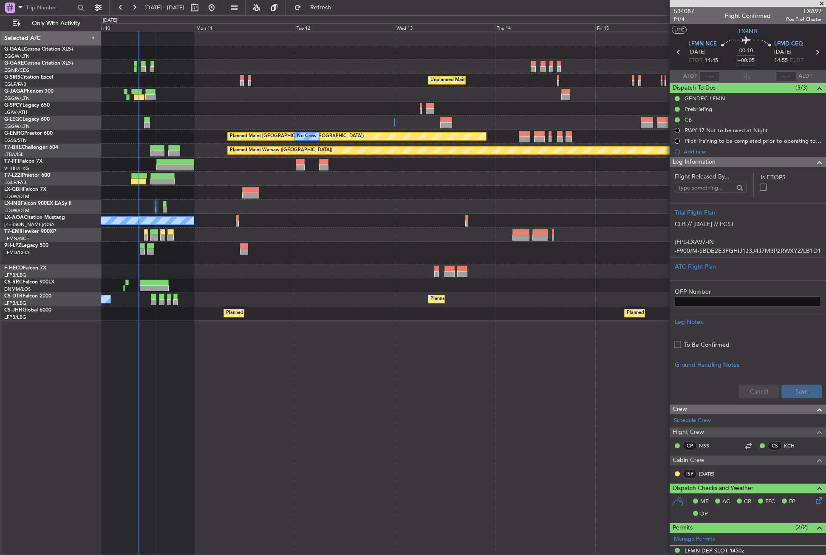
scroll to position [91, 0]
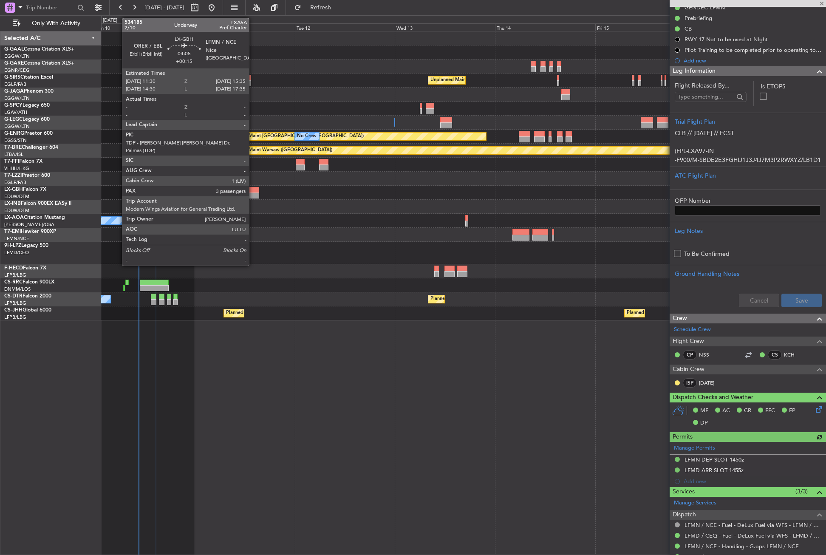
click at [253, 187] on div at bounding box center [250, 190] width 17 height 6
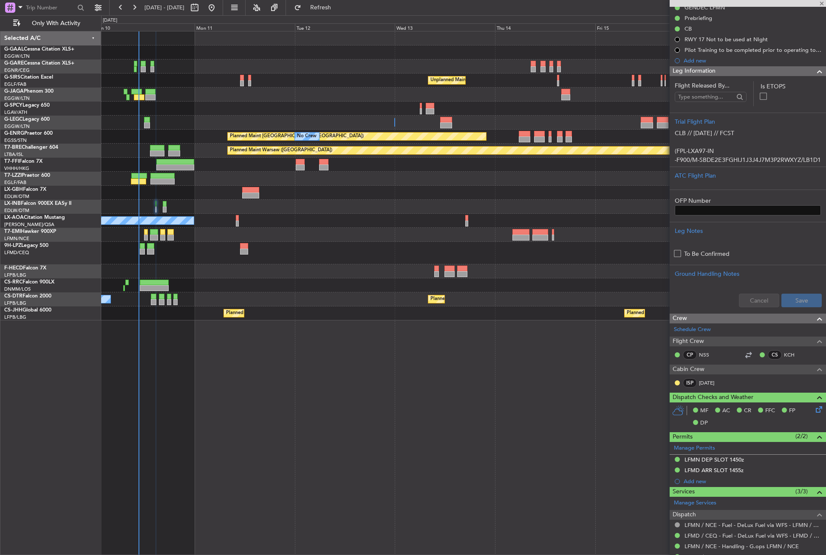
type input "+00:15"
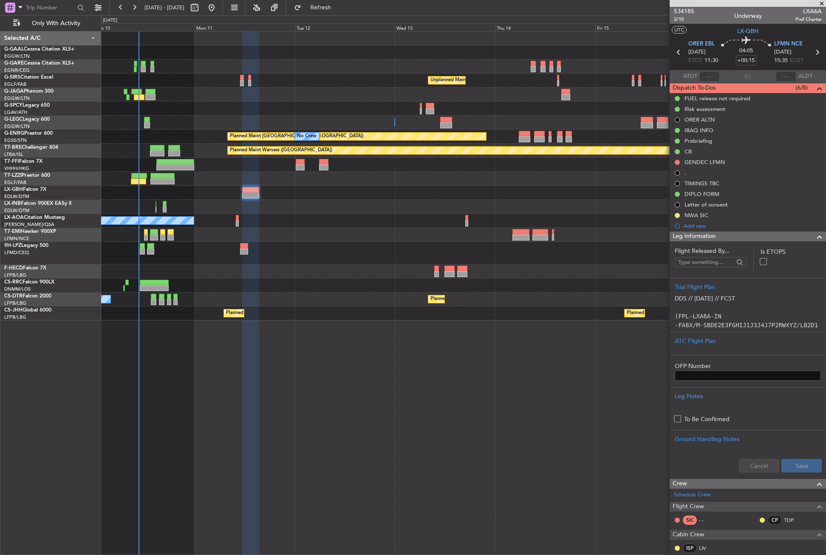
click at [236, 429] on div "No Crew Unplanned Maint London (Farnborough) A/C Unavailable London (Luton) Pla…" at bounding box center [463, 293] width 725 height 524
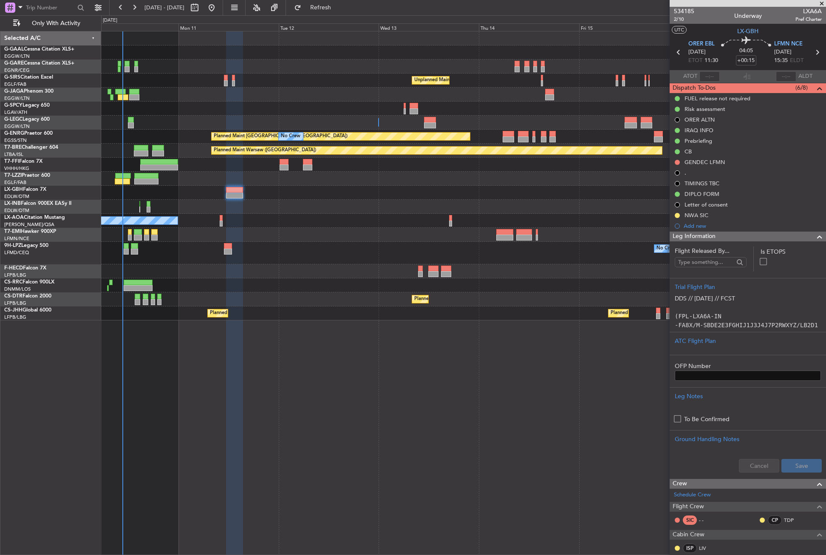
click at [215, 431] on div "No Crew Unplanned Maint [GEOGRAPHIC_DATA] ([GEOGRAPHIC_DATA]) A/C Unavailable […" at bounding box center [463, 293] width 725 height 524
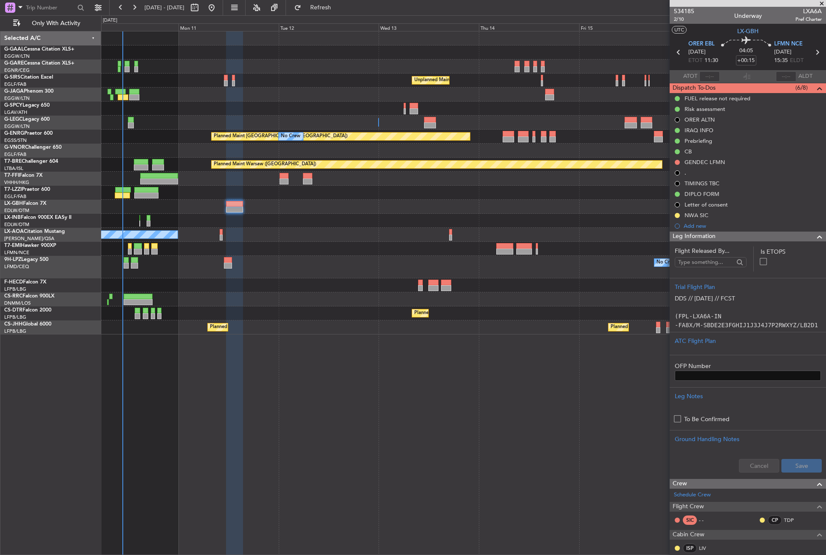
click at [362, 412] on div "No Crew Unplanned Maint [GEOGRAPHIC_DATA] ([GEOGRAPHIC_DATA]) A/C Unavailable […" at bounding box center [463, 293] width 725 height 524
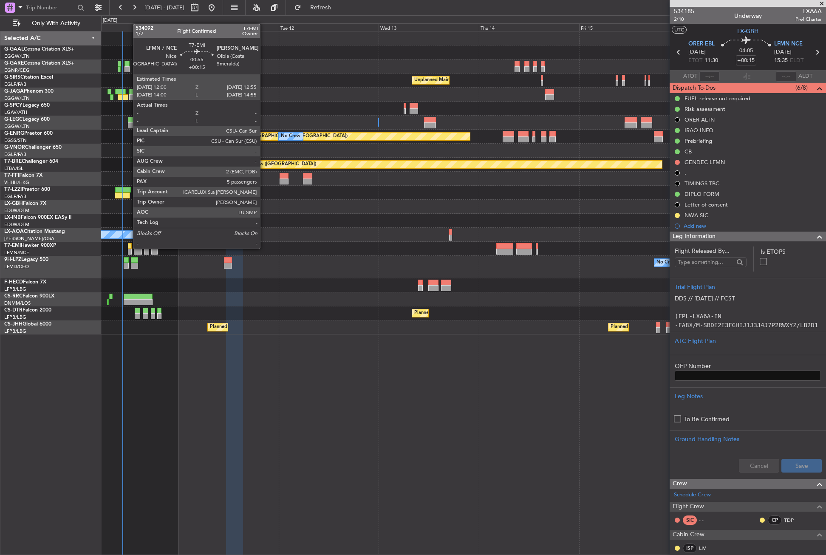
click at [129, 248] on div at bounding box center [130, 246] width 4 height 6
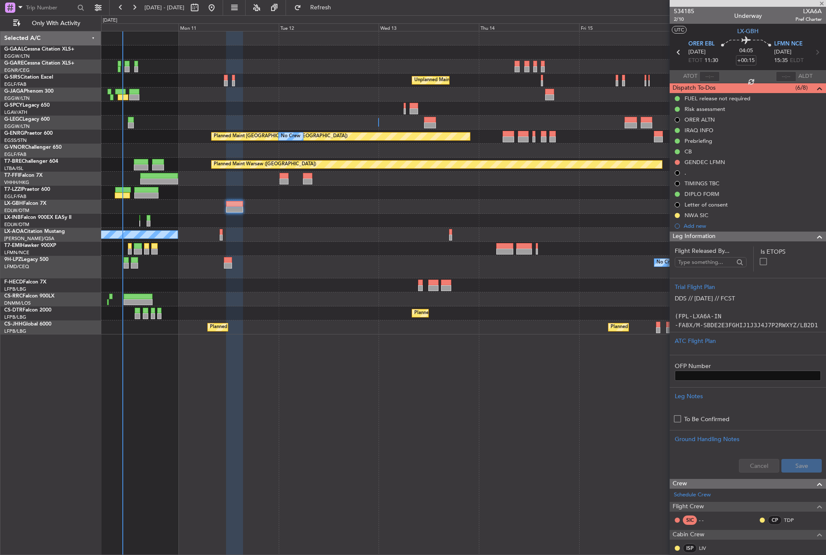
type input "5"
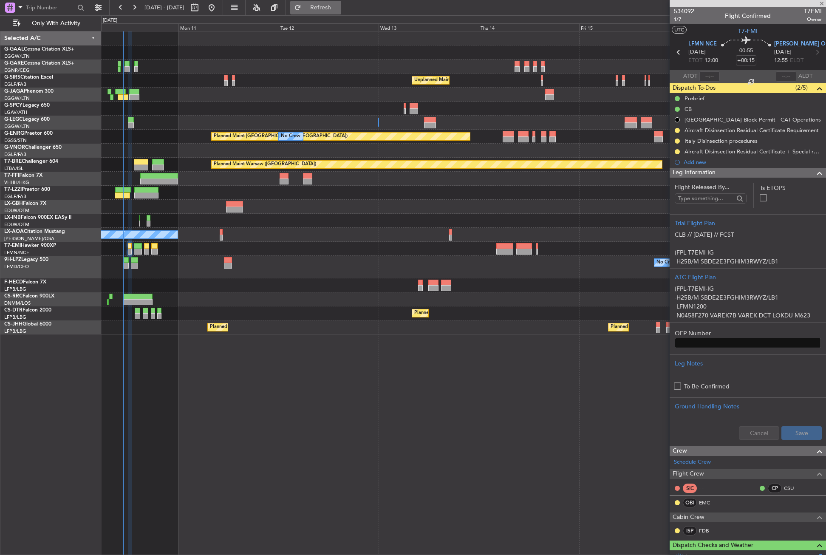
click at [328, 8] on button "Refresh" at bounding box center [315, 8] width 51 height 14
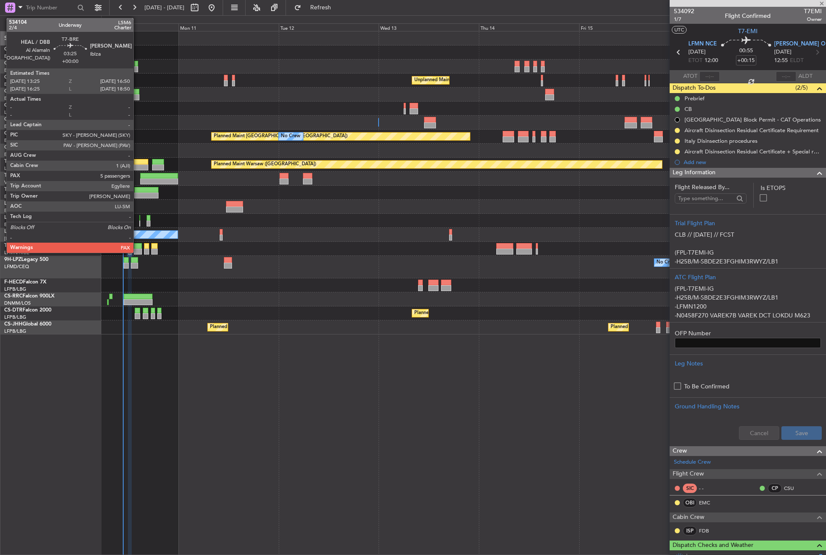
click at [137, 161] on div at bounding box center [141, 162] width 14 height 6
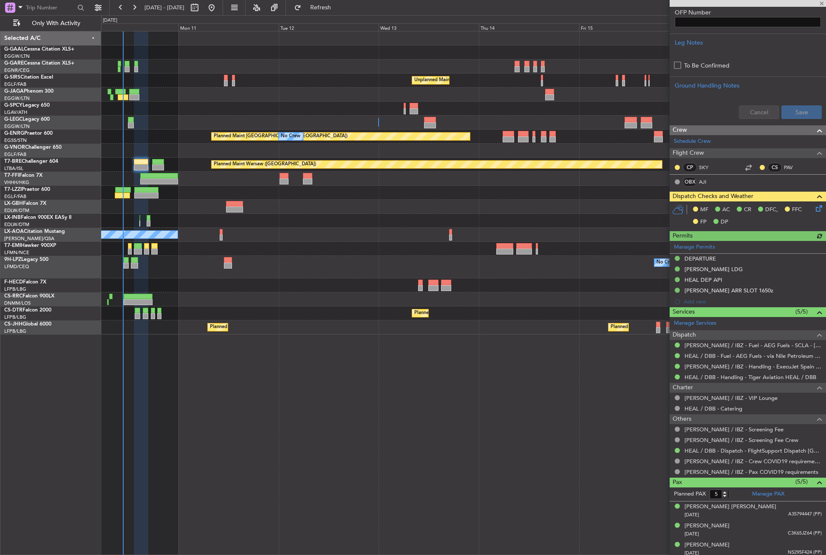
scroll to position [335, 0]
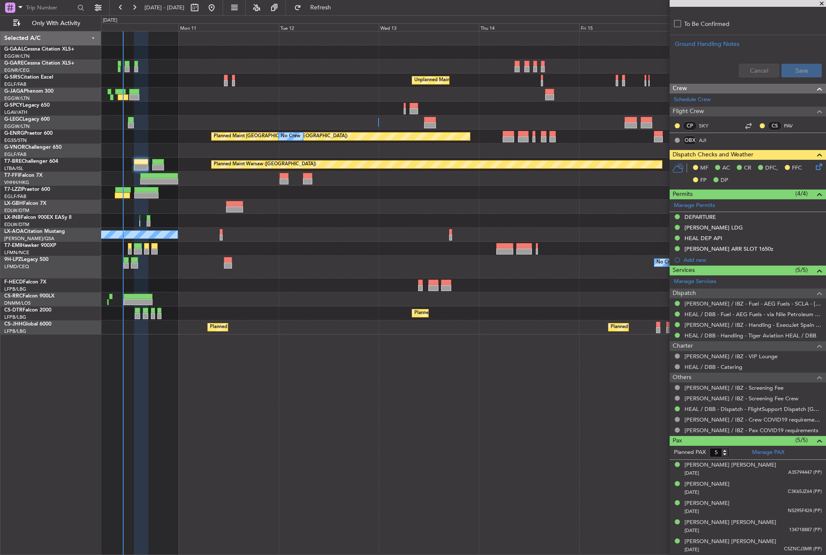
click at [354, 399] on div "No Crew Unplanned Maint [GEOGRAPHIC_DATA] ([GEOGRAPHIC_DATA]) A/C Unavailable […" at bounding box center [463, 293] width 725 height 524
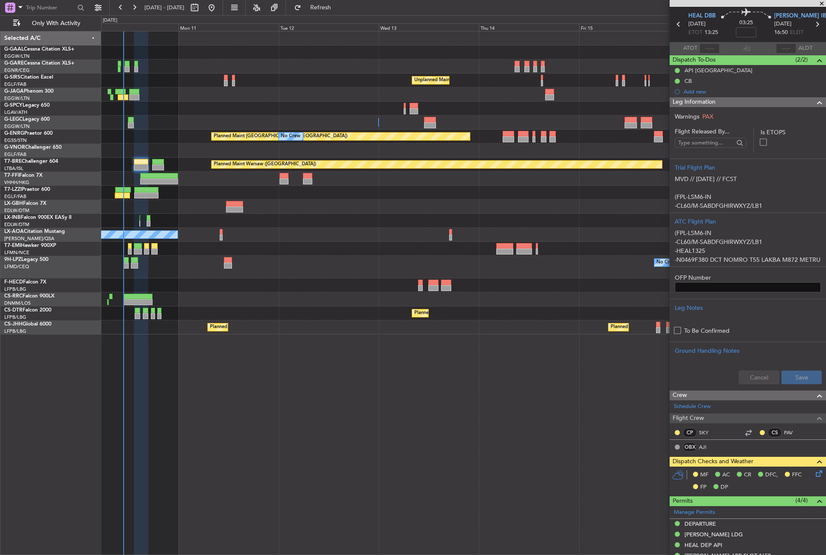
scroll to position [0, 0]
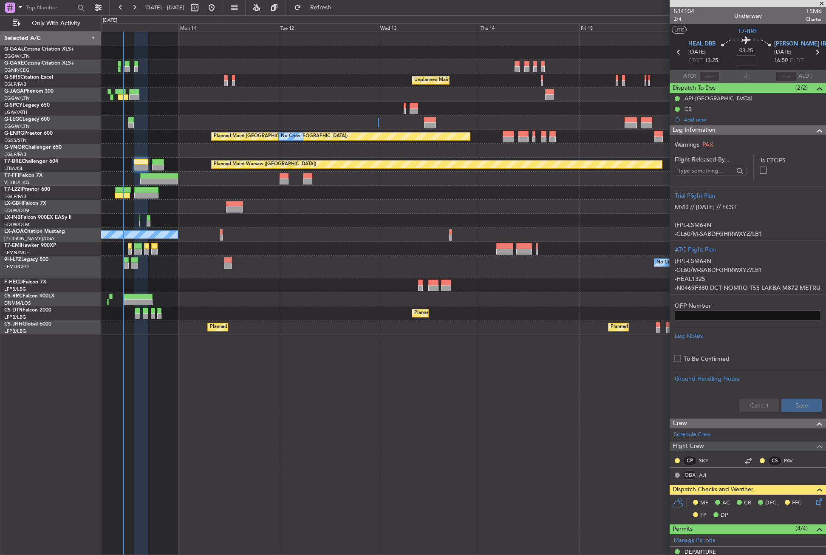
click at [814, 498] on icon at bounding box center [817, 499] width 7 height 7
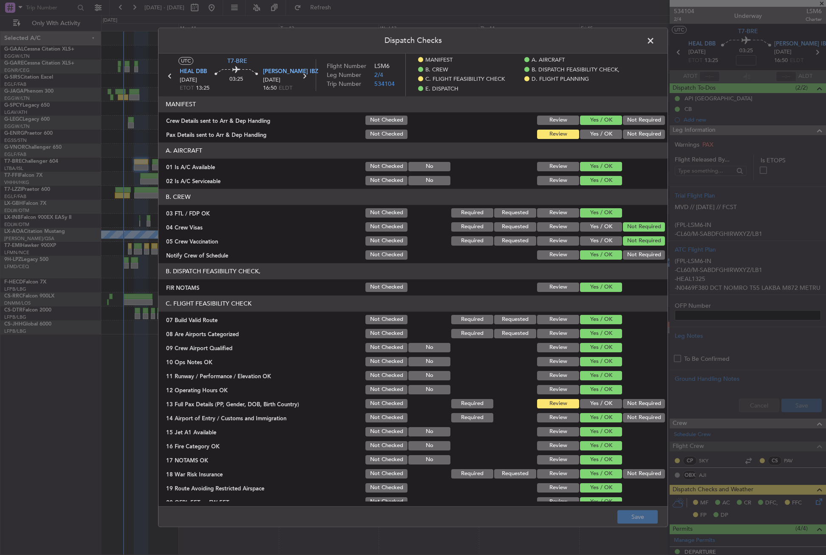
click at [588, 130] on button "Yes / OK" at bounding box center [601, 134] width 42 height 9
click at [596, 403] on button "Yes / OK" at bounding box center [601, 403] width 42 height 9
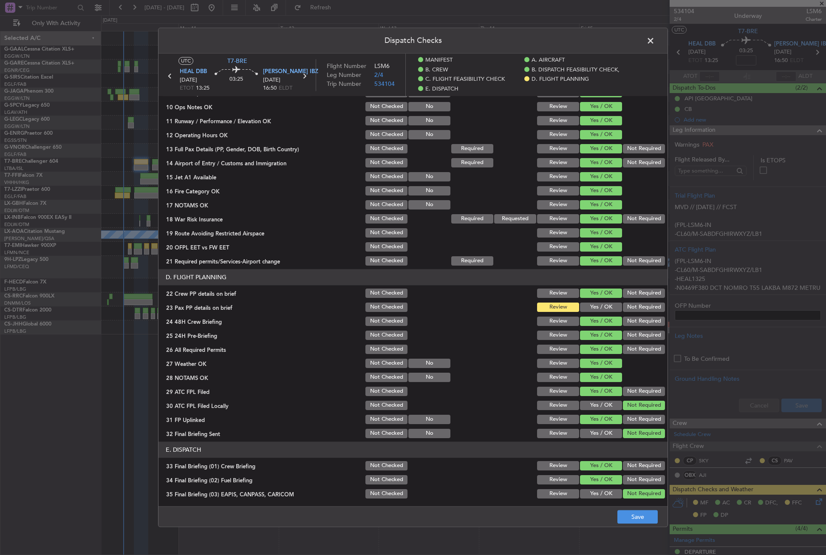
click at [593, 309] on button "Yes / OK" at bounding box center [601, 306] width 42 height 9
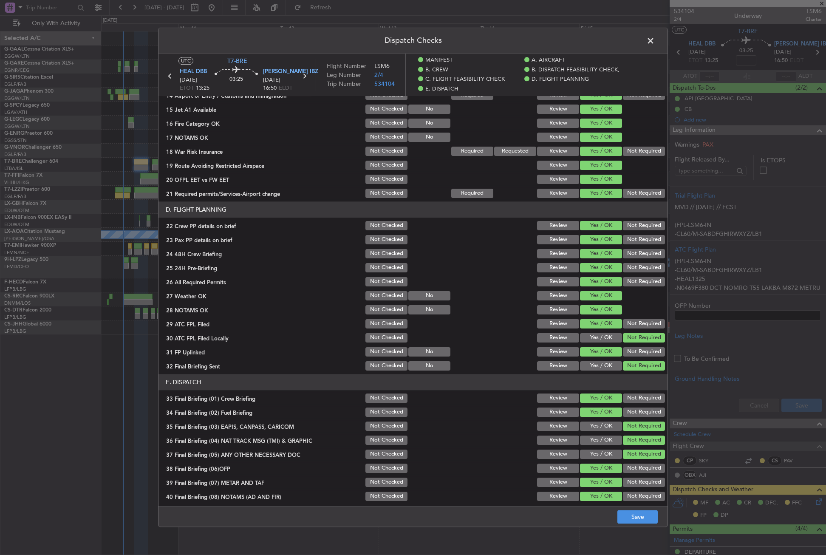
scroll to position [382, 0]
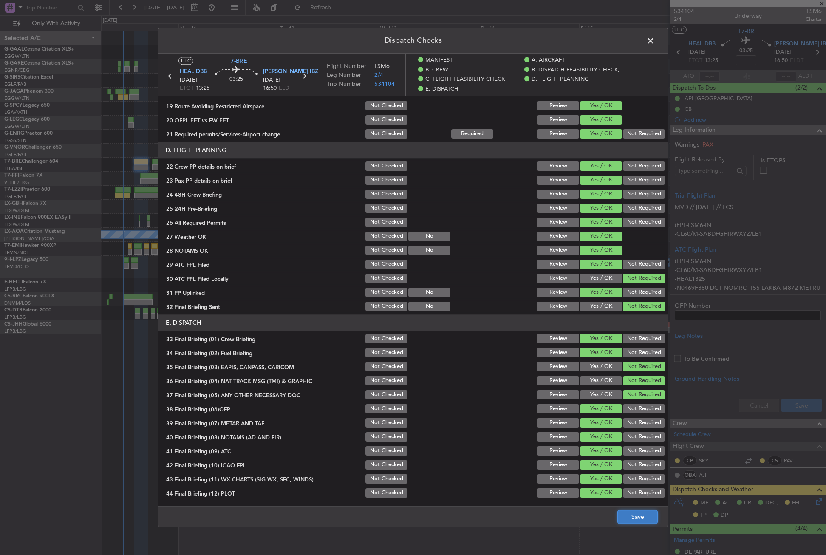
click at [643, 511] on button "Save" at bounding box center [637, 517] width 40 height 14
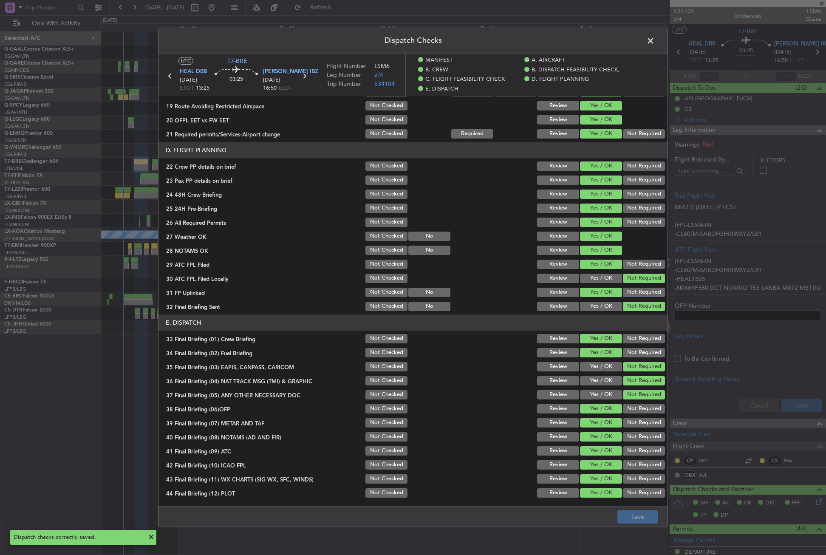
click at [654, 38] on span at bounding box center [654, 42] width 0 height 17
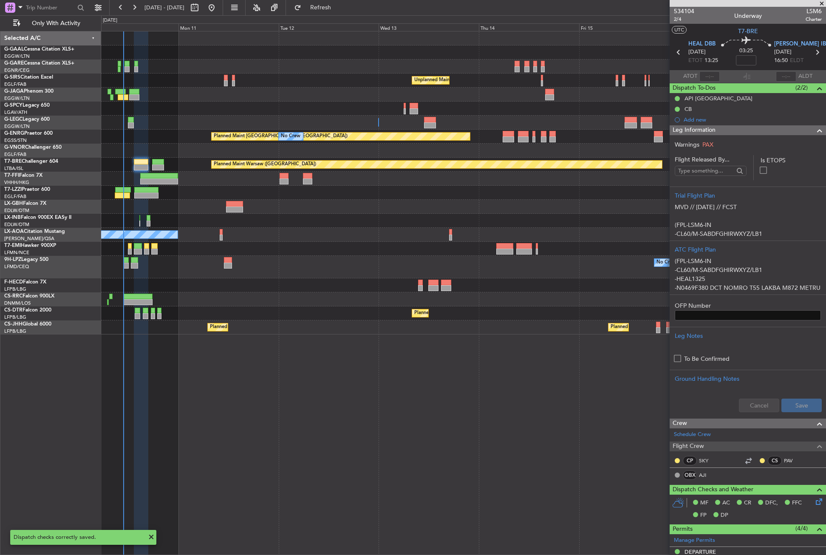
click at [673, 23] on div "534104 2/4 Underway LSM6 Charter" at bounding box center [747, 15] width 156 height 17
click at [674, 22] on span "2/4" at bounding box center [684, 19] width 20 height 7
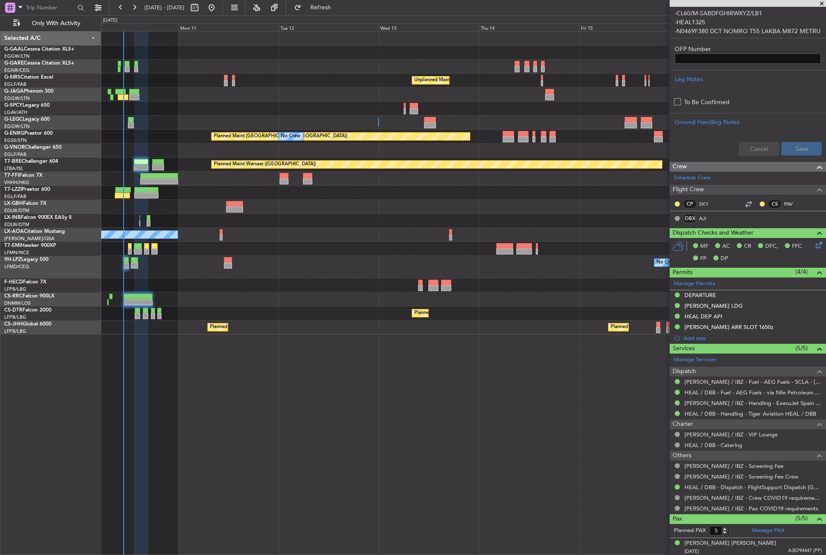
scroll to position [335, 0]
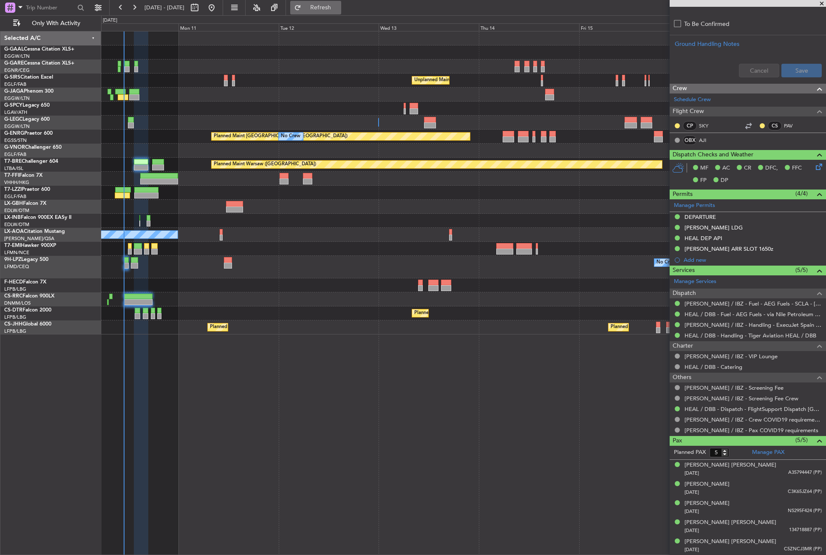
click at [324, 8] on button "Refresh" at bounding box center [315, 8] width 51 height 14
click at [308, 387] on div "No Crew Unplanned Maint [GEOGRAPHIC_DATA] ([GEOGRAPHIC_DATA]) A/C Unavailable […" at bounding box center [463, 293] width 725 height 524
click at [200, 115] on div at bounding box center [463, 109] width 724 height 14
click at [311, 496] on div "No Crew Unplanned Maint [GEOGRAPHIC_DATA] ([GEOGRAPHIC_DATA]) A/C Unavailable […" at bounding box center [463, 293] width 725 height 524
click at [232, 348] on div "No Crew Unplanned Maint [GEOGRAPHIC_DATA] ([GEOGRAPHIC_DATA]) A/C Unavailable […" at bounding box center [463, 293] width 725 height 524
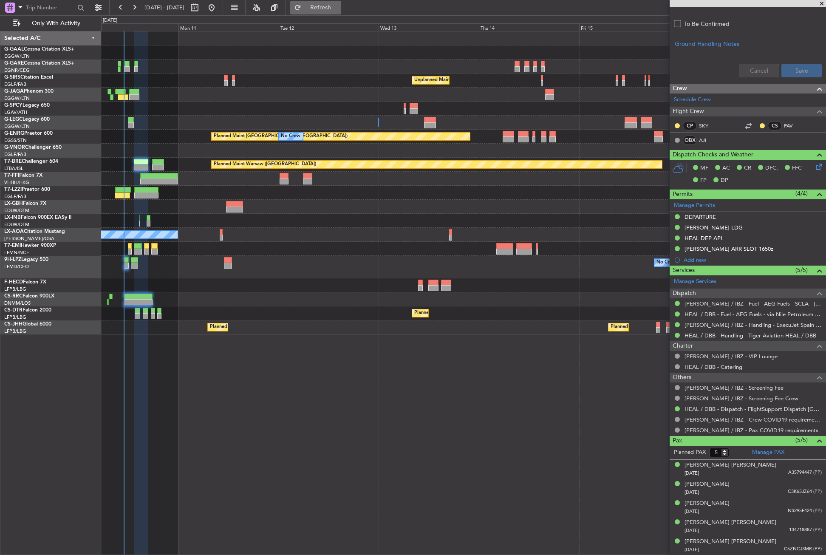
click at [325, 12] on button "Refresh" at bounding box center [315, 8] width 51 height 14
click at [363, 381] on div "No Crew Unplanned Maint [GEOGRAPHIC_DATA] ([GEOGRAPHIC_DATA]) A/C Unavailable […" at bounding box center [463, 293] width 725 height 524
click at [369, 379] on div "No Crew Unplanned Maint [GEOGRAPHIC_DATA] ([GEOGRAPHIC_DATA]) A/C Unavailable […" at bounding box center [463, 293] width 725 height 524
click at [324, 14] on button "Refresh" at bounding box center [315, 8] width 51 height 14
type input "3"
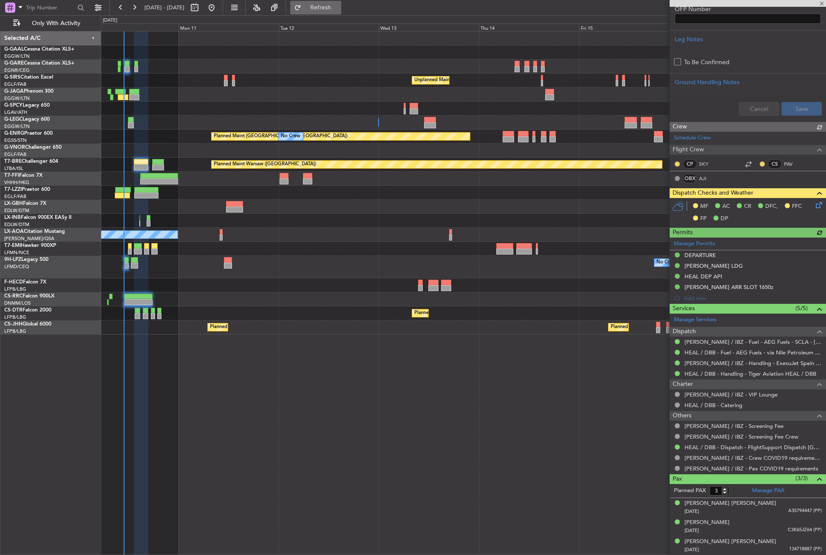
scroll to position [282, 0]
click at [324, 414] on div "No Crew Unplanned Maint [GEOGRAPHIC_DATA] ([GEOGRAPHIC_DATA]) A/C Unavailable […" at bounding box center [463, 293] width 725 height 524
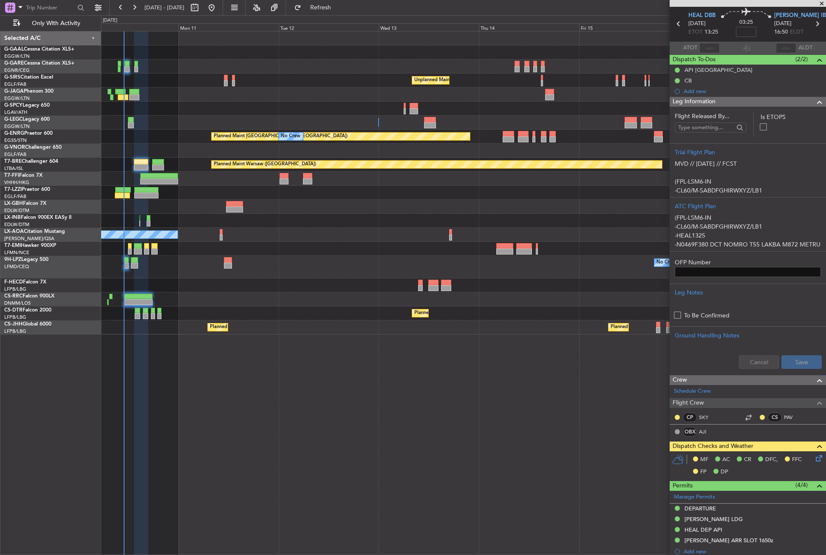
scroll to position [0, 0]
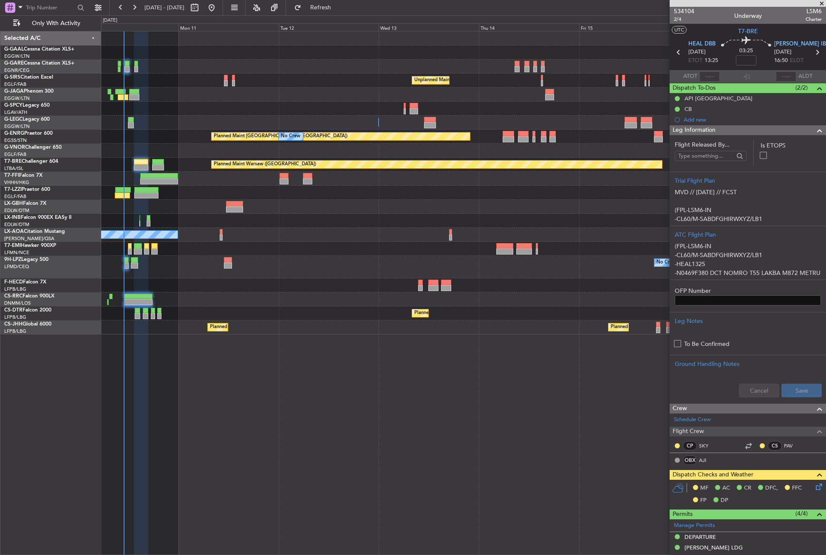
click at [814, 488] on icon at bounding box center [817, 485] width 7 height 7
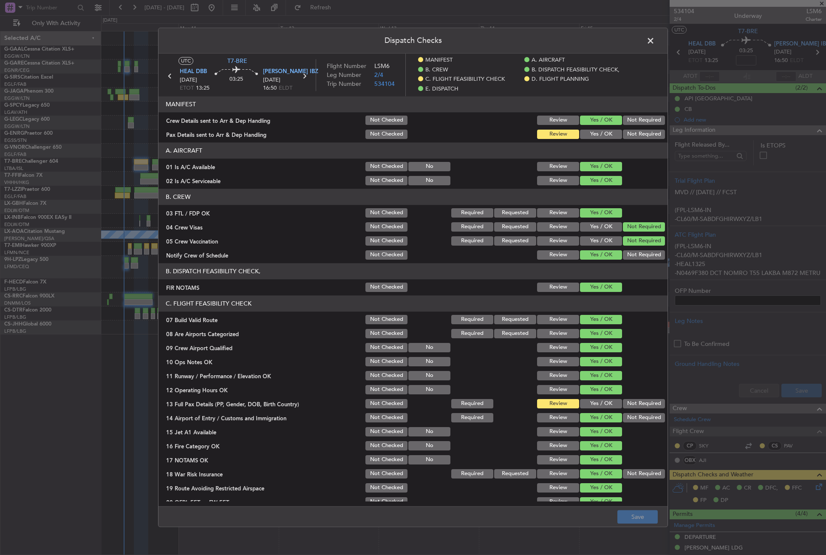
click at [585, 139] on div "Yes / OK" at bounding box center [599, 134] width 43 height 12
click at [586, 136] on button "Yes / OK" at bounding box center [601, 134] width 42 height 9
click at [591, 405] on button "Yes / OK" at bounding box center [601, 403] width 42 height 9
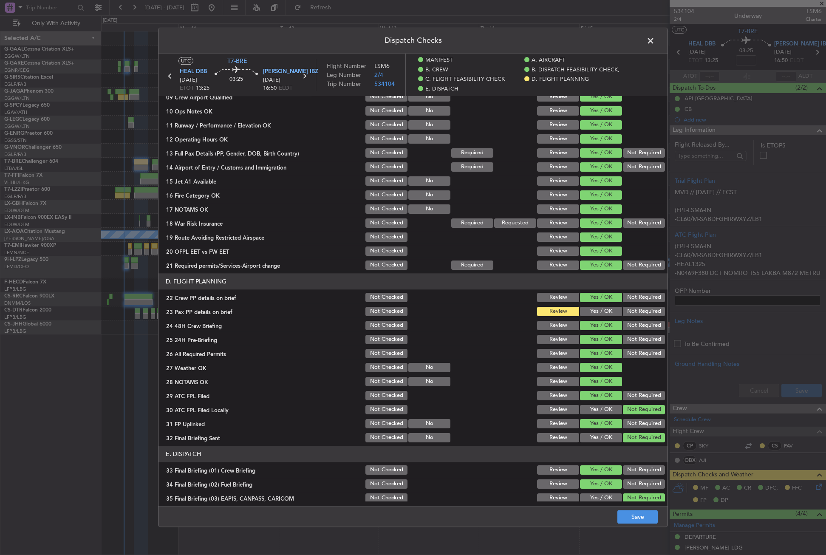
scroll to position [255, 0]
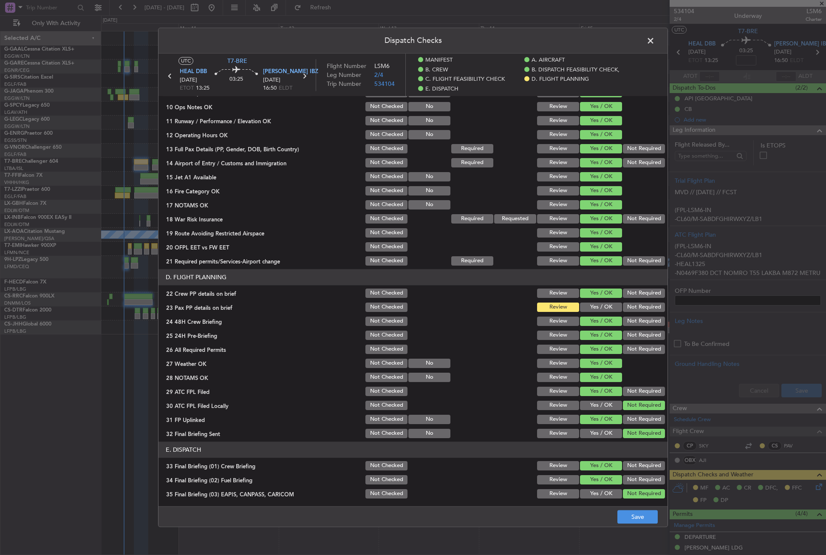
click at [590, 306] on button "Yes / OK" at bounding box center [601, 306] width 42 height 9
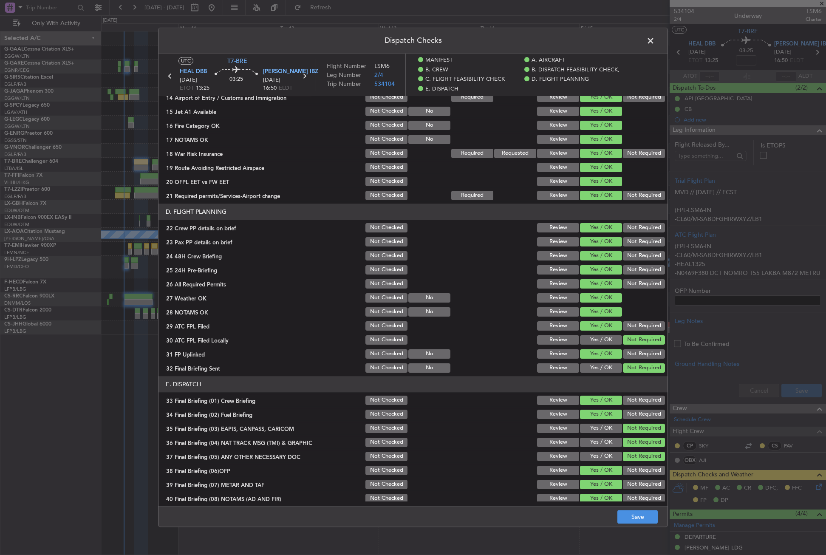
scroll to position [382, 0]
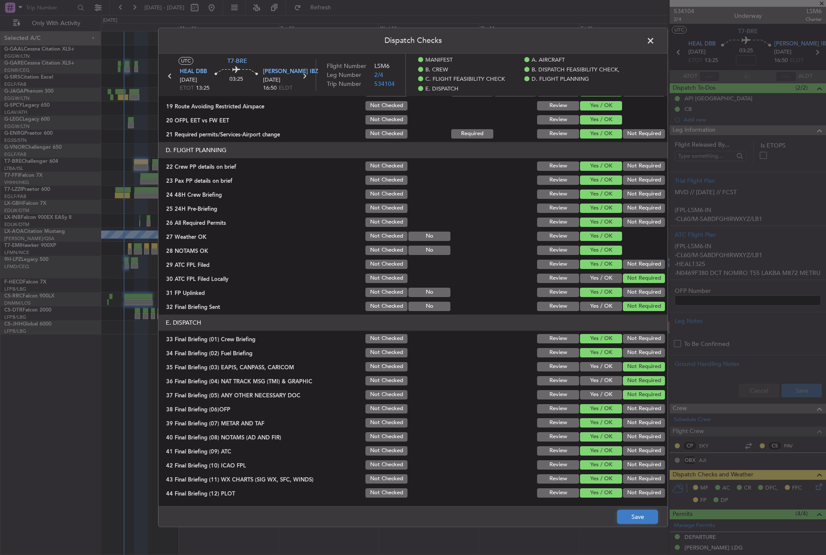
click at [633, 522] on button "Save" at bounding box center [637, 517] width 40 height 14
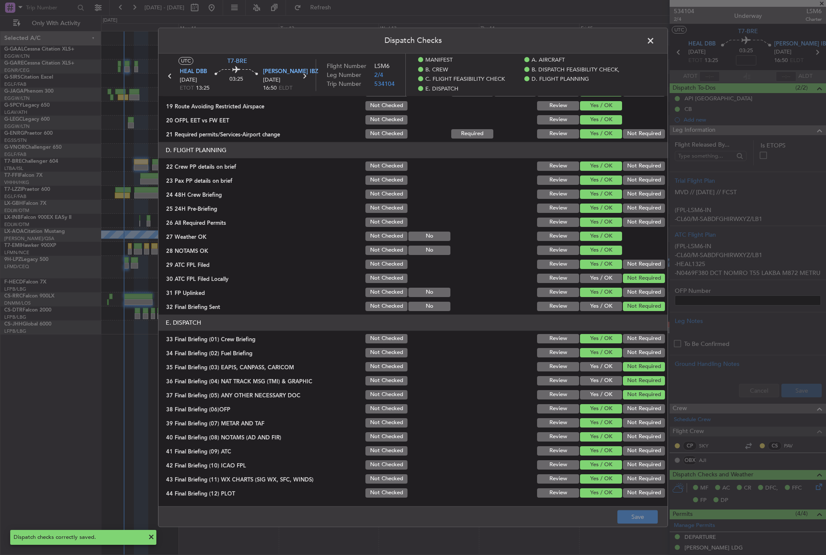
click at [654, 43] on span at bounding box center [654, 42] width 0 height 17
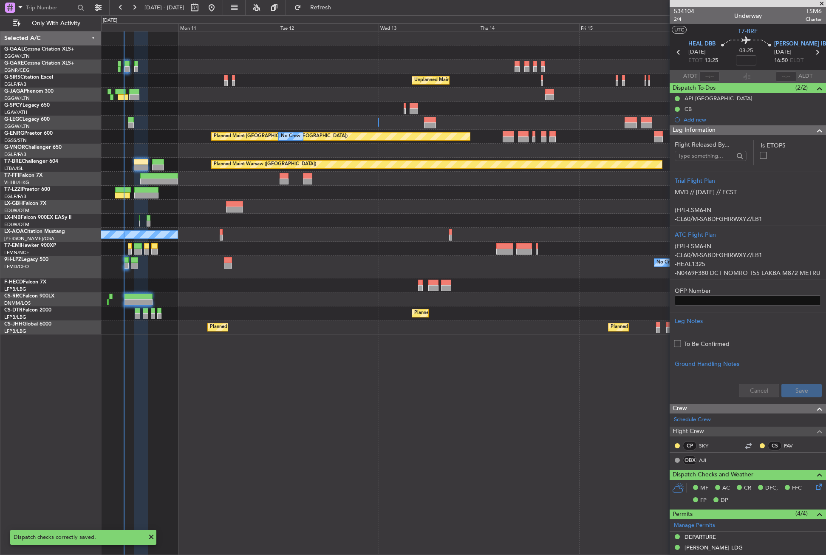
click at [514, 195] on div at bounding box center [463, 193] width 724 height 14
click at [679, 17] on span "2/4" at bounding box center [684, 19] width 20 height 7
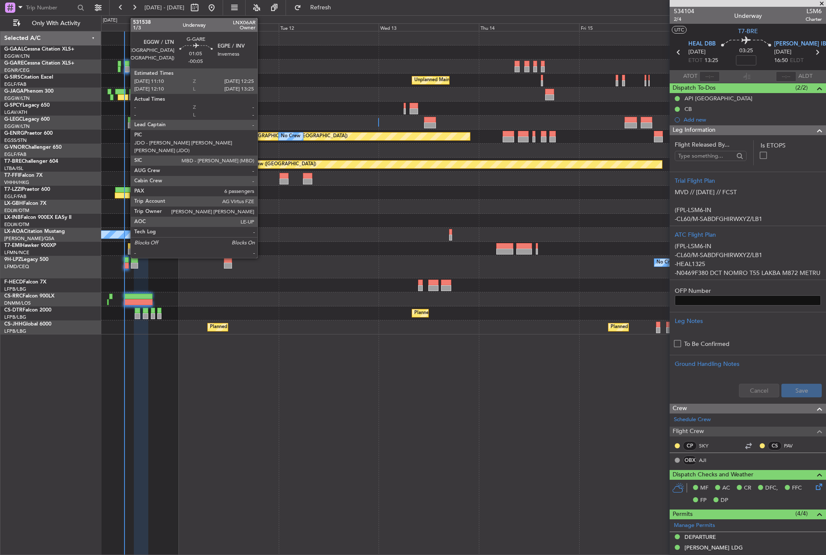
click at [126, 65] on div at bounding box center [127, 64] width 6 height 6
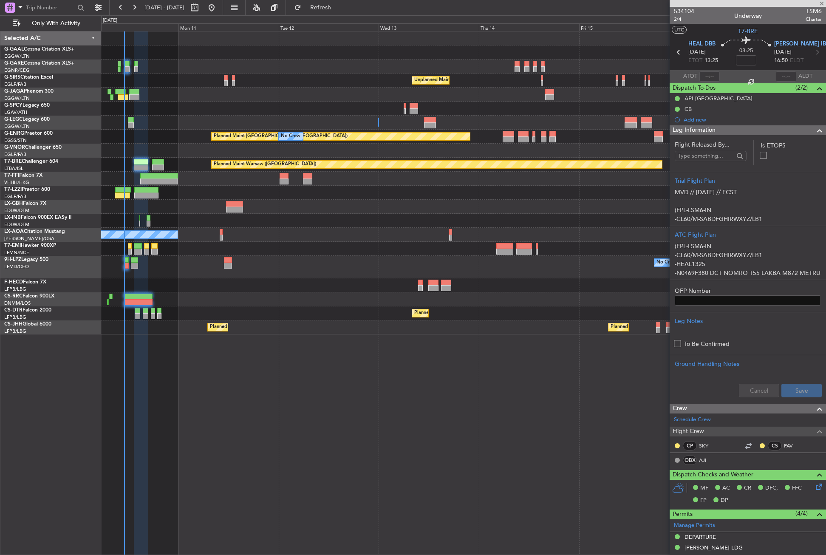
type input "-00:05"
type input "6"
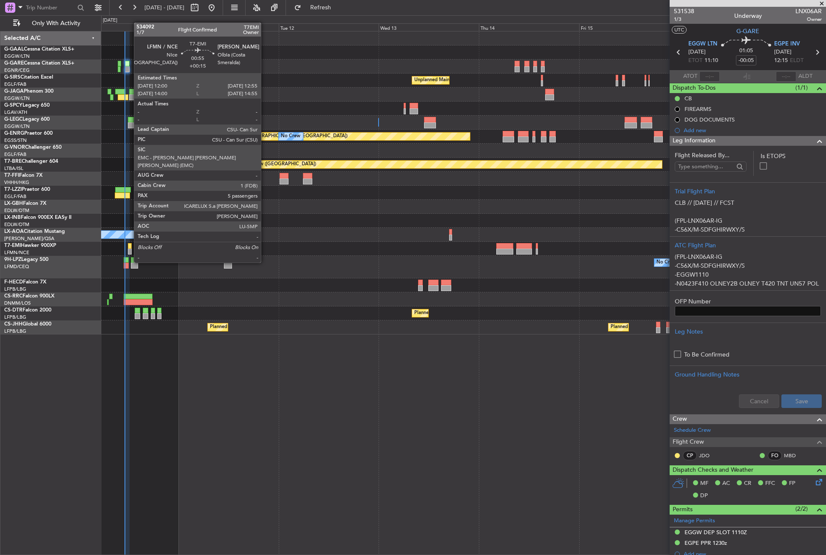
click at [130, 246] on div at bounding box center [130, 246] width 4 height 6
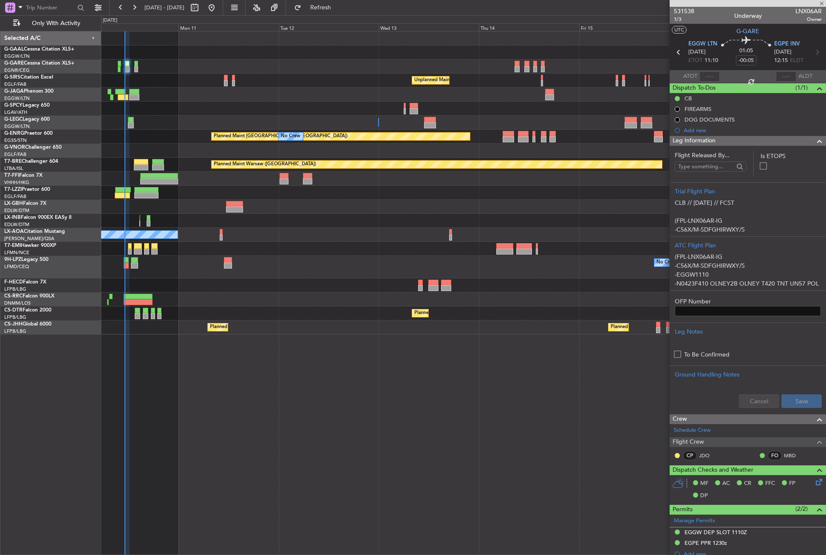
type input "+00:15"
type input "5"
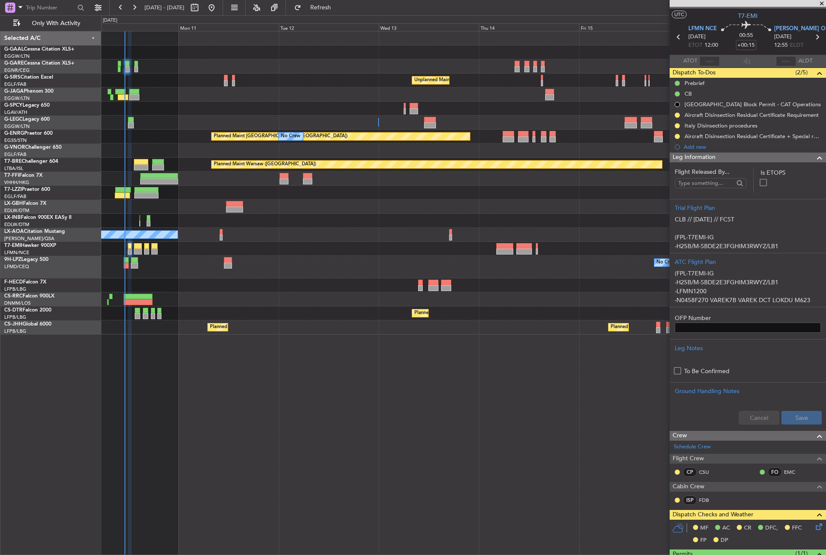
scroll to position [14, 0]
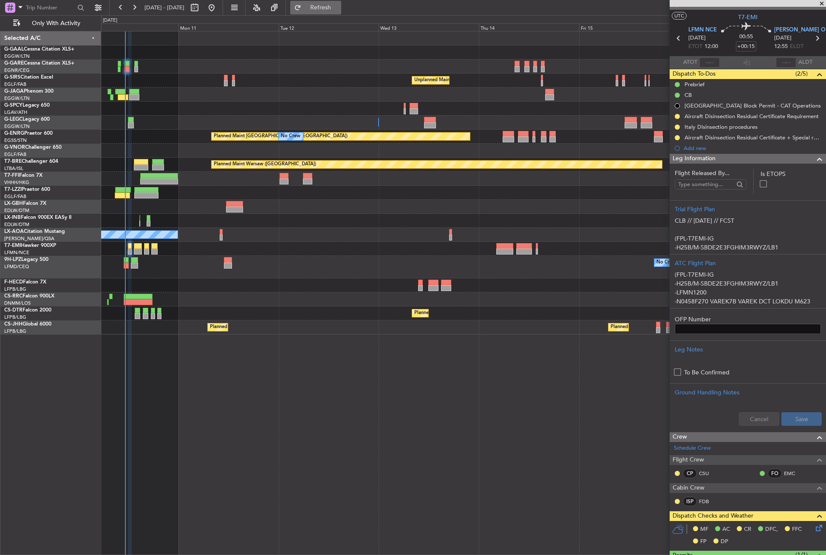
click at [323, 11] on button "Refresh" at bounding box center [315, 8] width 51 height 14
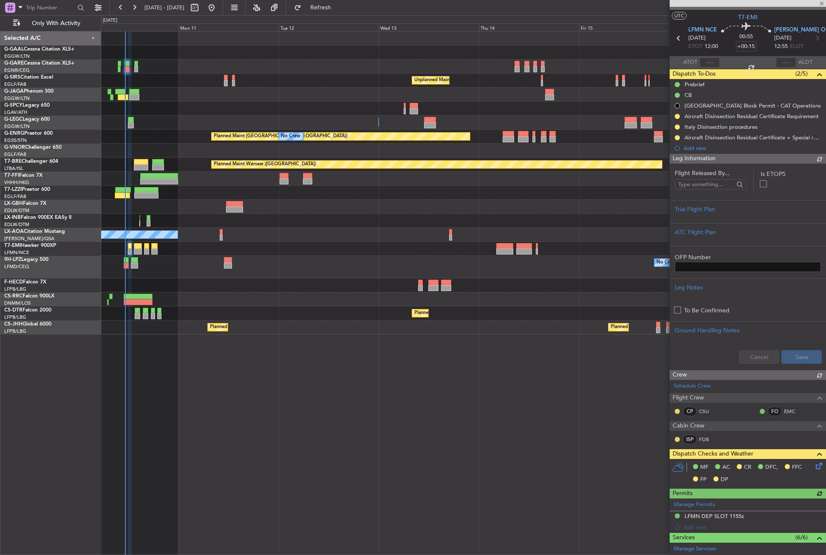
scroll to position [226, 0]
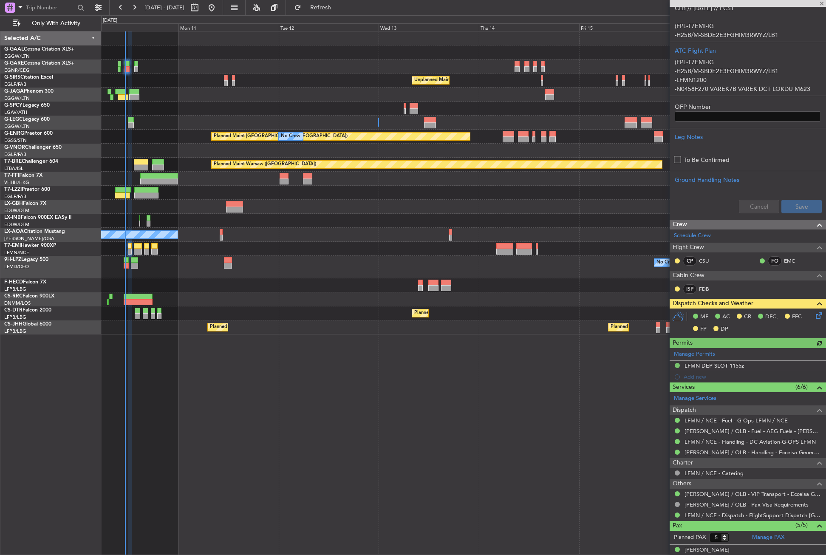
click at [814, 317] on icon at bounding box center [817, 313] width 7 height 7
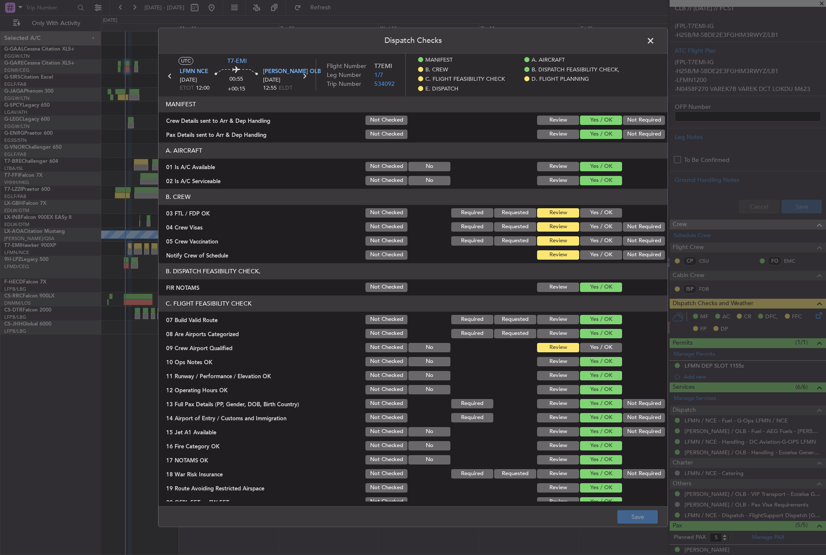
click at [595, 212] on button "Yes / OK" at bounding box center [601, 212] width 42 height 9
click at [596, 223] on button "Yes / OK" at bounding box center [601, 226] width 42 height 9
click at [632, 228] on button "Not Required" at bounding box center [644, 226] width 42 height 9
click at [631, 240] on button "Not Required" at bounding box center [644, 240] width 42 height 9
click at [606, 253] on button "Yes / OK" at bounding box center [601, 254] width 42 height 9
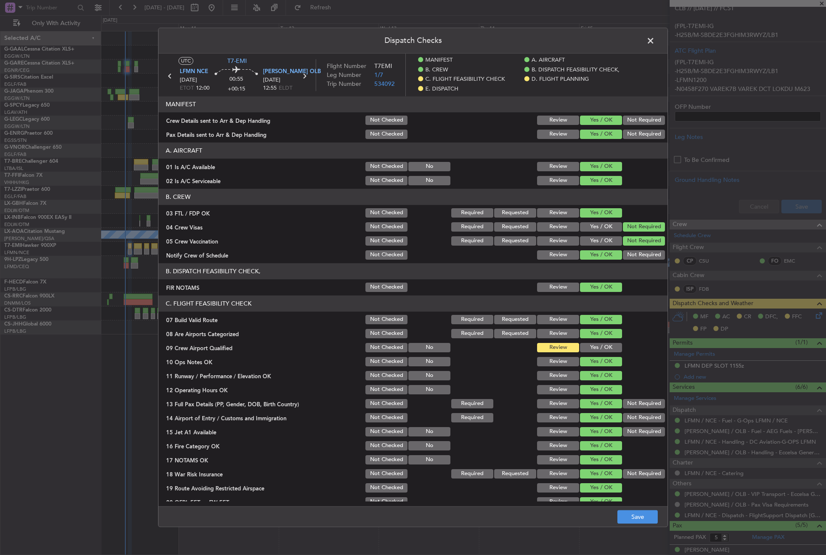
click at [591, 348] on button "Yes / OK" at bounding box center [601, 347] width 42 height 9
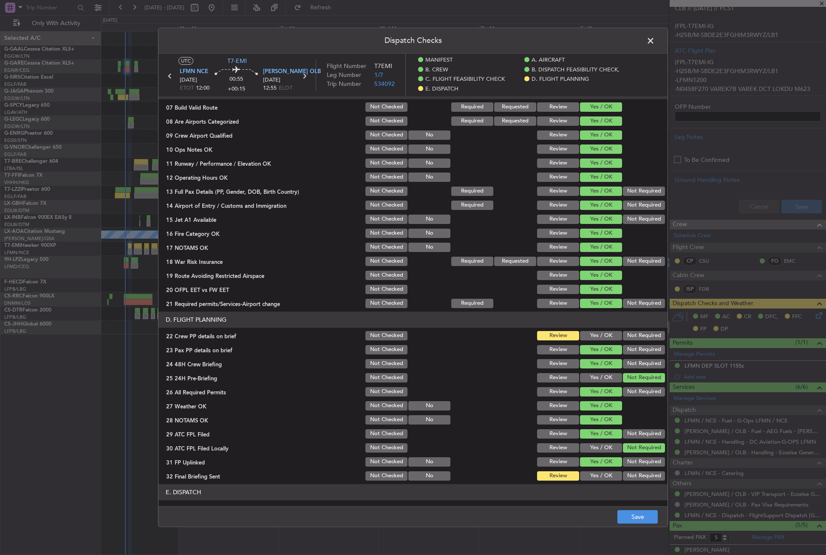
scroll to position [340, 0]
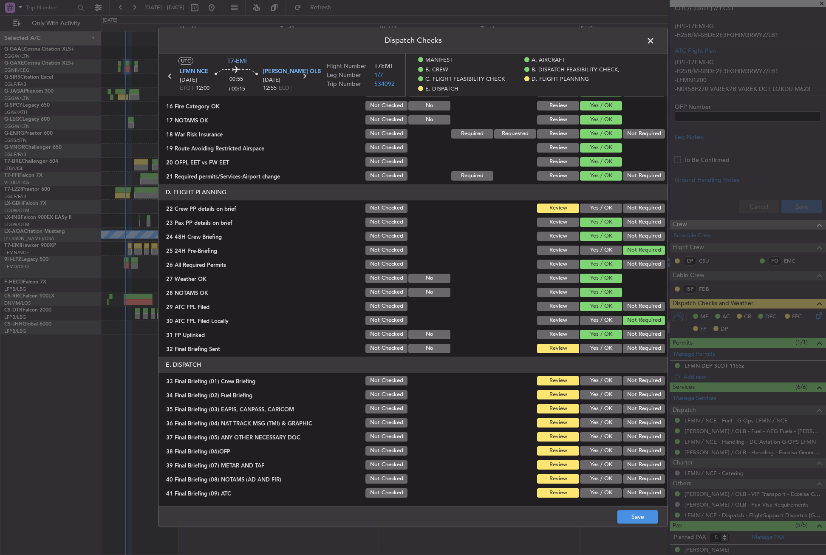
click at [589, 206] on button "Yes / OK" at bounding box center [601, 207] width 42 height 9
click at [591, 350] on button "Yes / OK" at bounding box center [601, 348] width 42 height 9
click at [635, 346] on button "Not Required" at bounding box center [644, 348] width 42 height 9
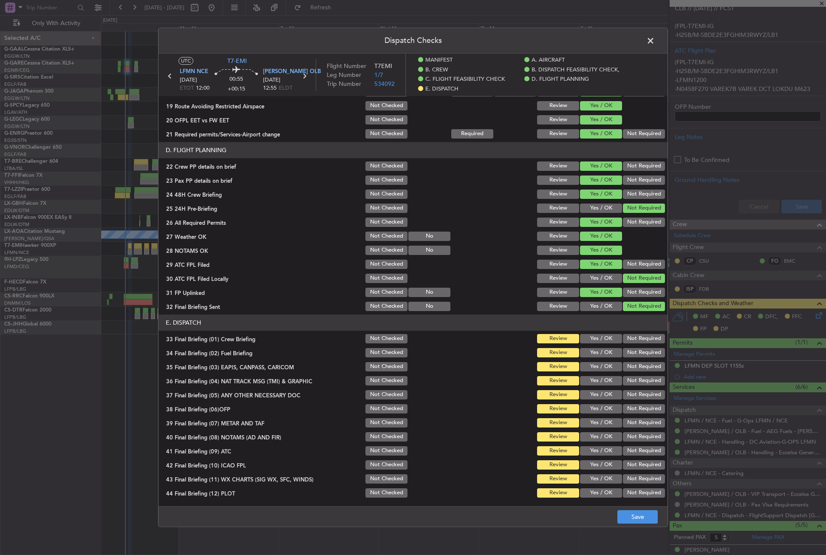
drag, startPoint x: 595, startPoint y: 338, endPoint x: 592, endPoint y: 353, distance: 14.9
click at [595, 338] on button "Yes / OK" at bounding box center [601, 338] width 42 height 9
click at [591, 355] on button "Yes / OK" at bounding box center [601, 352] width 42 height 9
click at [624, 366] on button "Not Required" at bounding box center [644, 366] width 42 height 9
click at [625, 381] on button "Not Required" at bounding box center [644, 380] width 42 height 9
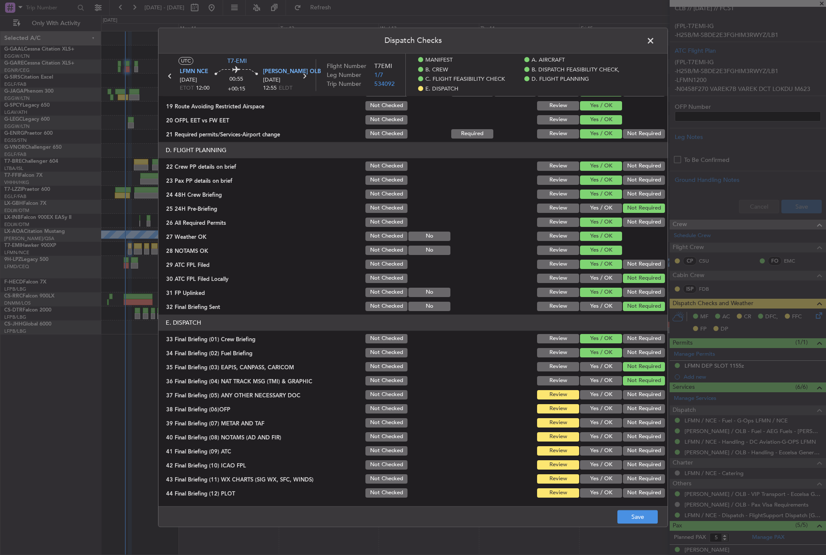
click at [598, 393] on button "Yes / OK" at bounding box center [601, 394] width 42 height 9
click at [597, 413] on button "Yes / OK" at bounding box center [601, 408] width 42 height 9
drag, startPoint x: 595, startPoint y: 423, endPoint x: 589, endPoint y: 436, distance: 14.4
click at [595, 423] on button "Yes / OK" at bounding box center [601, 422] width 42 height 9
click at [587, 440] on button "Yes / OK" at bounding box center [601, 436] width 42 height 9
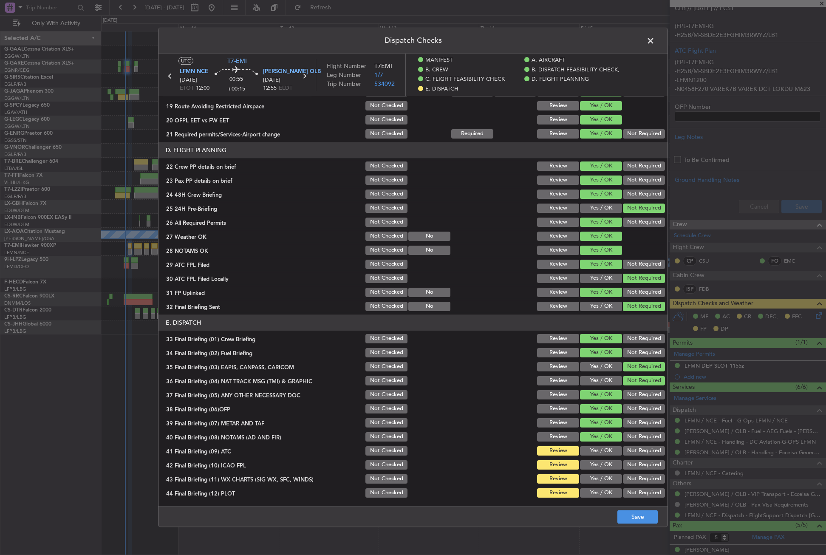
click at [590, 452] on button "Yes / OK" at bounding box center [601, 450] width 42 height 9
click at [614, 468] on button "Yes / OK" at bounding box center [601, 464] width 42 height 9
click at [623, 468] on button "Not Required" at bounding box center [644, 464] width 42 height 9
click at [600, 479] on button "Yes / OK" at bounding box center [601, 478] width 42 height 9
click at [623, 494] on button "Not Required" at bounding box center [644, 492] width 42 height 9
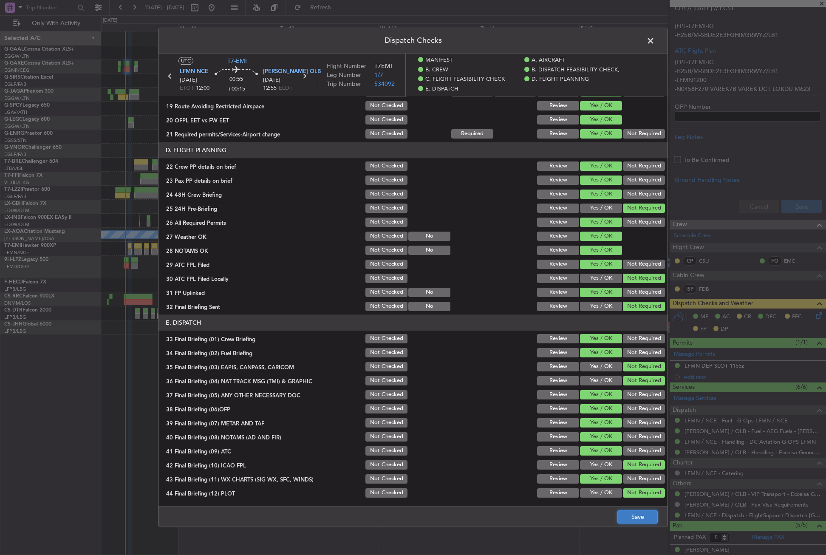
click at [623, 518] on button "Save" at bounding box center [637, 517] width 40 height 14
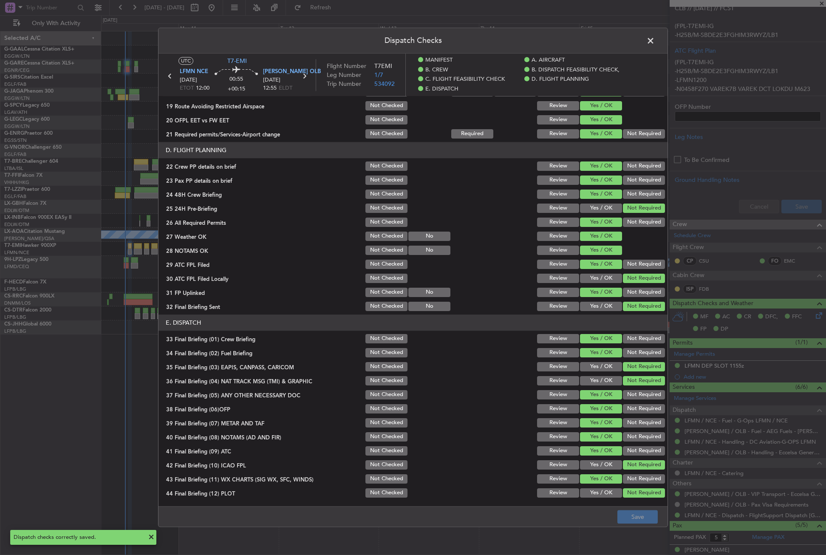
click at [654, 40] on span at bounding box center [654, 42] width 0 height 17
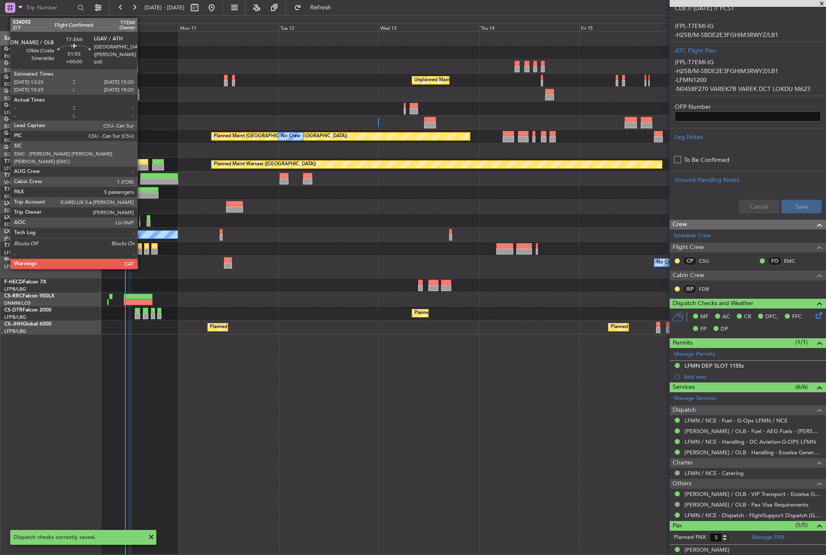
click at [140, 251] on div at bounding box center [138, 251] width 8 height 6
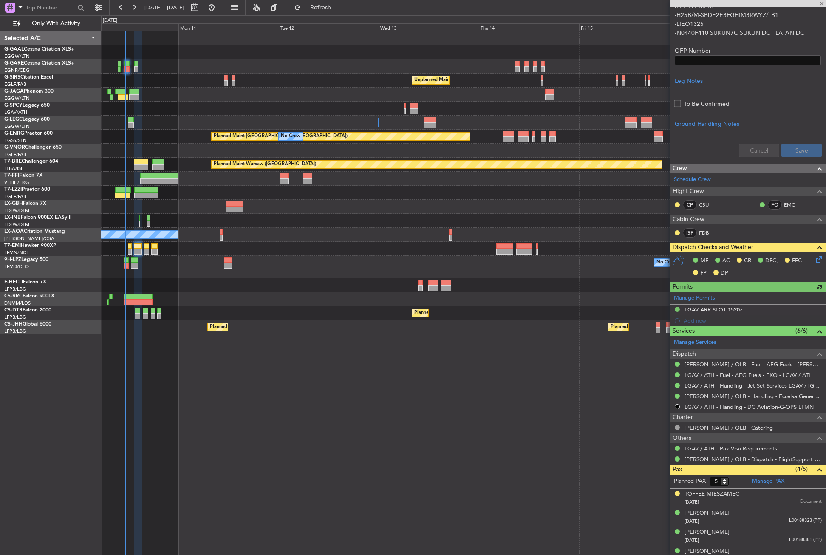
scroll to position [326, 0]
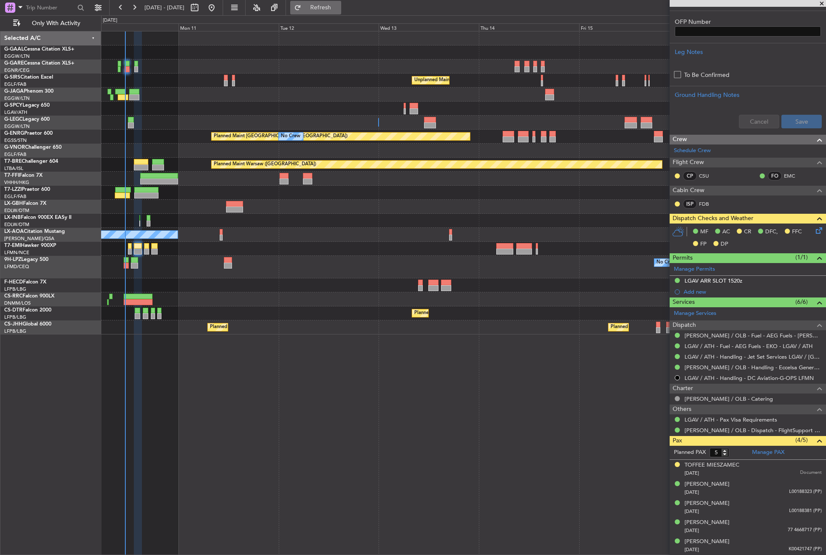
click at [338, 3] on button "Refresh" at bounding box center [315, 8] width 51 height 14
click at [814, 232] on icon at bounding box center [817, 229] width 7 height 7
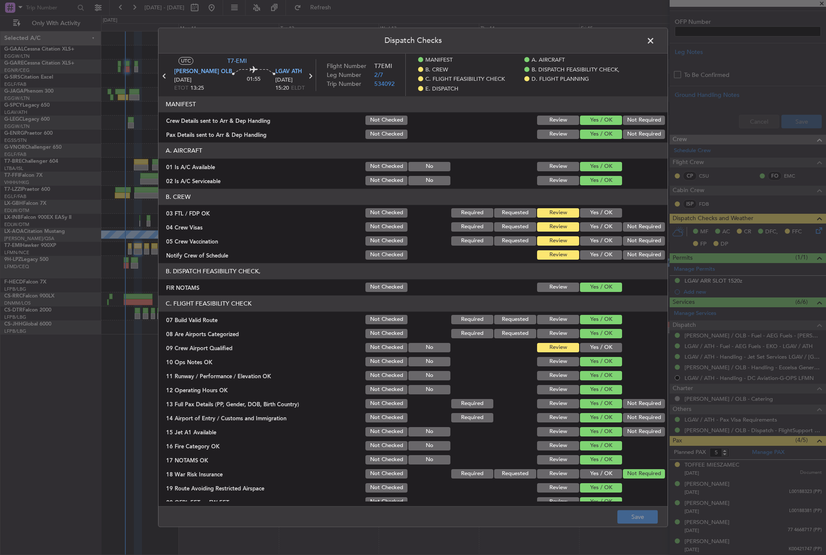
click at [584, 212] on button "Yes / OK" at bounding box center [601, 212] width 42 height 9
click at [623, 224] on button "Not Required" at bounding box center [644, 226] width 42 height 9
click at [627, 240] on button "Not Required" at bounding box center [644, 240] width 42 height 9
click at [601, 254] on button "Yes / OK" at bounding box center [601, 254] width 42 height 9
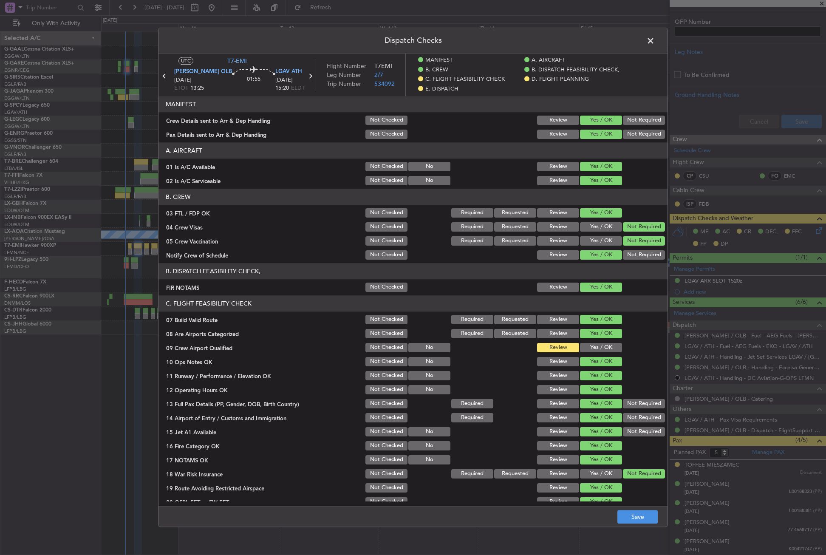
click at [590, 349] on button "Yes / OK" at bounding box center [601, 347] width 42 height 9
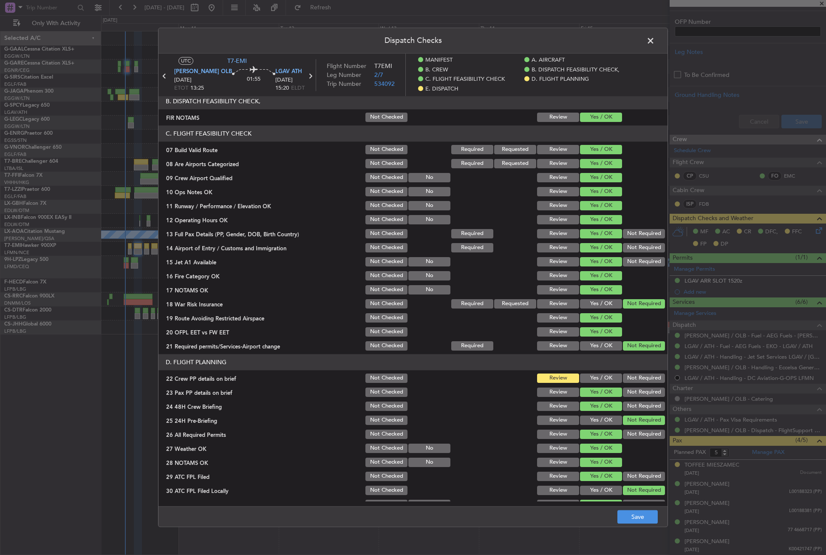
click at [591, 372] on div "Yes / OK" at bounding box center [599, 378] width 43 height 12
click at [591, 375] on button "Yes / OK" at bounding box center [601, 377] width 42 height 9
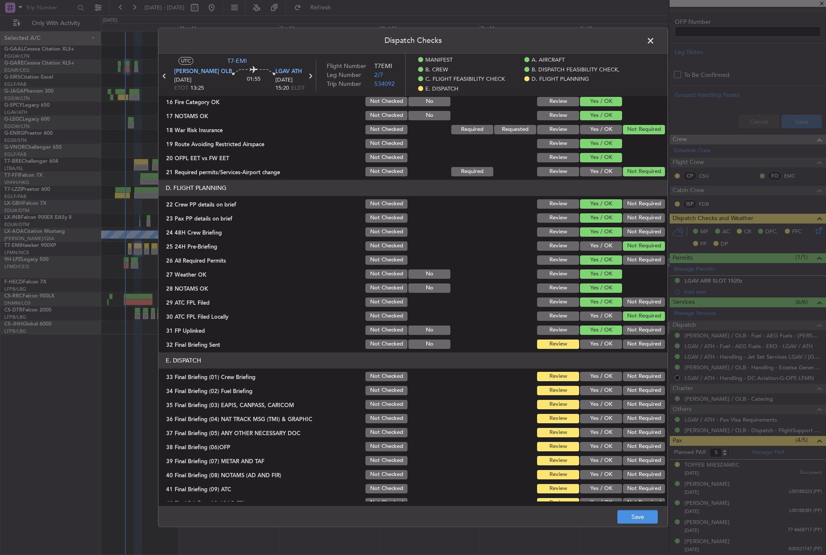
scroll to position [382, 0]
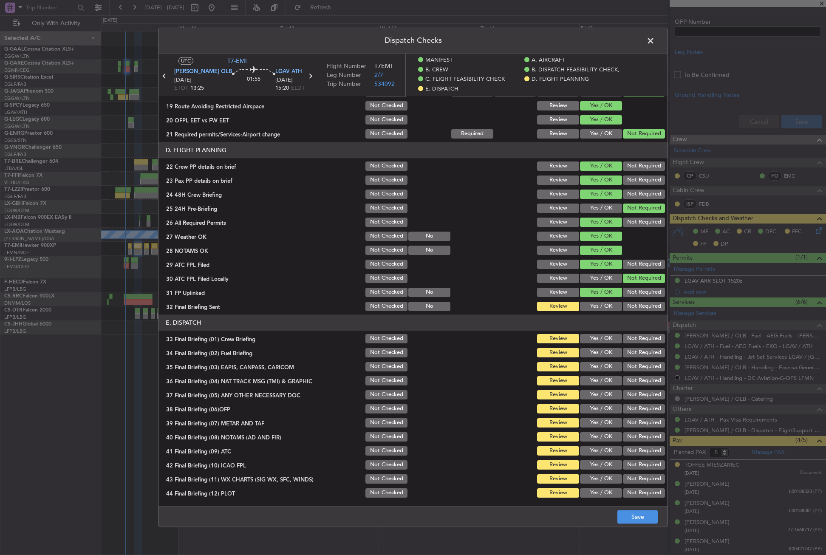
click at [594, 308] on button "Yes / OK" at bounding box center [601, 306] width 42 height 9
click at [632, 308] on button "Not Required" at bounding box center [644, 306] width 42 height 9
click at [603, 338] on button "Yes / OK" at bounding box center [601, 338] width 42 height 9
click at [601, 347] on div "Yes / OK" at bounding box center [599, 353] width 43 height 12
click at [600, 350] on button "Yes / OK" at bounding box center [601, 352] width 42 height 9
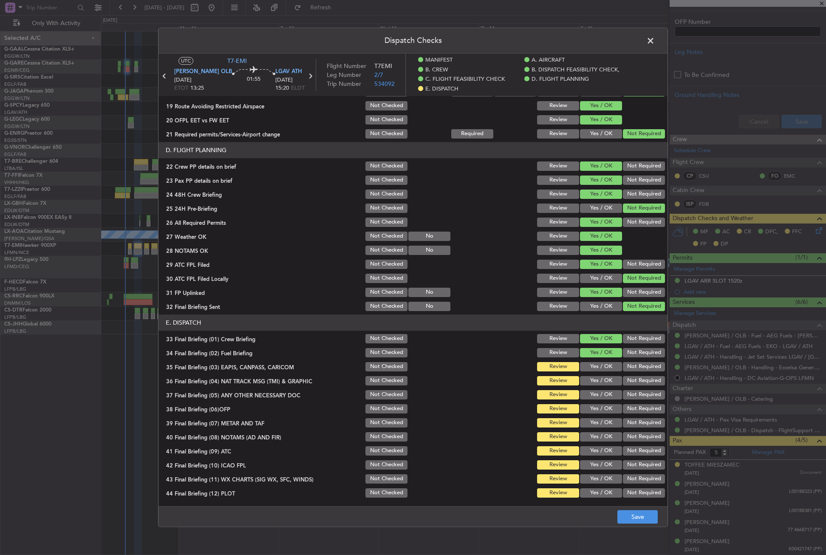
click at [626, 366] on button "Not Required" at bounding box center [644, 366] width 42 height 9
click at [628, 378] on button "Not Required" at bounding box center [644, 380] width 42 height 9
click at [598, 392] on button "Yes / OK" at bounding box center [601, 394] width 42 height 9
click at [595, 406] on button "Yes / OK" at bounding box center [601, 408] width 42 height 9
click at [592, 415] on section "E. DISPATCH 33 Final Briefing (01) Crew Briefing Not Checked Review Yes / OK No…" at bounding box center [412, 406] width 509 height 184
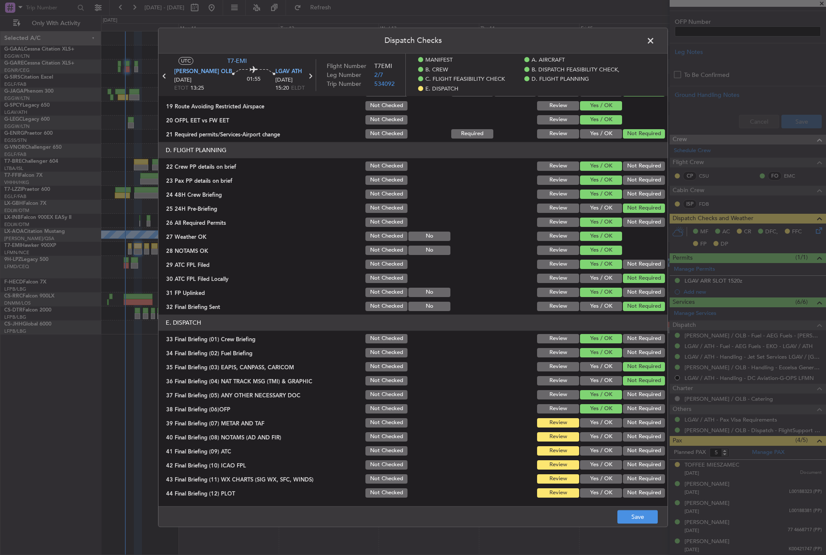
click at [591, 423] on button "Yes / OK" at bounding box center [601, 422] width 42 height 9
click at [591, 432] on button "Yes / OK" at bounding box center [601, 436] width 42 height 9
click at [595, 448] on button "Yes / OK" at bounding box center [601, 450] width 42 height 9
click at [625, 464] on button "Not Required" at bounding box center [644, 464] width 42 height 9
click at [609, 477] on button "Yes / OK" at bounding box center [601, 478] width 42 height 9
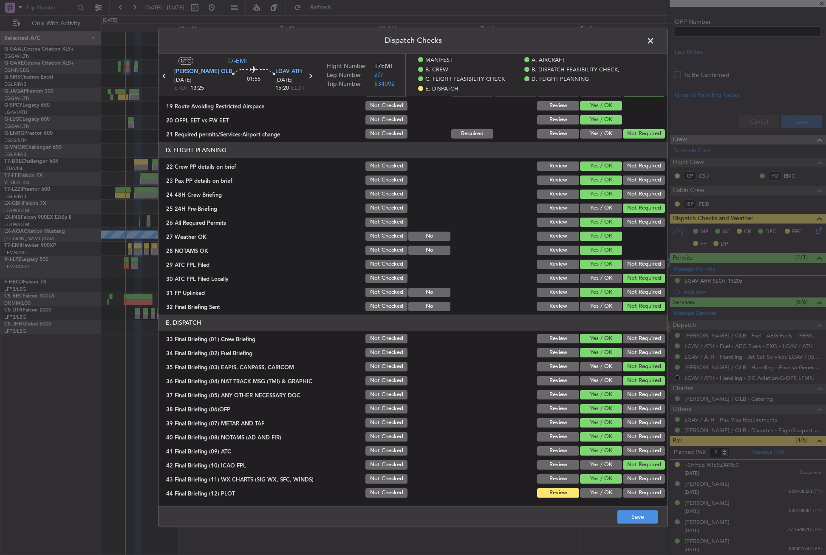
drag, startPoint x: 624, startPoint y: 488, endPoint x: 632, endPoint y: 505, distance: 19.0
click at [624, 488] on div "Not Required" at bounding box center [642, 493] width 43 height 12
click at [632, 505] on main "UTC T7-EMI LIEO OLB 10/08/2025 ETOT 13:25 01:55 LGAV ATH 10/08/2025 15:20 ELDT …" at bounding box center [412, 282] width 509 height 456
click at [633, 498] on div "Not Required" at bounding box center [642, 493] width 43 height 12
click at [630, 486] on section "E. DISPATCH 33 Final Briefing (01) Crew Briefing Not Checked Review Yes / OK No…" at bounding box center [412, 406] width 509 height 184
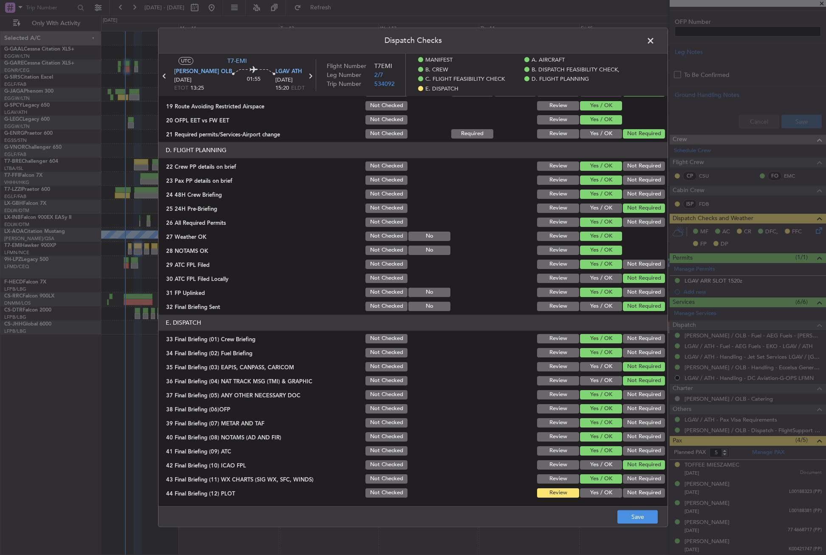
click at [636, 496] on button "Not Required" at bounding box center [644, 492] width 42 height 9
click at [639, 524] on footer "Save" at bounding box center [412, 516] width 509 height 20
click at [635, 518] on button "Save" at bounding box center [637, 517] width 40 height 14
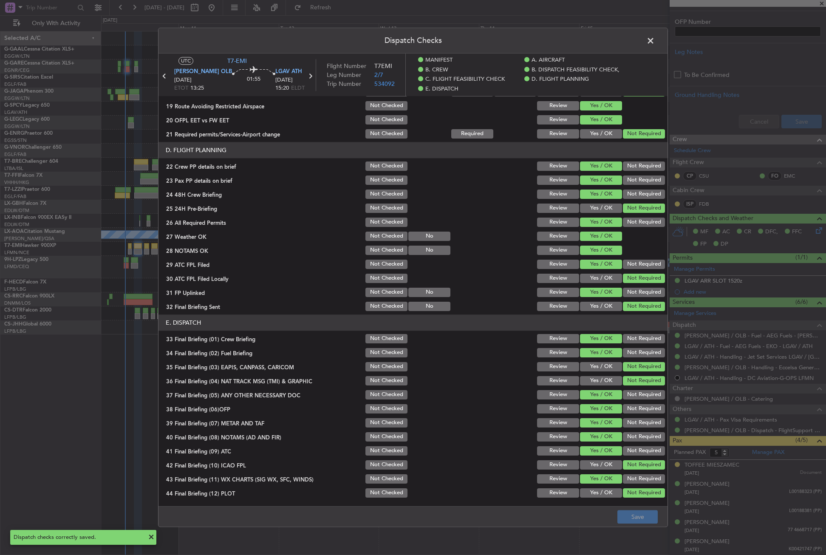
click at [654, 43] on span at bounding box center [654, 42] width 0 height 17
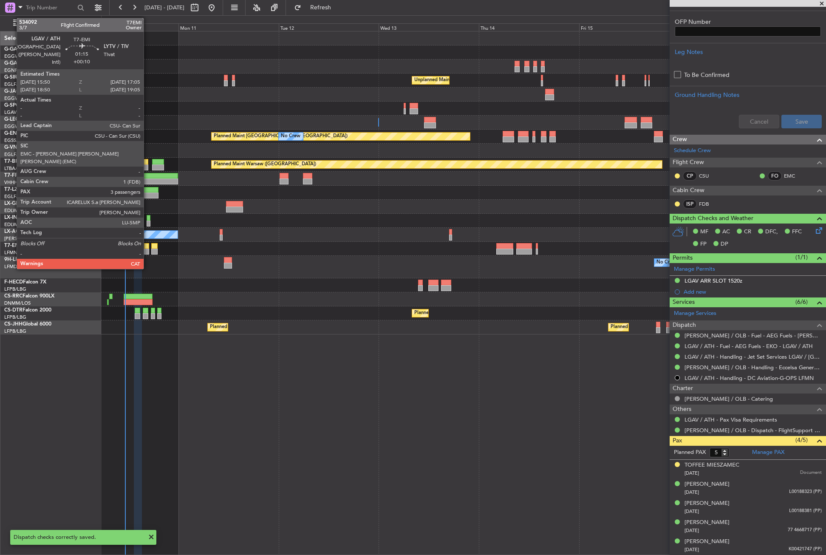
click at [147, 250] on div at bounding box center [147, 251] width 6 height 6
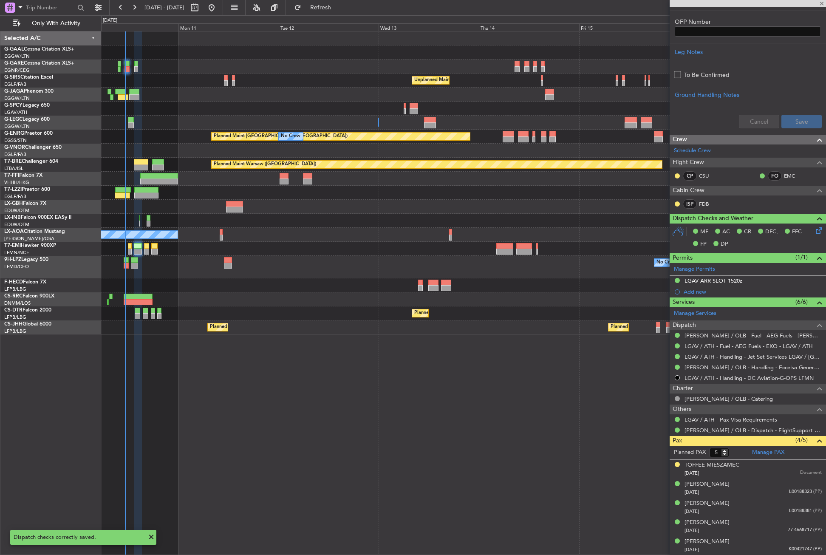
type input "+00:10"
type input "3"
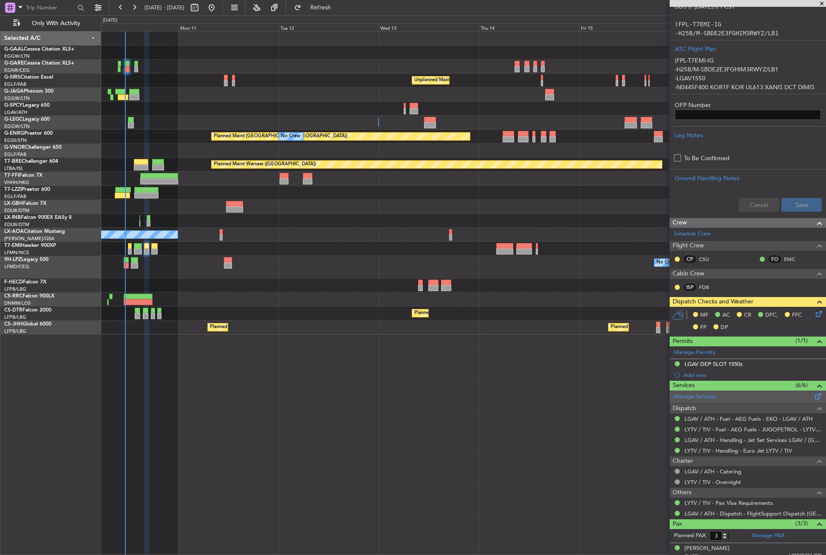
scroll to position [277, 0]
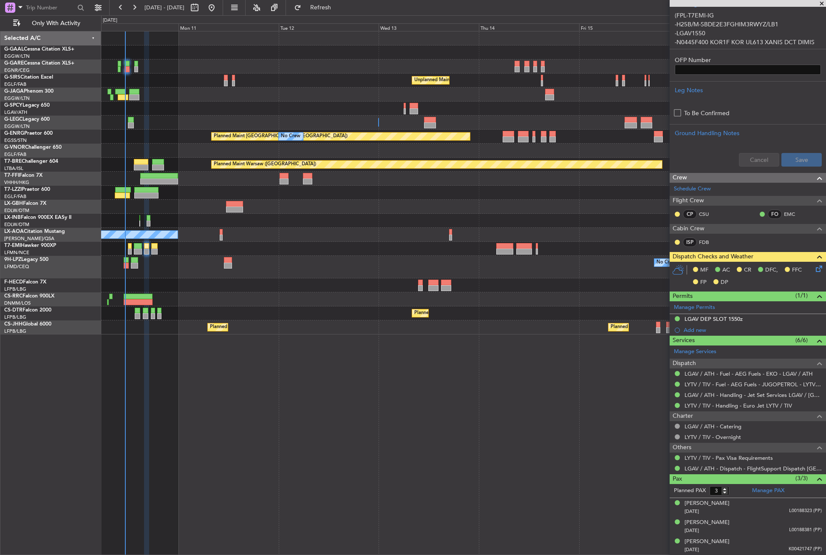
click at [814, 271] on icon at bounding box center [817, 267] width 7 height 7
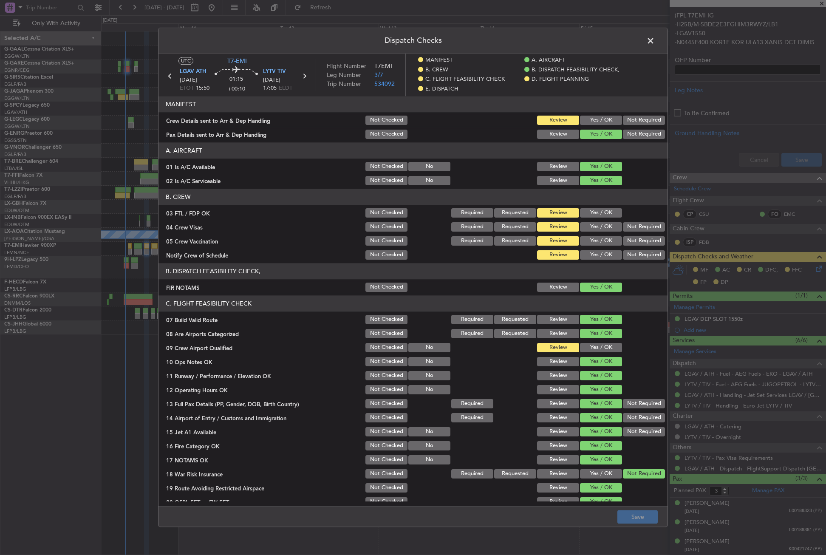
click at [588, 120] on button "Yes / OK" at bounding box center [601, 120] width 42 height 9
click at [596, 209] on button "Yes / OK" at bounding box center [601, 212] width 42 height 9
click at [623, 223] on button "Not Required" at bounding box center [644, 226] width 42 height 9
click at [622, 236] on div "Not Required" at bounding box center [642, 241] width 43 height 12
drag, startPoint x: 629, startPoint y: 242, endPoint x: 625, endPoint y: 245, distance: 4.6
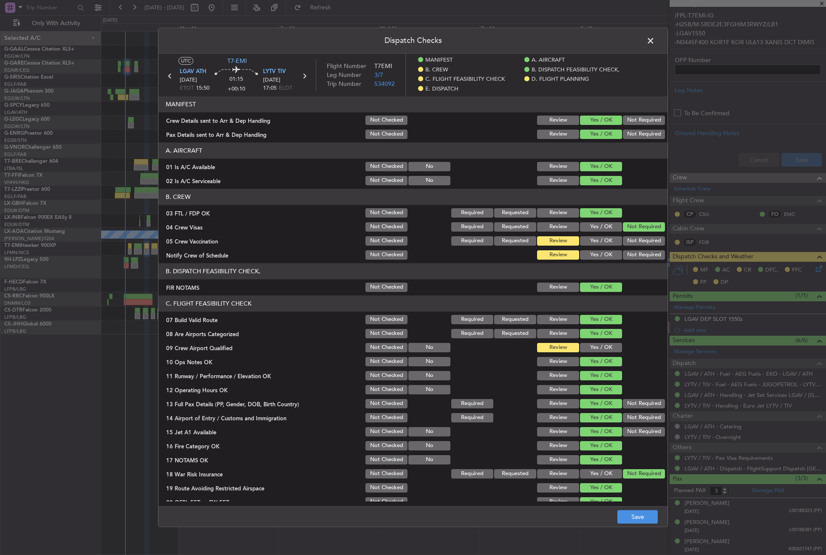
click at [629, 242] on button "Not Required" at bounding box center [644, 240] width 42 height 9
click at [603, 256] on button "Yes / OK" at bounding box center [601, 254] width 42 height 9
click at [606, 348] on button "Yes / OK" at bounding box center [601, 347] width 42 height 9
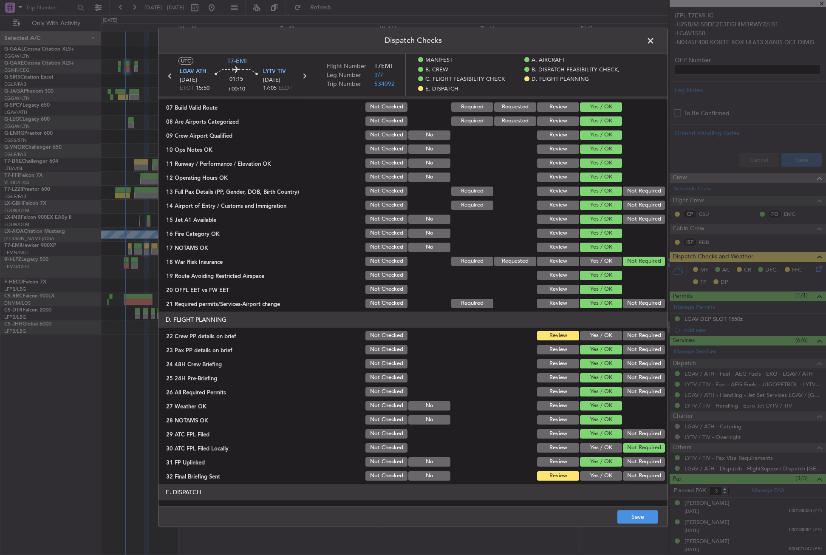
click at [596, 336] on button "Yes / OK" at bounding box center [601, 335] width 42 height 9
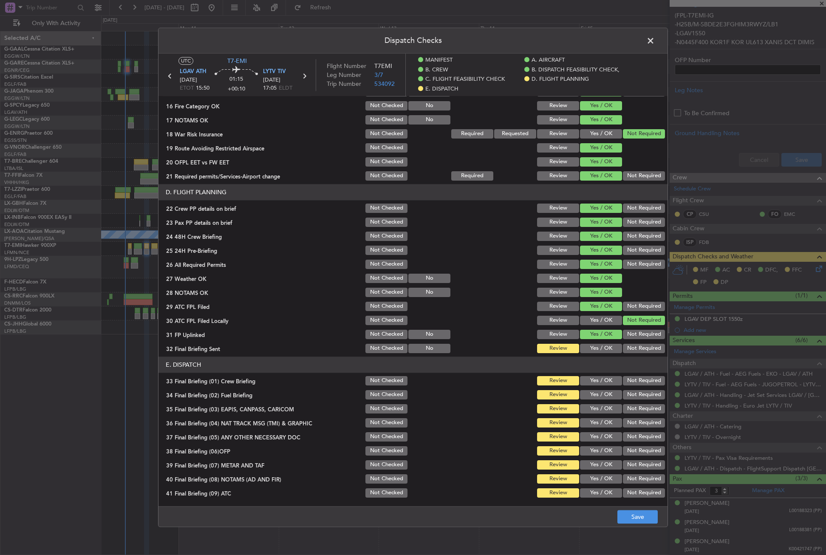
click at [595, 345] on button "Yes / OK" at bounding box center [601, 348] width 42 height 9
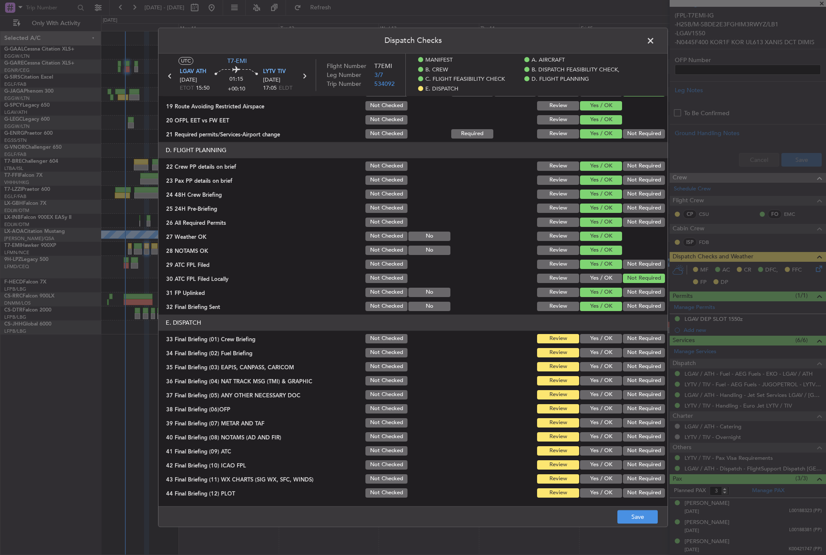
click at [597, 336] on button "Yes / OK" at bounding box center [601, 338] width 42 height 9
click at [596, 349] on button "Yes / OK" at bounding box center [601, 352] width 42 height 9
click at [626, 365] on button "Not Required" at bounding box center [644, 366] width 42 height 9
click at [627, 375] on div "Not Required" at bounding box center [642, 381] width 43 height 12
click at [625, 381] on button "Not Required" at bounding box center [644, 380] width 42 height 9
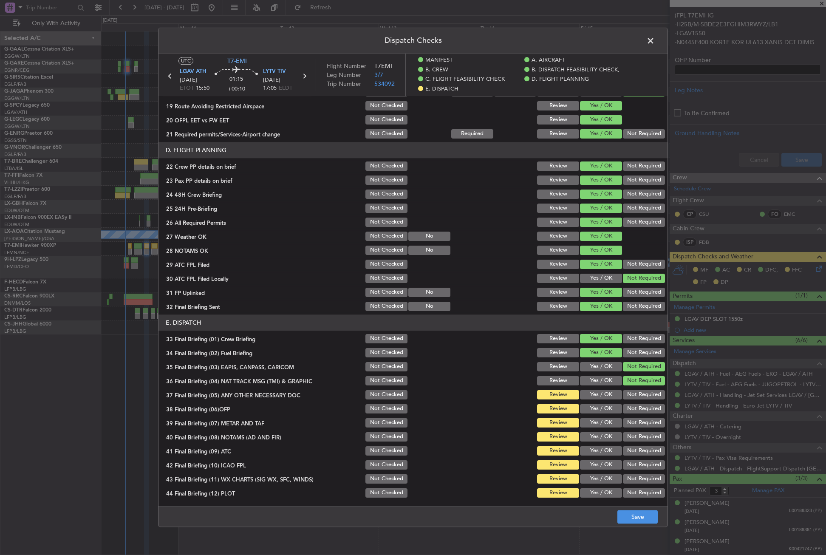
click at [606, 392] on button "Yes / OK" at bounding box center [601, 394] width 42 height 9
click at [604, 403] on div "Yes / OK" at bounding box center [599, 409] width 43 height 12
click at [603, 410] on button "Yes / OK" at bounding box center [601, 408] width 42 height 9
click at [602, 421] on button "Yes / OK" at bounding box center [601, 422] width 42 height 9
click at [603, 440] on button "Yes / OK" at bounding box center [601, 436] width 42 height 9
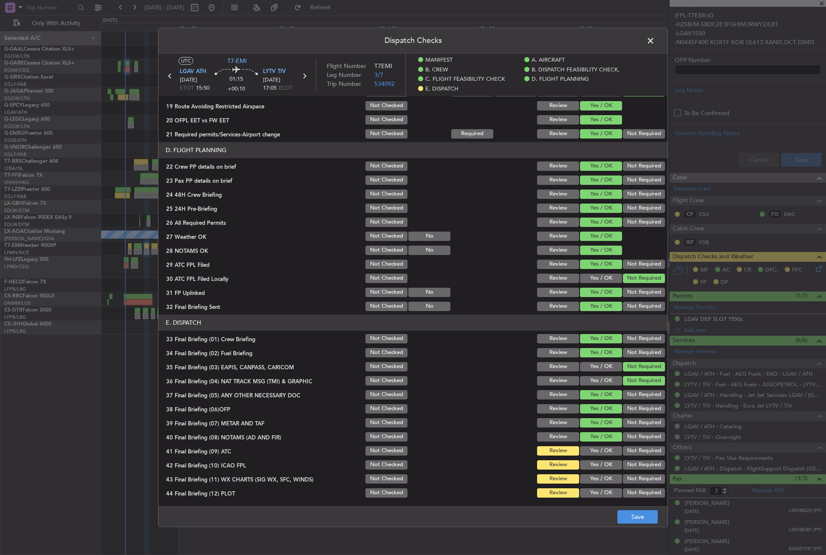
click at [603, 447] on button "Yes / OK" at bounding box center [601, 450] width 42 height 9
click at [623, 464] on button "Not Required" at bounding box center [644, 464] width 42 height 9
click at [607, 475] on button "Yes / OK" at bounding box center [601, 478] width 42 height 9
click at [623, 490] on button "Not Required" at bounding box center [644, 492] width 42 height 9
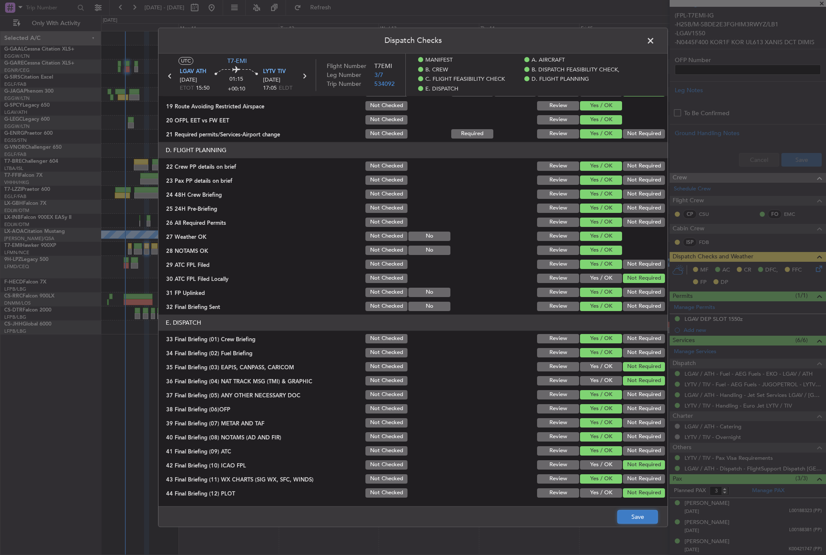
click at [629, 512] on button "Save" at bounding box center [637, 517] width 40 height 14
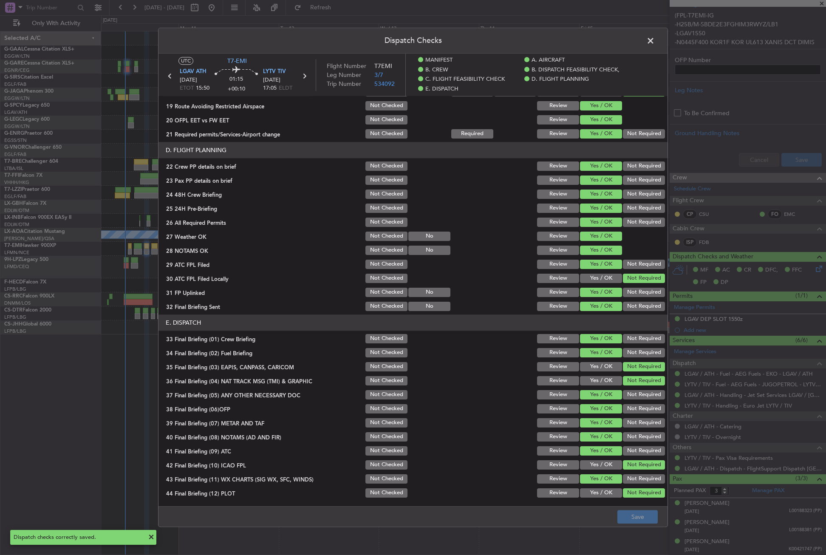
click at [654, 43] on span at bounding box center [654, 42] width 0 height 17
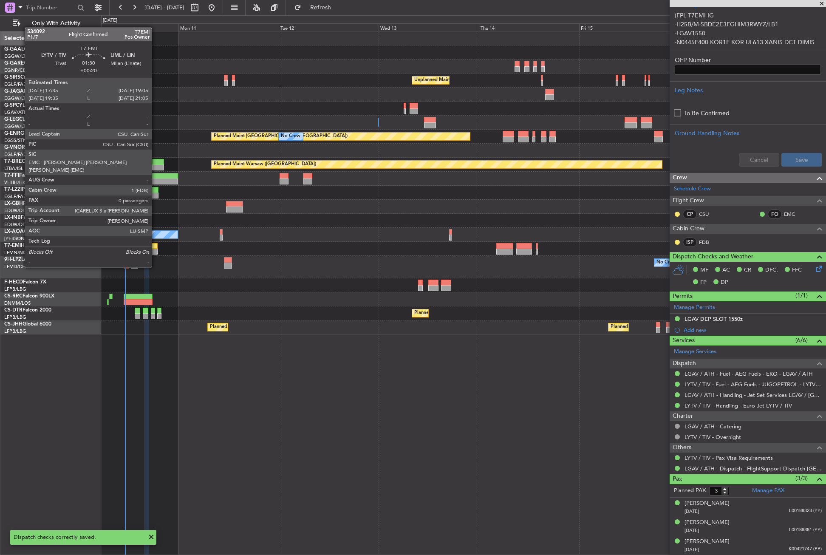
click at [155, 251] on div at bounding box center [154, 251] width 6 height 6
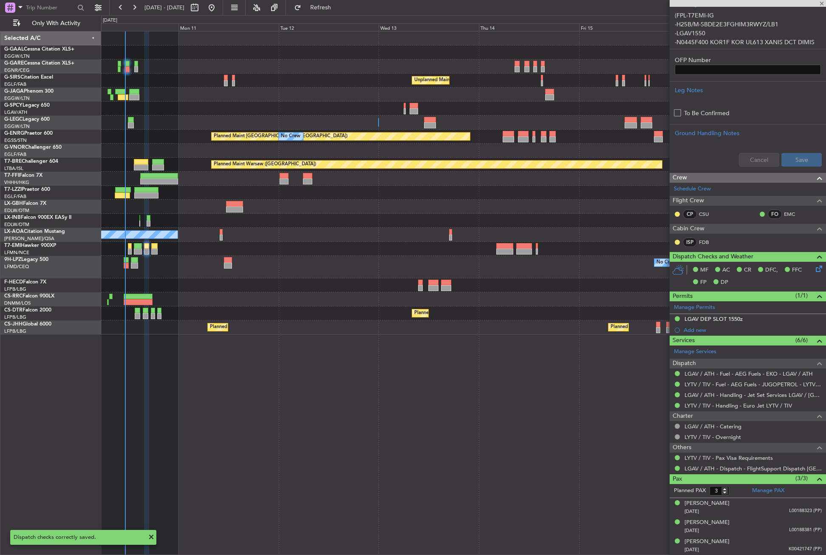
type input "+00:20"
type input "0"
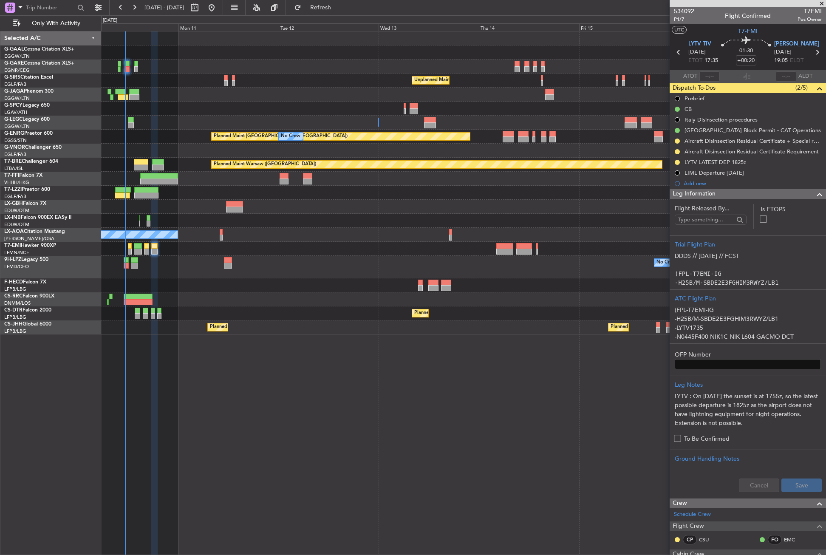
click at [705, 196] on span "Leg Information" at bounding box center [693, 194] width 43 height 10
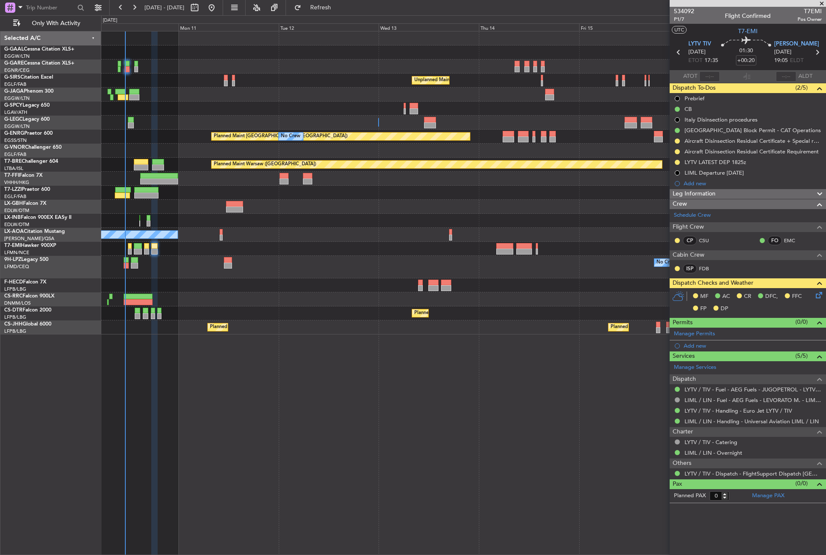
click at [816, 297] on icon at bounding box center [817, 293] width 7 height 7
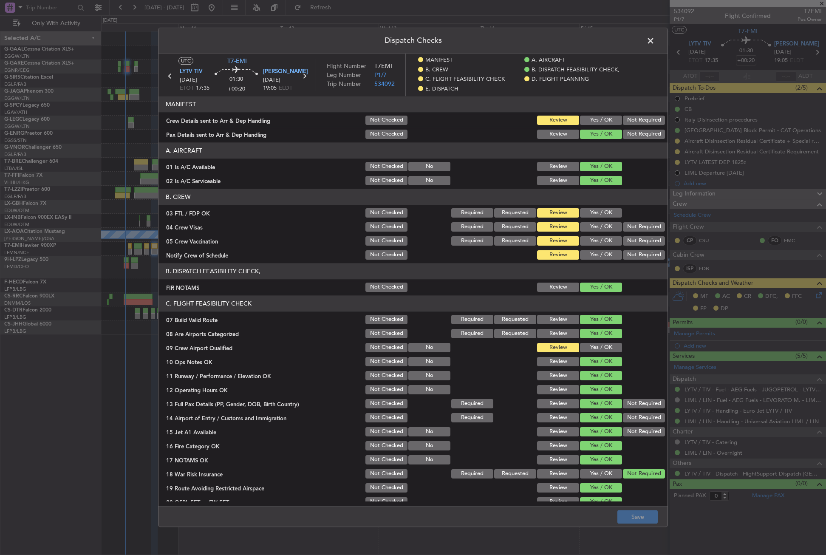
click at [603, 117] on button "Yes / OK" at bounding box center [601, 120] width 42 height 9
click at [589, 214] on button "Yes / OK" at bounding box center [601, 212] width 42 height 9
click at [628, 229] on button "Not Required" at bounding box center [644, 226] width 42 height 9
click at [626, 240] on button "Not Required" at bounding box center [644, 240] width 42 height 9
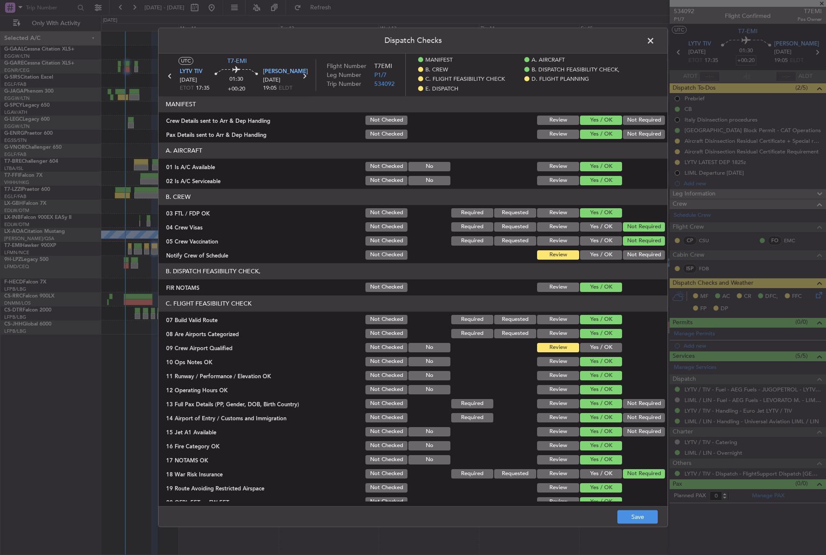
click at [596, 257] on button "Yes / OK" at bounding box center [601, 254] width 42 height 9
click at [592, 343] on button "Yes / OK" at bounding box center [601, 347] width 42 height 9
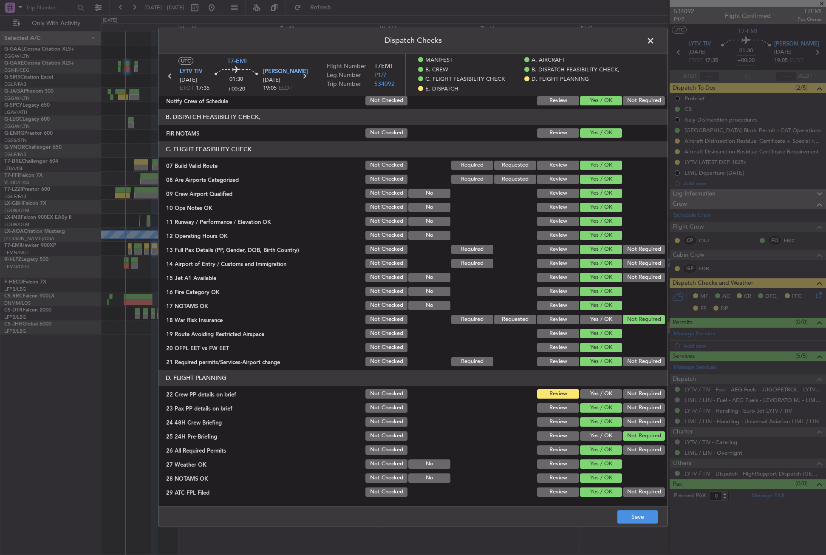
scroll to position [170, 0]
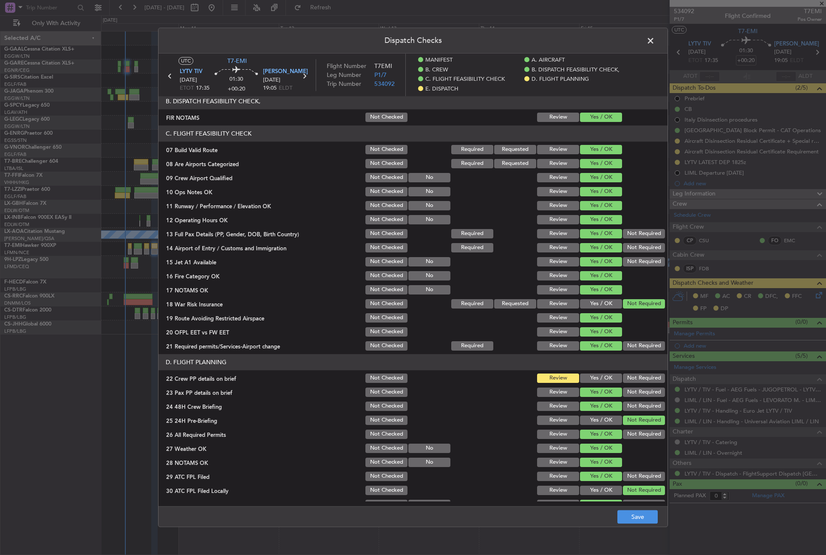
click at [595, 380] on button "Yes / OK" at bounding box center [601, 377] width 42 height 9
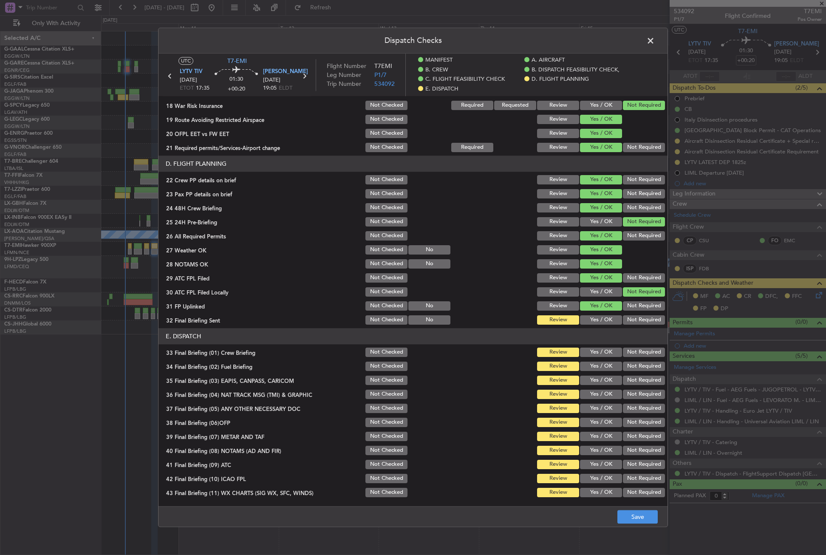
scroll to position [382, 0]
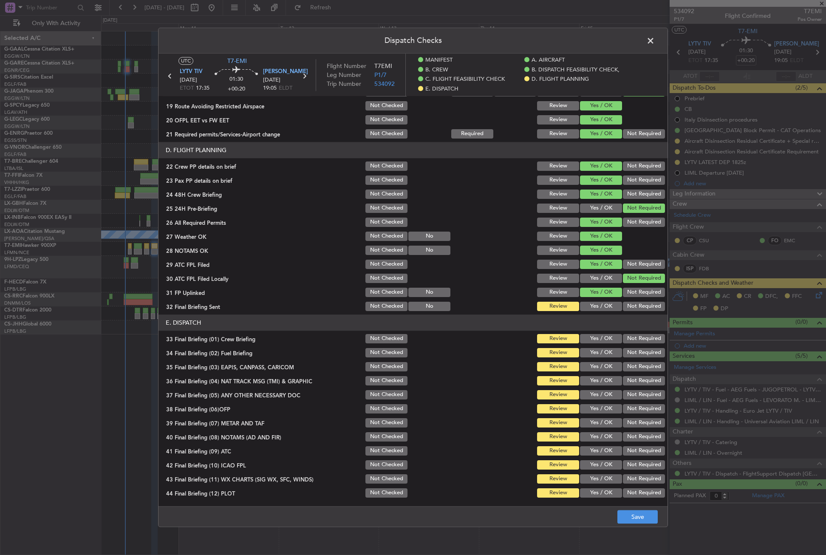
click at [627, 306] on button "Not Required" at bounding box center [644, 306] width 42 height 9
click at [583, 334] on button "Yes / OK" at bounding box center [601, 338] width 42 height 9
click at [584, 346] on section "E. DISPATCH 33 Final Briefing (01) Crew Briefing Not Checked Review Yes / OK No…" at bounding box center [412, 406] width 509 height 184
click at [589, 352] on button "Yes / OK" at bounding box center [601, 352] width 42 height 9
click at [627, 368] on button "Not Required" at bounding box center [644, 366] width 42 height 9
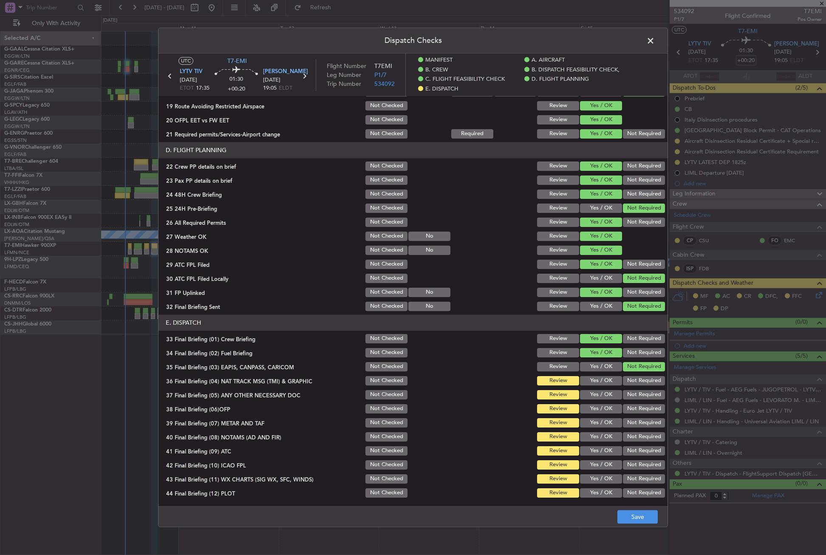
drag, startPoint x: 623, startPoint y: 376, endPoint x: 622, endPoint y: 387, distance: 11.1
click at [623, 378] on button "Not Required" at bounding box center [644, 380] width 42 height 9
click at [612, 397] on button "Yes / OK" at bounding box center [601, 394] width 42 height 9
click at [606, 404] on button "Yes / OK" at bounding box center [601, 408] width 42 height 9
click at [604, 414] on div "Yes / OK" at bounding box center [599, 409] width 43 height 12
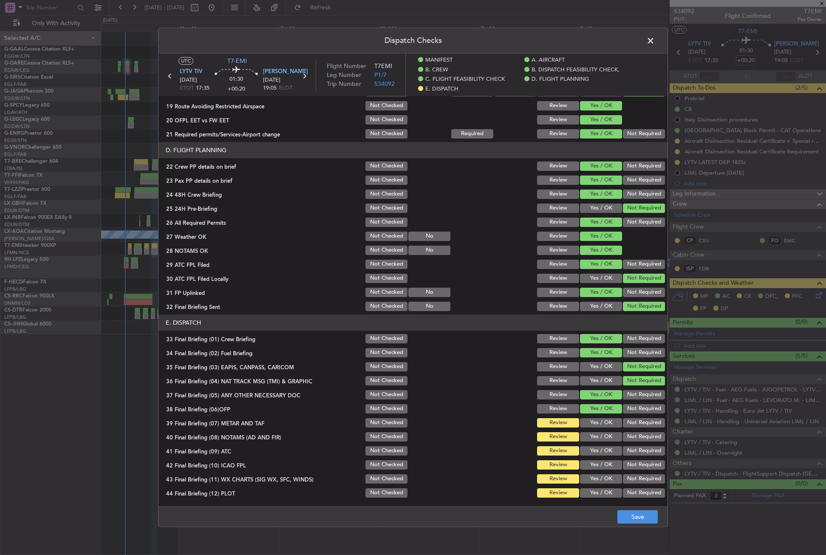
click at [603, 424] on button "Yes / OK" at bounding box center [601, 422] width 42 height 9
click at [599, 433] on button "Yes / OK" at bounding box center [601, 436] width 42 height 9
drag, startPoint x: 598, startPoint y: 440, endPoint x: 598, endPoint y: 445, distance: 4.7
click at [598, 441] on button "Yes / OK" at bounding box center [601, 436] width 42 height 9
click at [598, 445] on div "Yes / OK" at bounding box center [599, 451] width 43 height 12
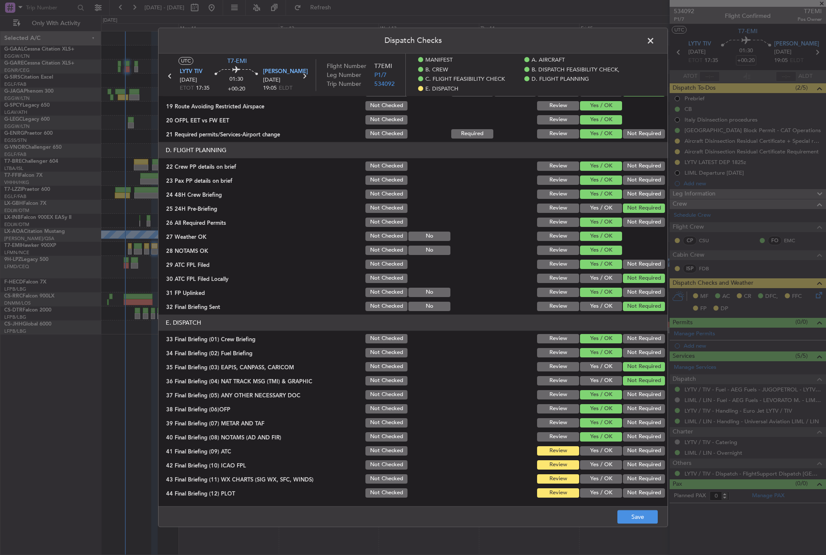
click at [598, 452] on button "Yes / OK" at bounding box center [601, 450] width 42 height 9
click at [637, 471] on section "E. DISPATCH 33 Final Briefing (01) Crew Briefing Not Checked Review Yes / OK No…" at bounding box center [412, 406] width 509 height 184
drag, startPoint x: 631, startPoint y: 468, endPoint x: 605, endPoint y: 476, distance: 27.3
click at [630, 468] on button "Not Required" at bounding box center [644, 464] width 42 height 9
drag, startPoint x: 605, startPoint y: 476, endPoint x: 617, endPoint y: 484, distance: 13.9
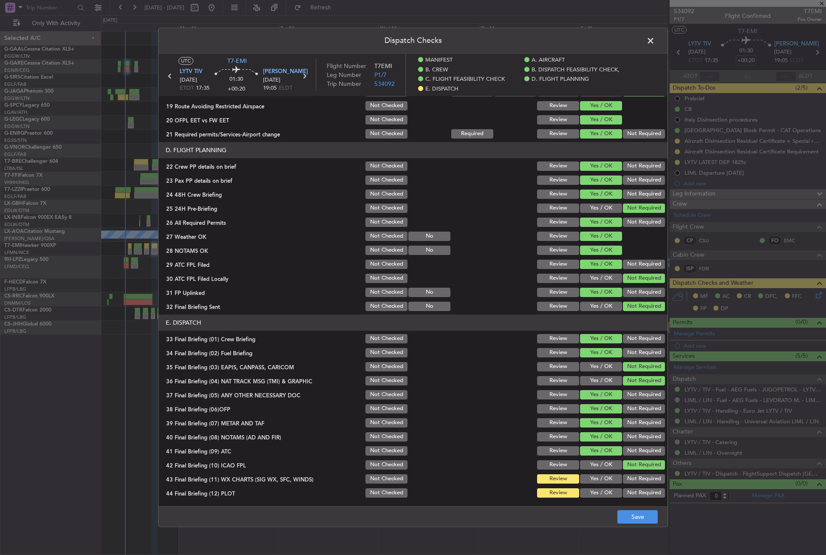
click at [605, 477] on button "Yes / OK" at bounding box center [601, 478] width 42 height 9
drag, startPoint x: 623, startPoint y: 488, endPoint x: 630, endPoint y: 496, distance: 11.5
click at [623, 488] on div "Not Required" at bounding box center [642, 493] width 43 height 12
click at [631, 497] on button "Not Required" at bounding box center [644, 492] width 42 height 9
click at [631, 507] on footer "Save" at bounding box center [412, 516] width 509 height 20
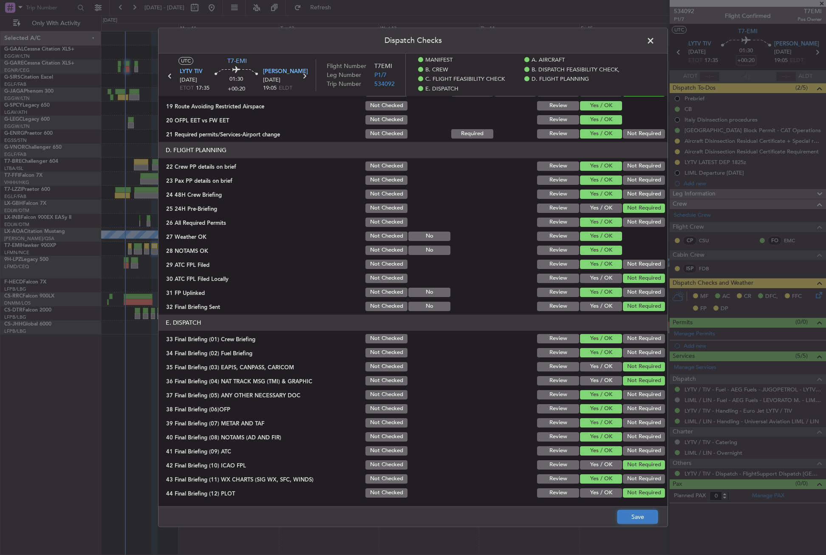
click at [636, 518] on button "Save" at bounding box center [637, 517] width 40 height 14
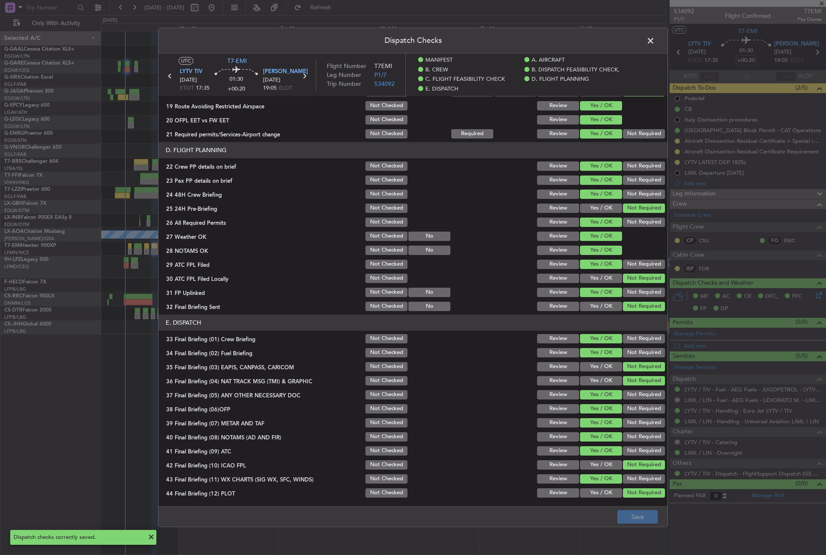
click at [654, 41] on span at bounding box center [654, 42] width 0 height 17
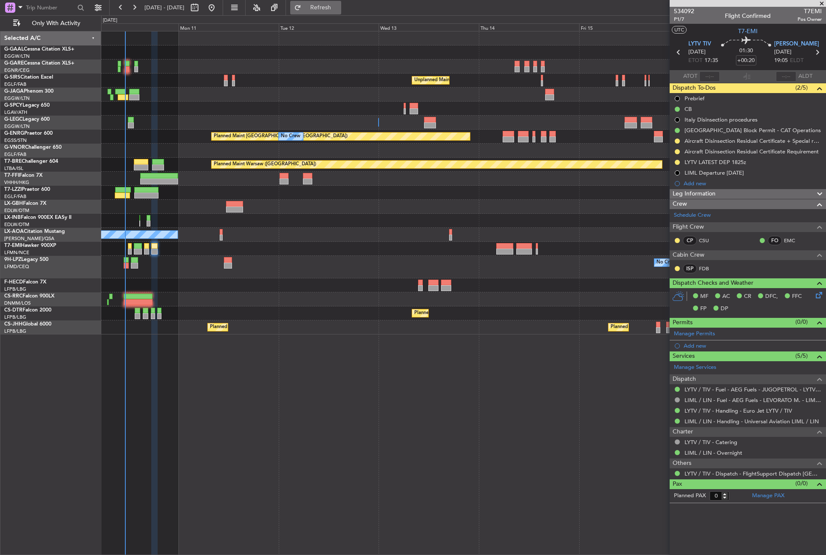
click at [332, 13] on button "Refresh" at bounding box center [315, 8] width 51 height 14
click at [238, 390] on div "No Crew Unplanned Maint [GEOGRAPHIC_DATA] ([GEOGRAPHIC_DATA]) A/C Unavailable […" at bounding box center [463, 293] width 725 height 524
click at [433, 421] on div "No Crew Unplanned Maint [GEOGRAPHIC_DATA] ([GEOGRAPHIC_DATA]) A/C Unavailable […" at bounding box center [463, 293] width 725 height 524
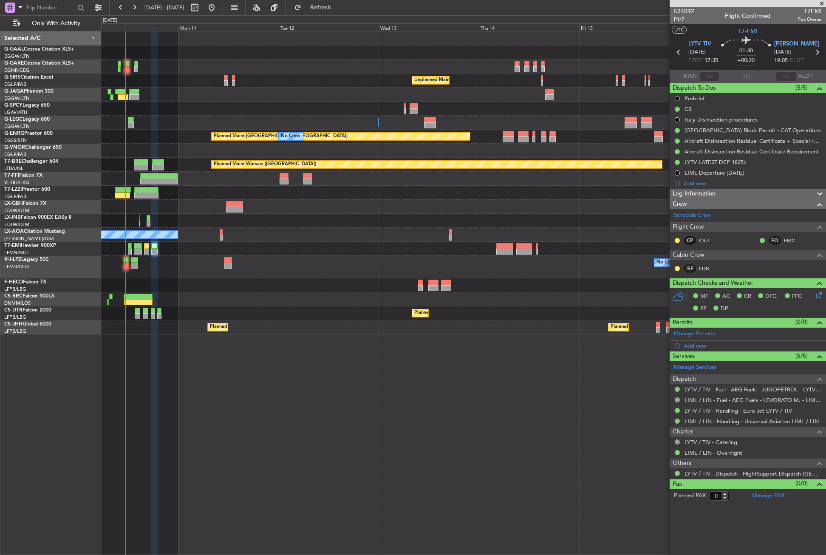
click at [266, 444] on div "No Crew Unplanned Maint [GEOGRAPHIC_DATA] ([GEOGRAPHIC_DATA]) A/C Unavailable […" at bounding box center [463, 293] width 725 height 524
click at [321, 9] on button "Refresh" at bounding box center [315, 8] width 51 height 14
click at [318, 70] on div at bounding box center [463, 66] width 724 height 14
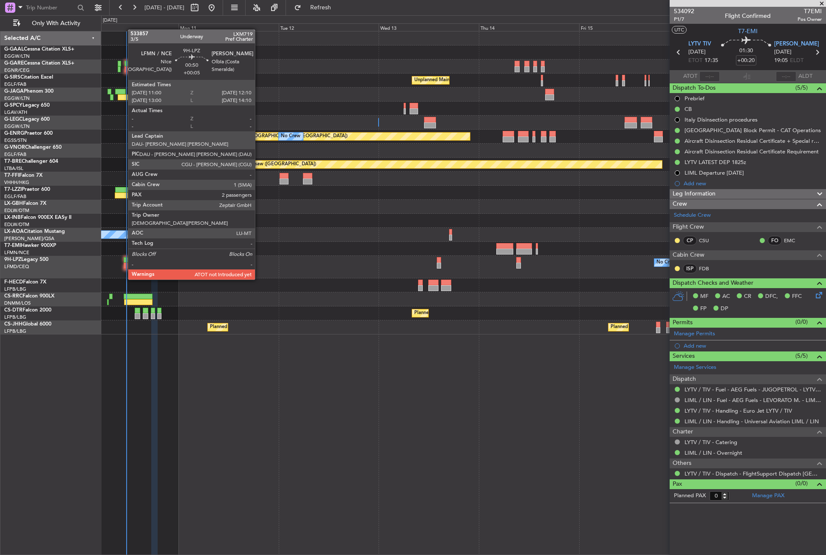
click at [124, 263] on div at bounding box center [126, 265] width 5 height 6
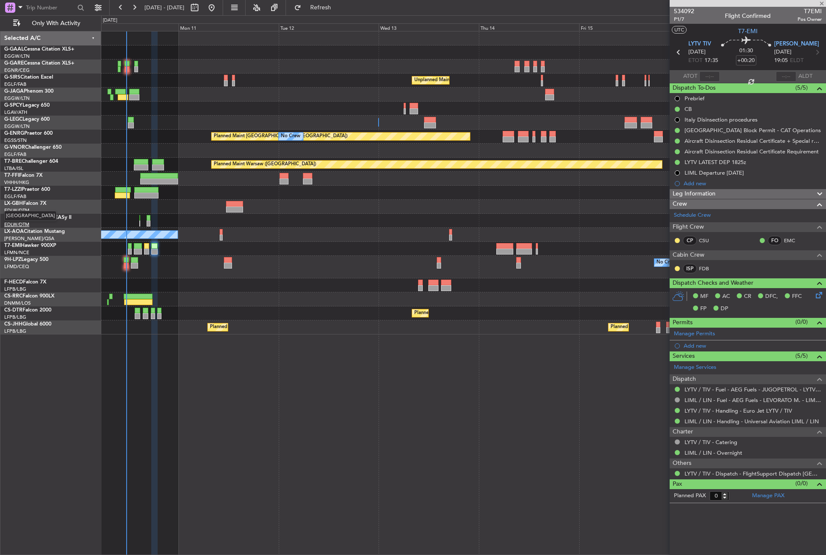
type input "+00:05"
type input "2"
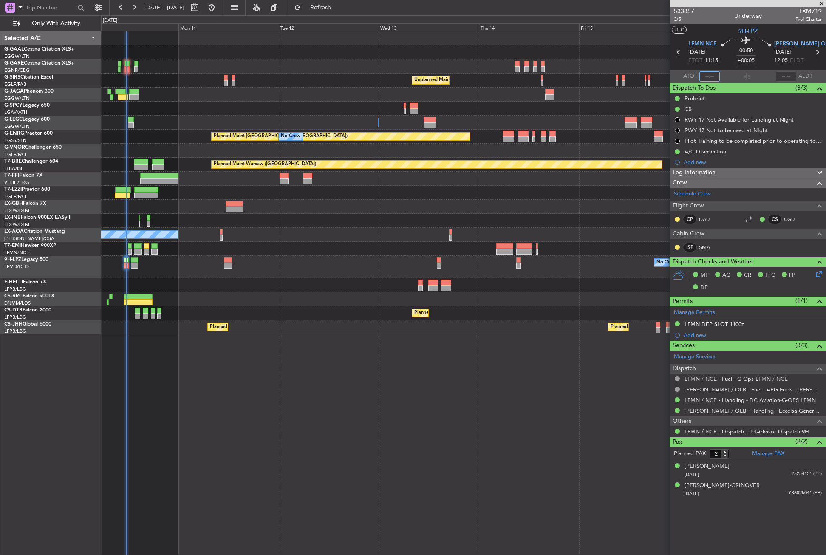
click at [708, 77] on input "text" at bounding box center [709, 76] width 20 height 10
click at [486, 402] on div "No Crew Unplanned Maint [GEOGRAPHIC_DATA] ([GEOGRAPHIC_DATA]) A/C Unavailable […" at bounding box center [463, 293] width 725 height 524
type input "11:29"
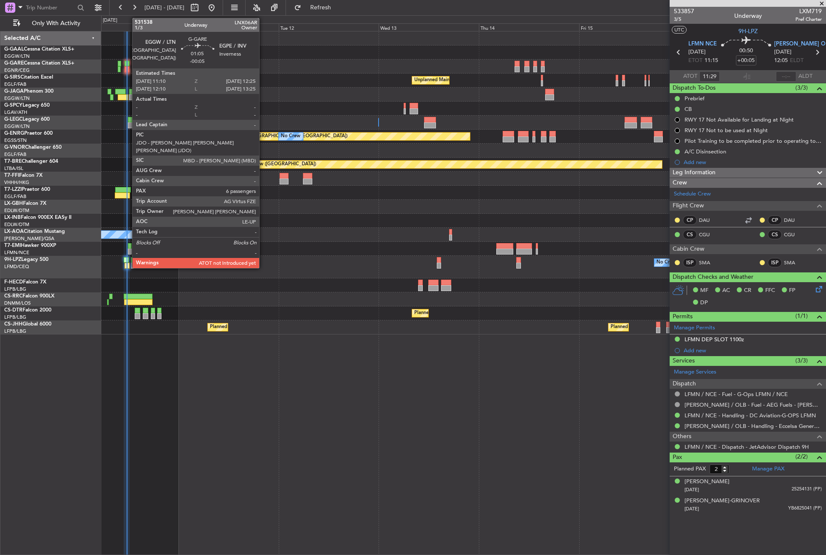
click at [128, 70] on div at bounding box center [127, 69] width 6 height 6
type input "-00:05"
type input "6"
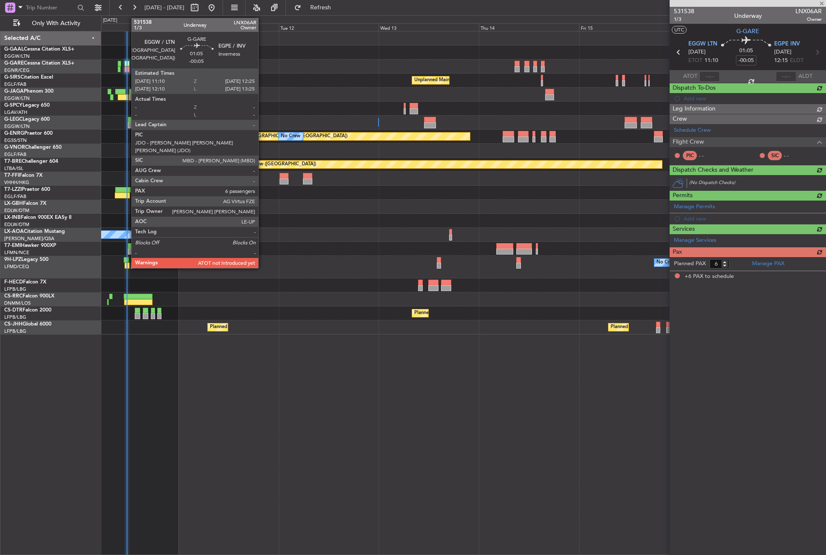
click at [127, 68] on div at bounding box center [127, 69] width 6 height 6
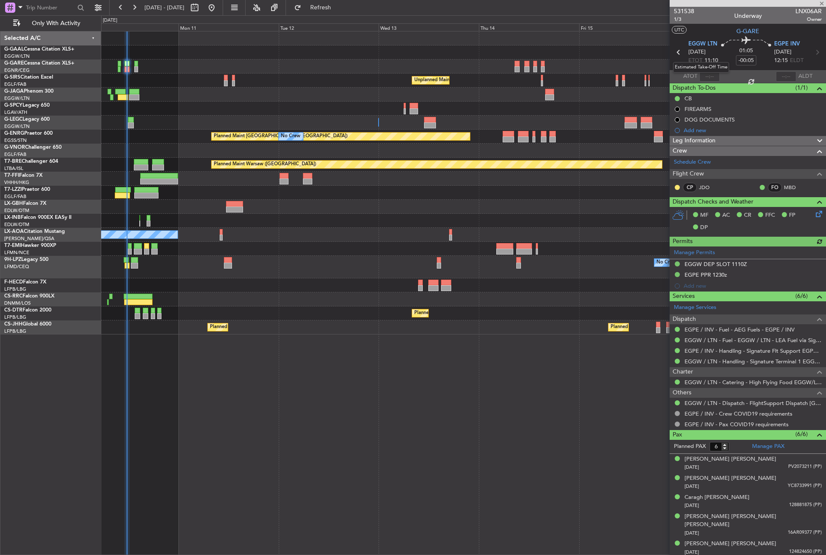
click at [707, 71] on div "Estimated Take-Off Time" at bounding box center [701, 67] width 56 height 11
click at [705, 76] on mat-tooltip-component "Estimated Take-Off Time" at bounding box center [701, 67] width 68 height 23
click at [701, 74] on div at bounding box center [709, 76] width 20 height 10
click at [706, 75] on input "text" at bounding box center [709, 76] width 20 height 10
click at [562, 185] on div at bounding box center [463, 179] width 724 height 14
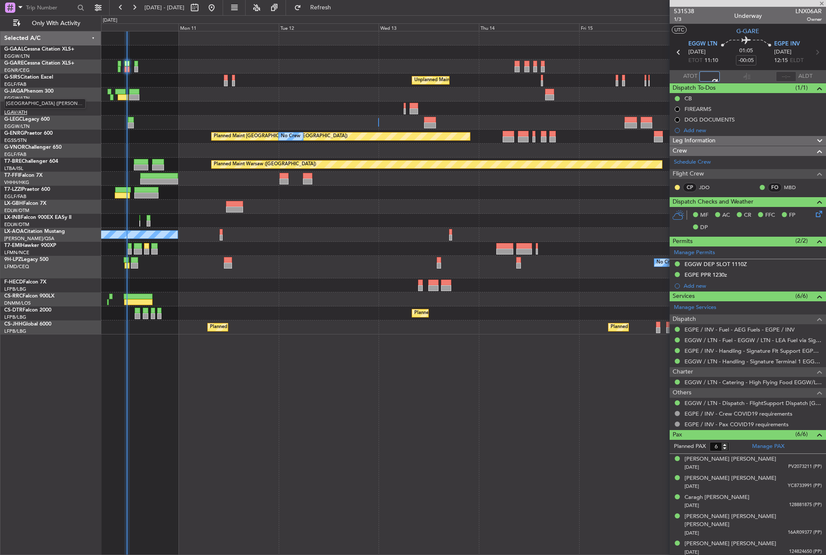
type input "11:33"
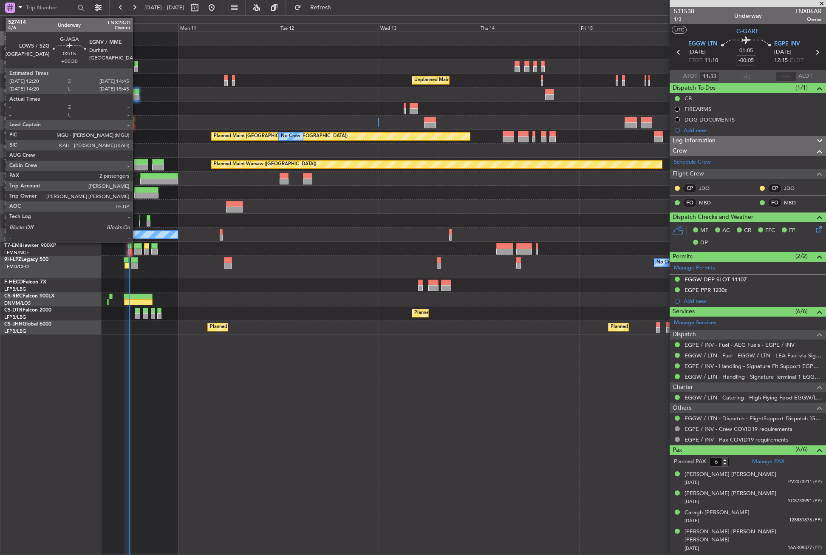
click at [136, 93] on div at bounding box center [134, 92] width 10 height 6
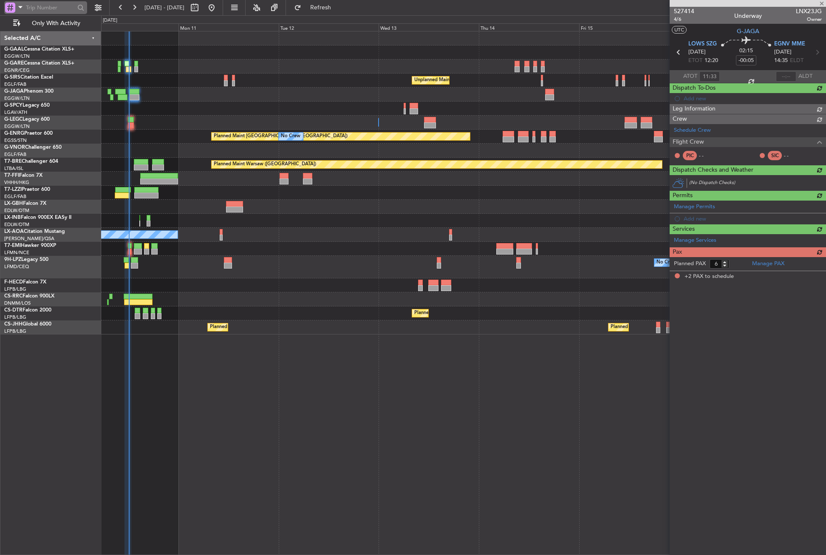
type input "+00:30"
type input "2"
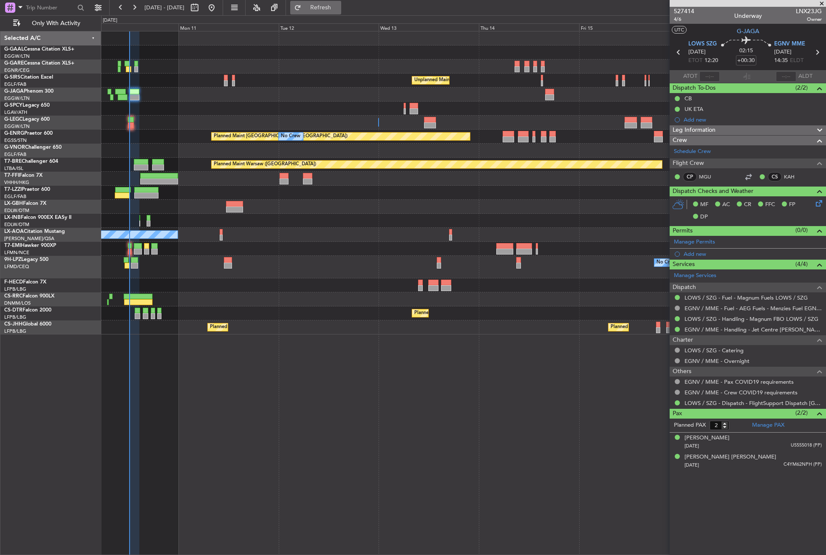
click at [333, 10] on button "Refresh" at bounding box center [315, 8] width 51 height 14
click at [328, 366] on div "No Crew Unplanned Maint [GEOGRAPHIC_DATA] ([GEOGRAPHIC_DATA]) A/C Unavailable […" at bounding box center [463, 293] width 725 height 524
click at [328, 6] on button "Refresh" at bounding box center [315, 8] width 51 height 14
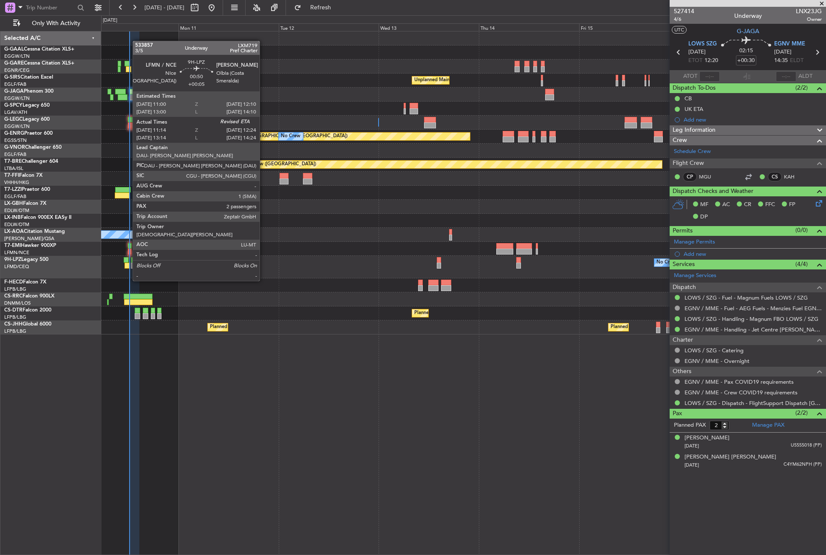
click at [128, 265] on div at bounding box center [126, 265] width 5 height 6
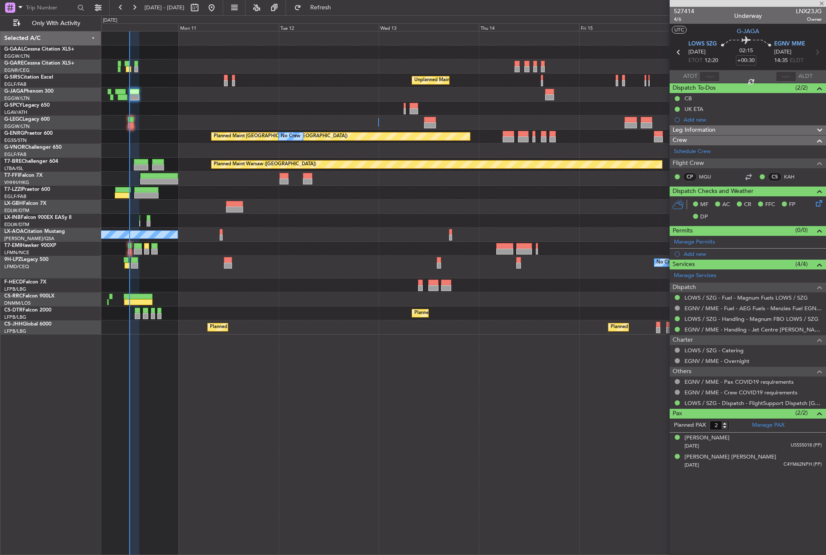
type input "+00:05"
type input "11:29"
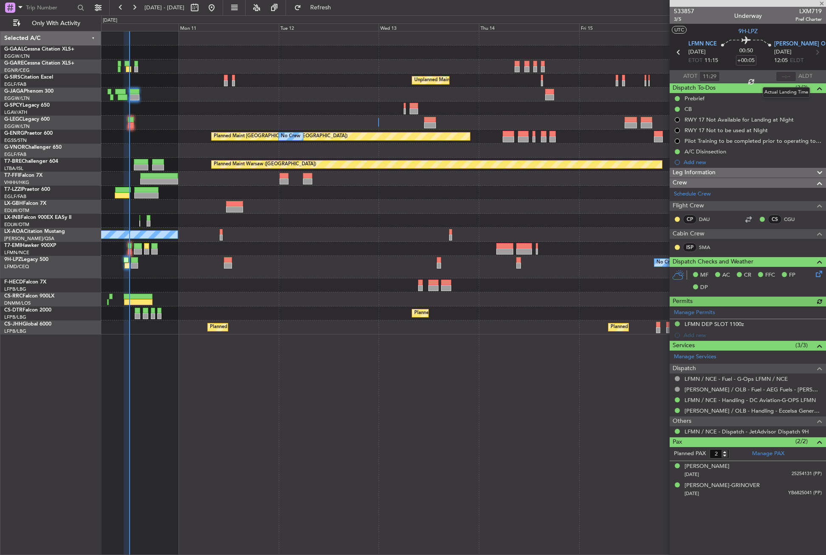
click at [783, 77] on div at bounding box center [785, 76] width 20 height 10
click at [784, 77] on div at bounding box center [785, 76] width 20 height 10
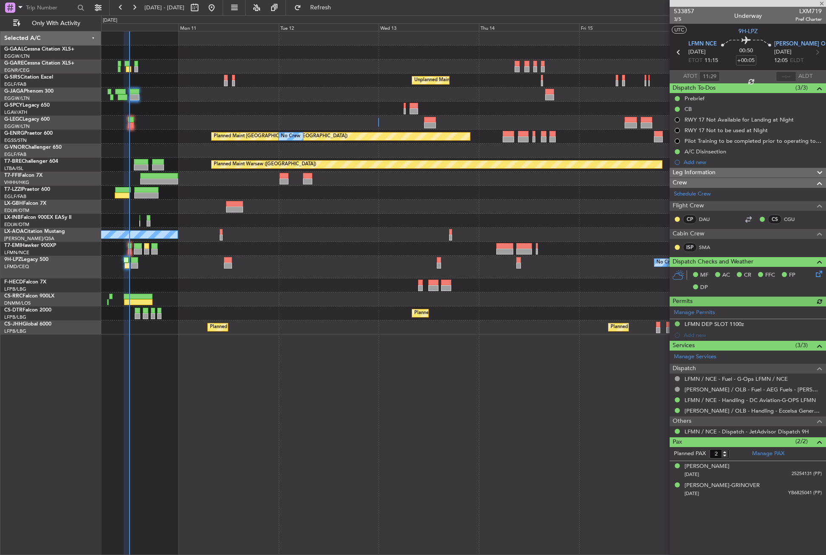
click at [784, 77] on div at bounding box center [785, 76] width 20 height 10
click at [784, 77] on input "text" at bounding box center [785, 76] width 20 height 10
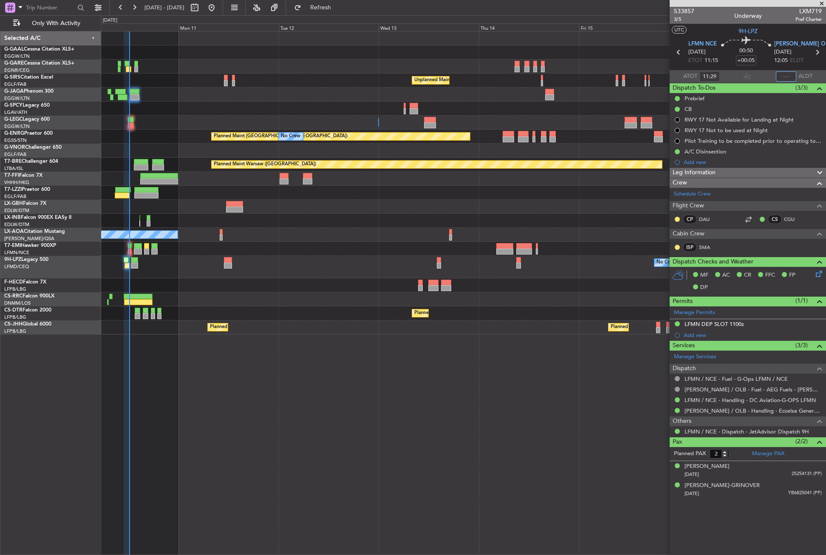
click at [784, 77] on input "text" at bounding box center [785, 76] width 20 height 10
click at [432, 401] on div "No Crew Unplanned Maint [GEOGRAPHIC_DATA] ([GEOGRAPHIC_DATA]) A/C Unavailable […" at bounding box center [463, 293] width 725 height 524
type input "12:18"
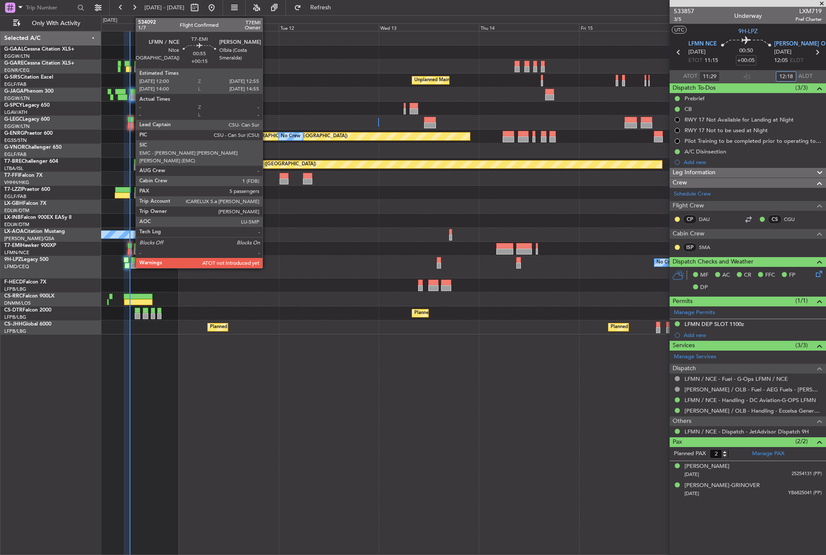
click at [131, 247] on div at bounding box center [130, 246] width 4 height 6
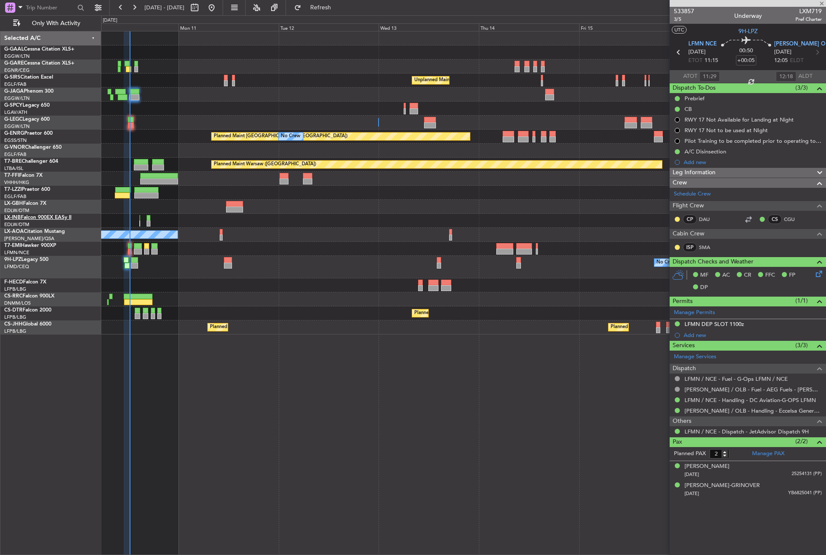
type input "+00:15"
type input "5"
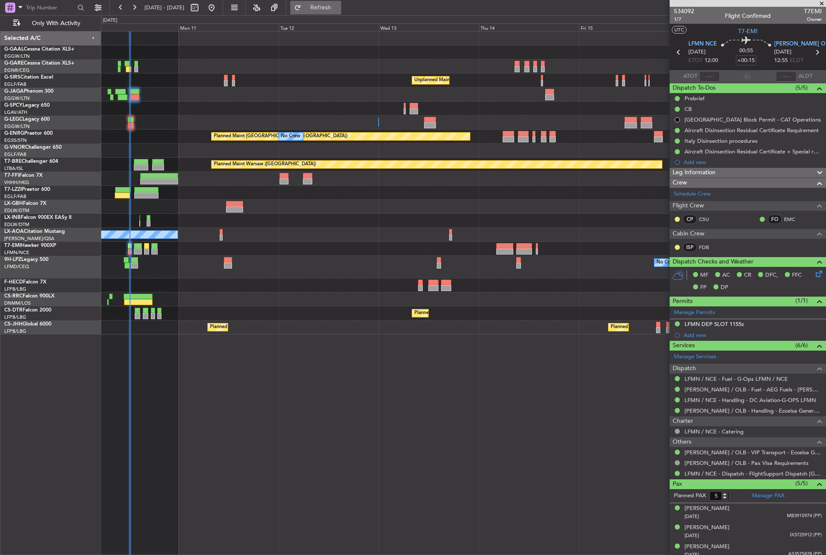
click at [337, 11] on button "Refresh" at bounding box center [315, 8] width 51 height 14
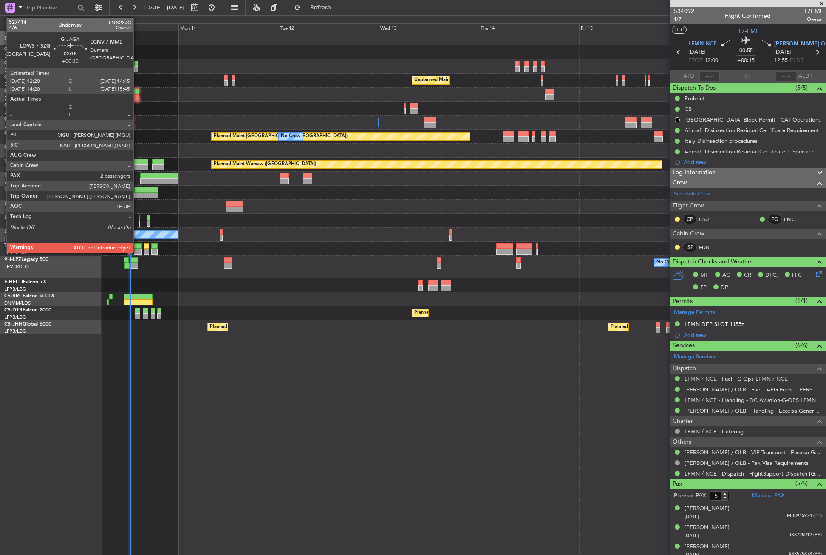
click at [137, 96] on div at bounding box center [134, 97] width 10 height 6
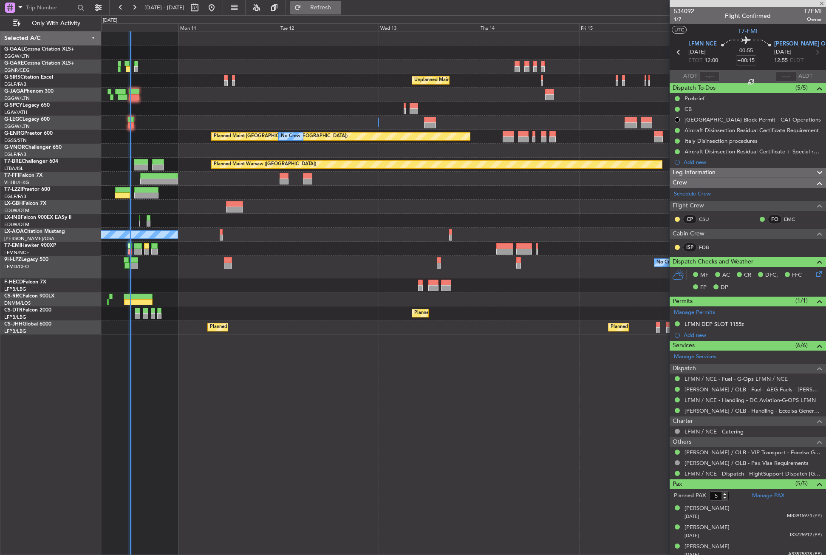
click at [327, 6] on button "Refresh" at bounding box center [315, 8] width 51 height 14
type input "+00:30"
type input "2"
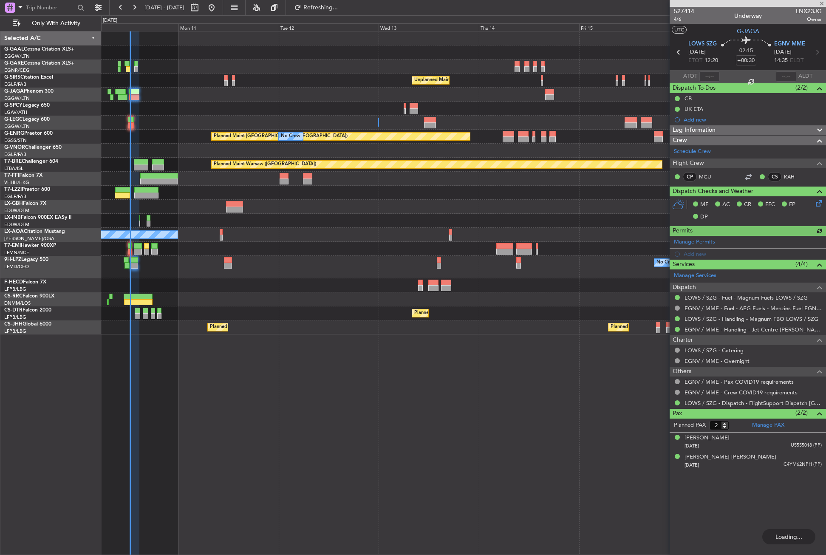
type input "+00:15"
type input "5"
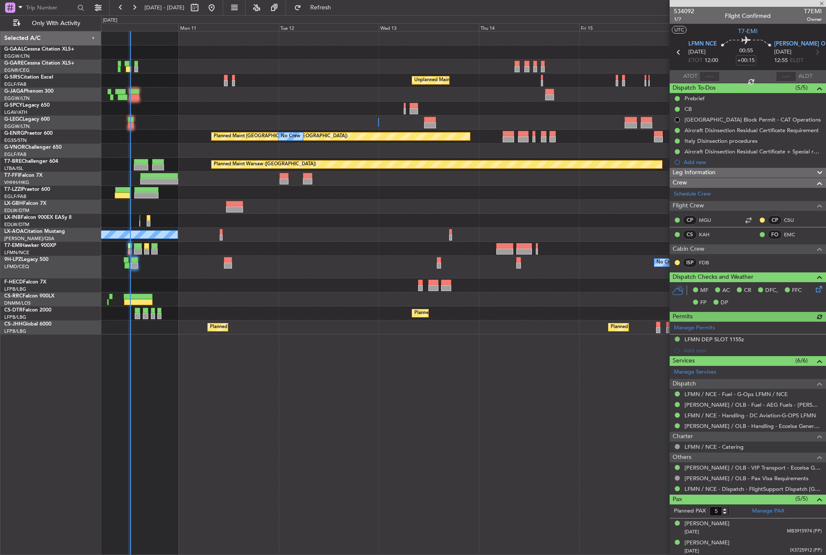
click at [713, 79] on div at bounding box center [709, 76] width 20 height 10
click at [708, 76] on div at bounding box center [709, 76] width 20 height 10
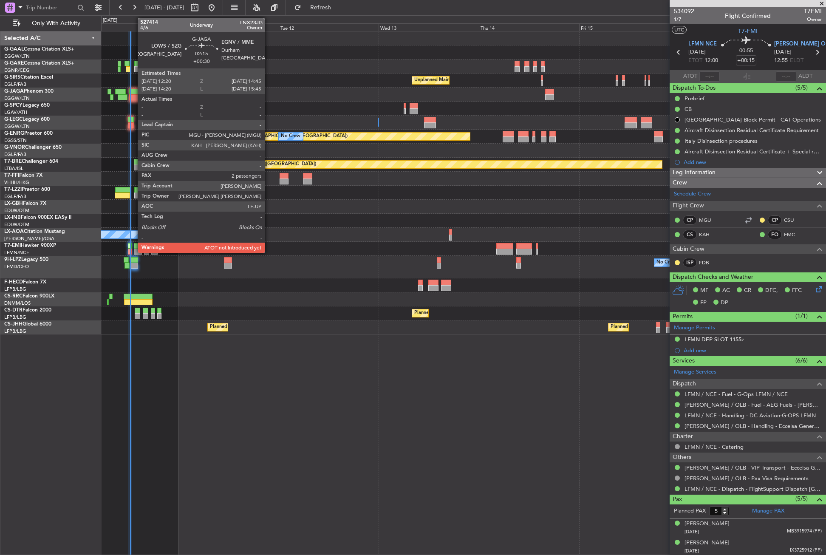
click at [133, 96] on div at bounding box center [134, 97] width 10 height 6
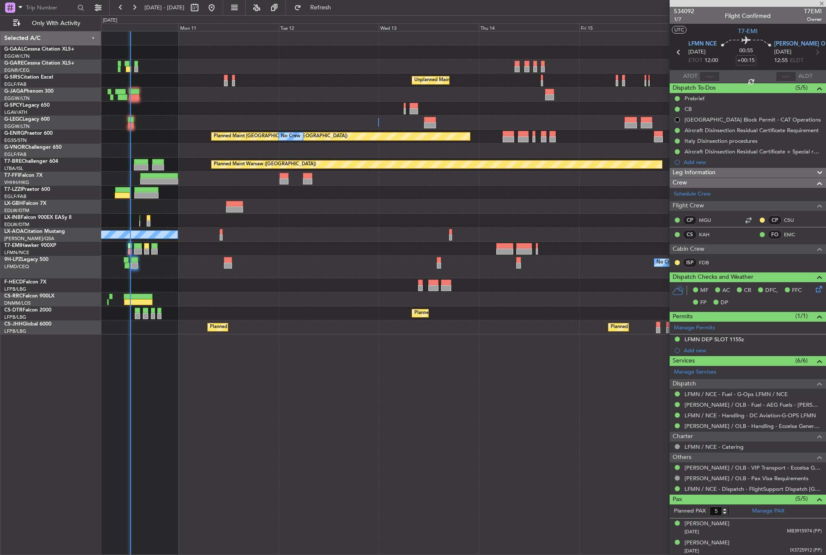
type input "+00:30"
type input "2"
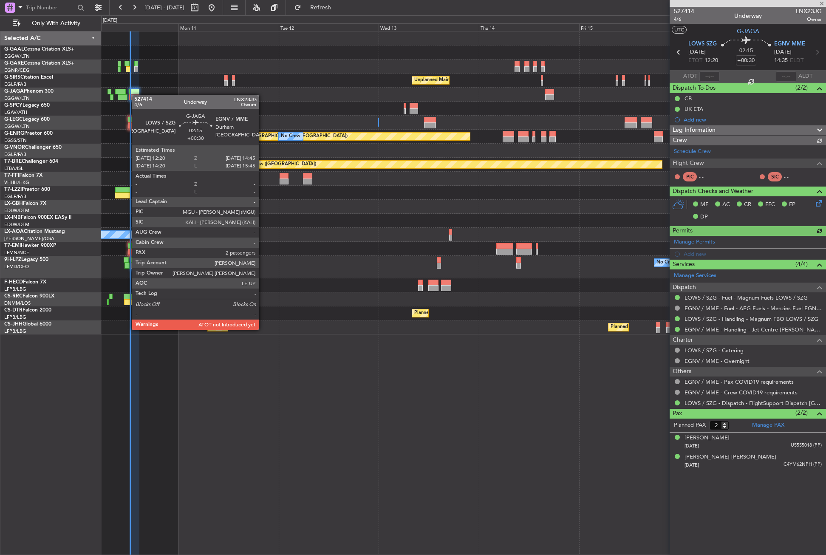
click at [136, 95] on div at bounding box center [134, 97] width 10 height 6
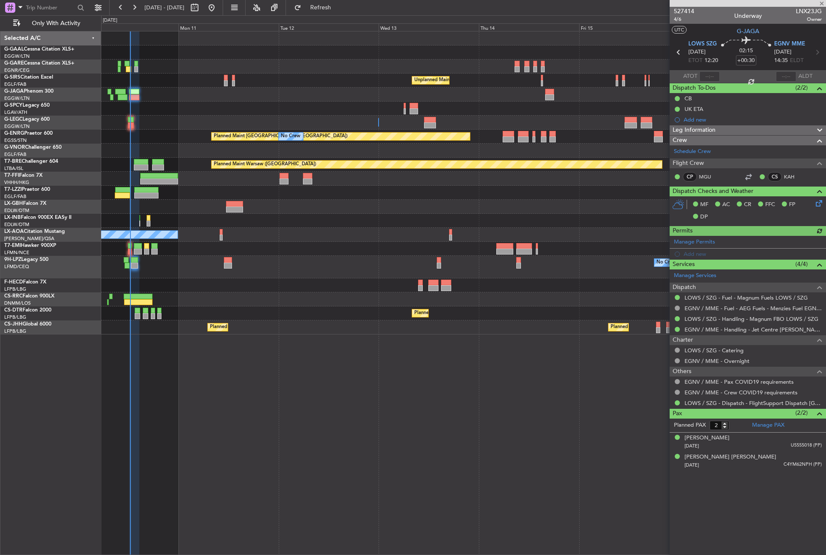
click at [705, 76] on div at bounding box center [709, 76] width 20 height 10
click at [706, 76] on div at bounding box center [709, 76] width 20 height 10
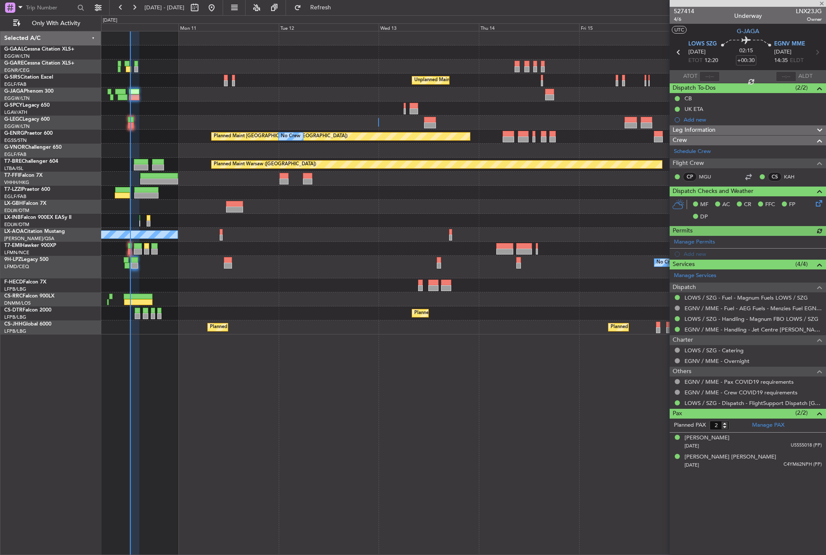
click at [707, 76] on div at bounding box center [709, 76] width 20 height 10
click at [708, 76] on div at bounding box center [709, 76] width 20 height 10
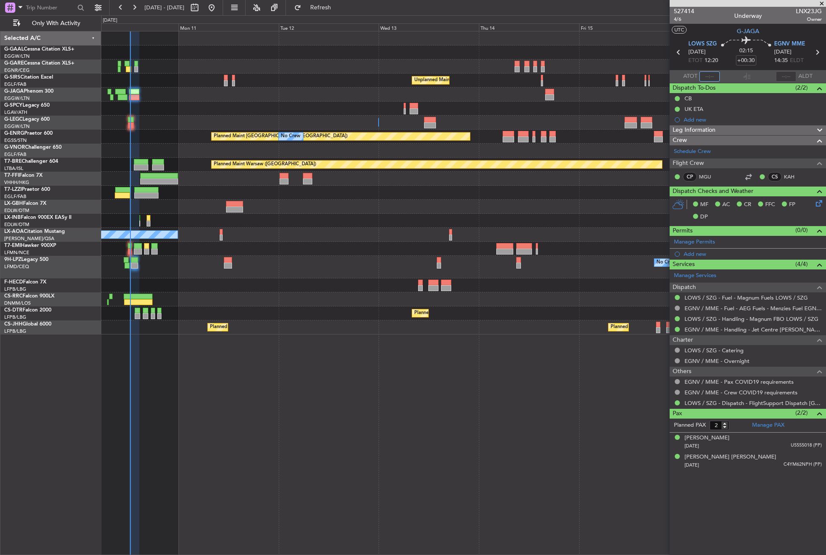
click at [708, 76] on input "text" at bounding box center [709, 76] width 20 height 10
type input "12:27"
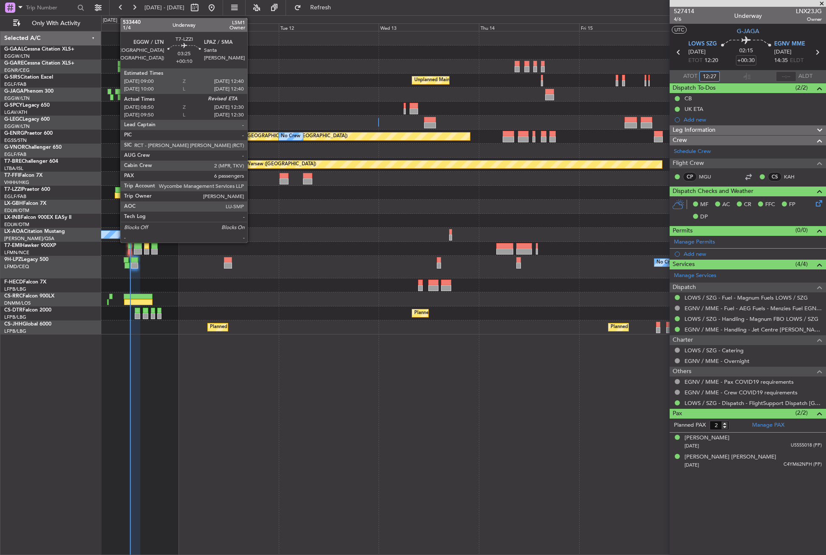
click at [122, 193] on div at bounding box center [123, 195] width 16 height 6
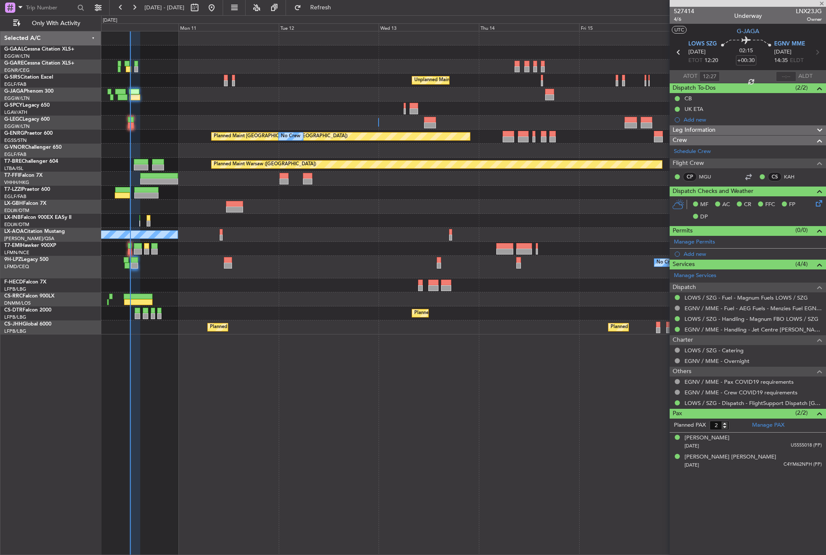
type input "+00:10"
type input "09:00"
type input "6"
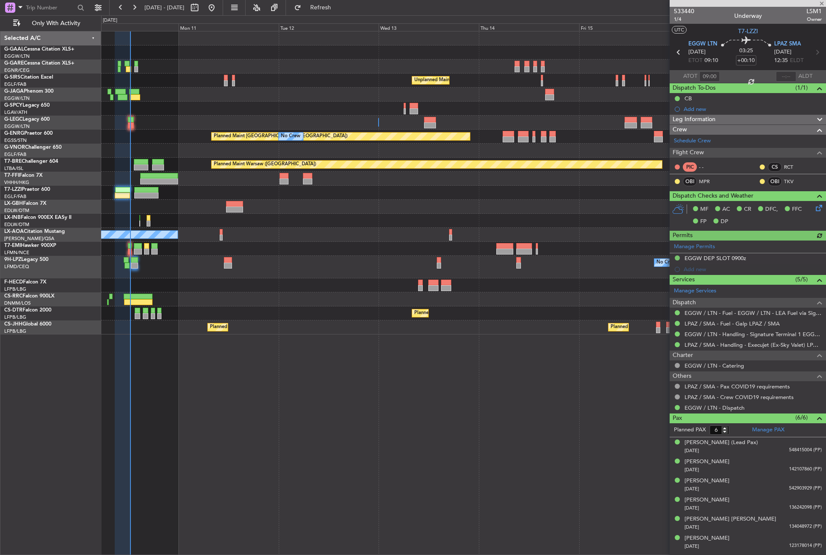
click at [788, 75] on div at bounding box center [785, 76] width 20 height 10
click at [788, 75] on input "text" at bounding box center [785, 76] width 20 height 10
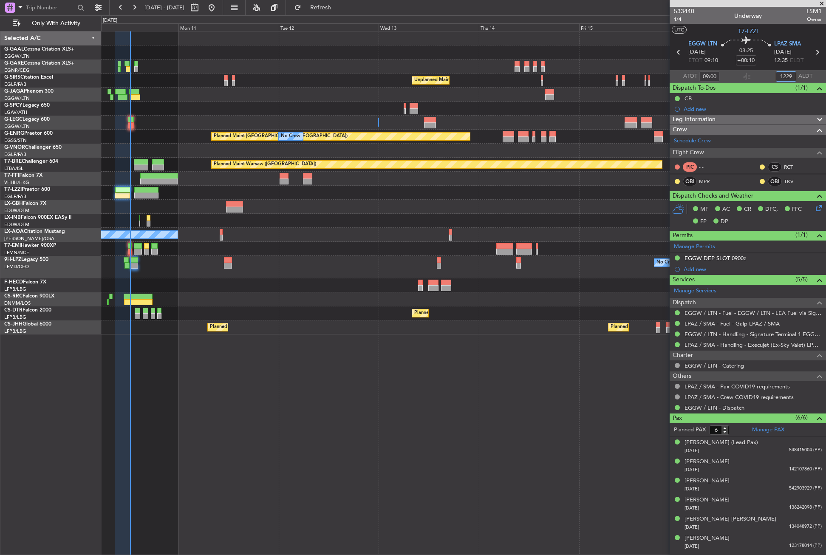
click at [396, 351] on div "No Crew Unplanned Maint [GEOGRAPHIC_DATA] ([GEOGRAPHIC_DATA]) A/C Unavailable […" at bounding box center [463, 293] width 725 height 524
click at [334, 14] on button "Refresh" at bounding box center [315, 8] width 51 height 14
type input "12:29"
click at [332, 10] on span "Refreshing..." at bounding box center [321, 8] width 36 height 6
click at [329, 8] on button "Refresh" at bounding box center [315, 8] width 51 height 14
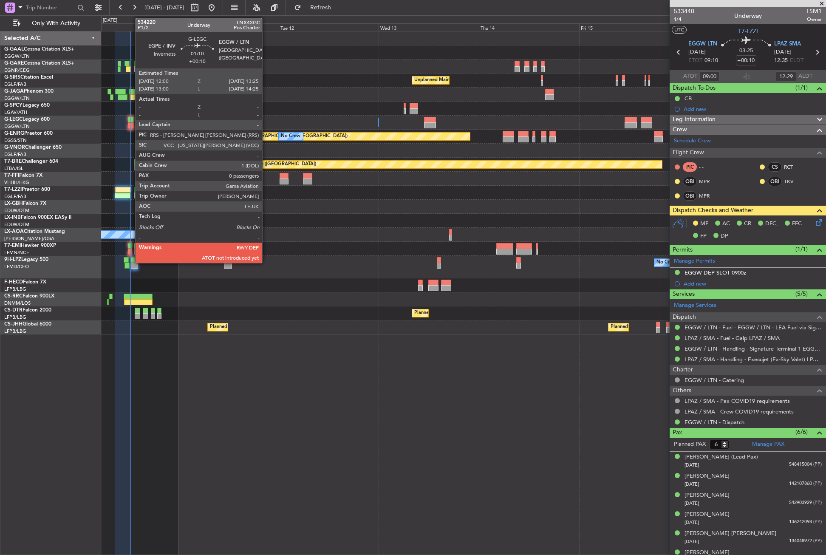
click at [131, 121] on div at bounding box center [131, 120] width 6 height 6
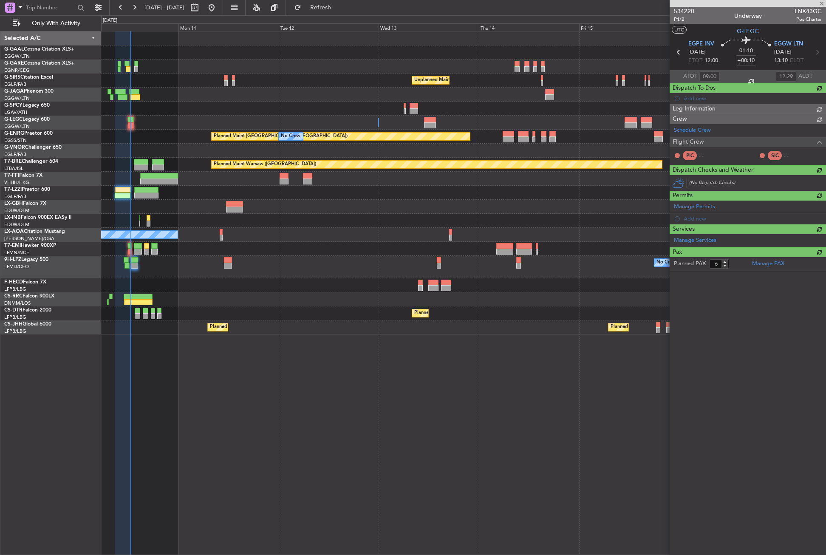
type input "0"
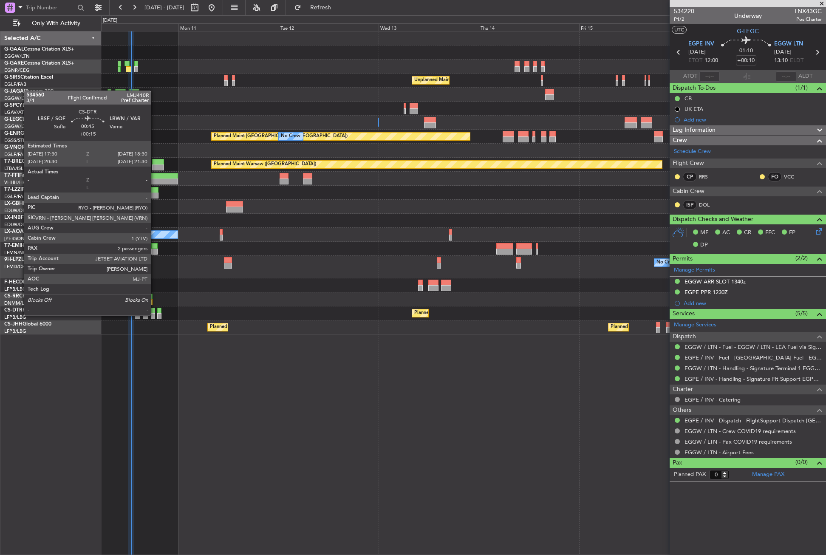
click at [155, 314] on div at bounding box center [153, 316] width 4 height 6
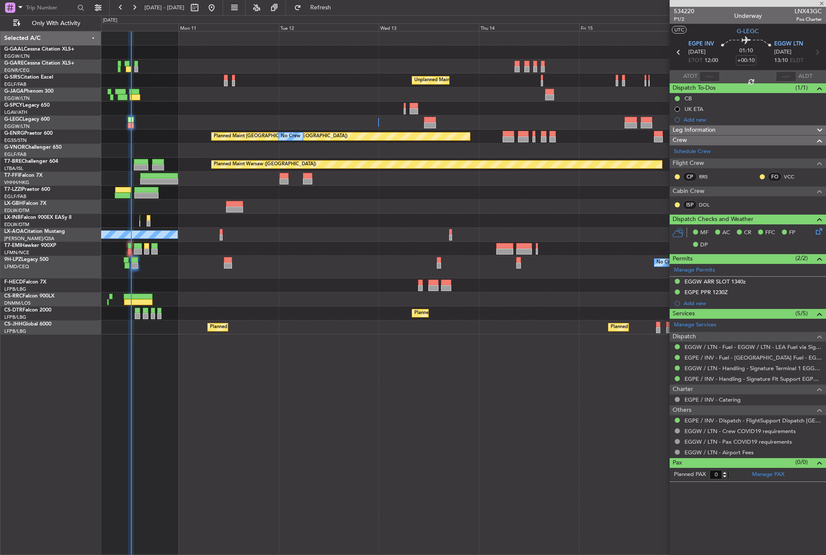
type input "+00:15"
type input "2"
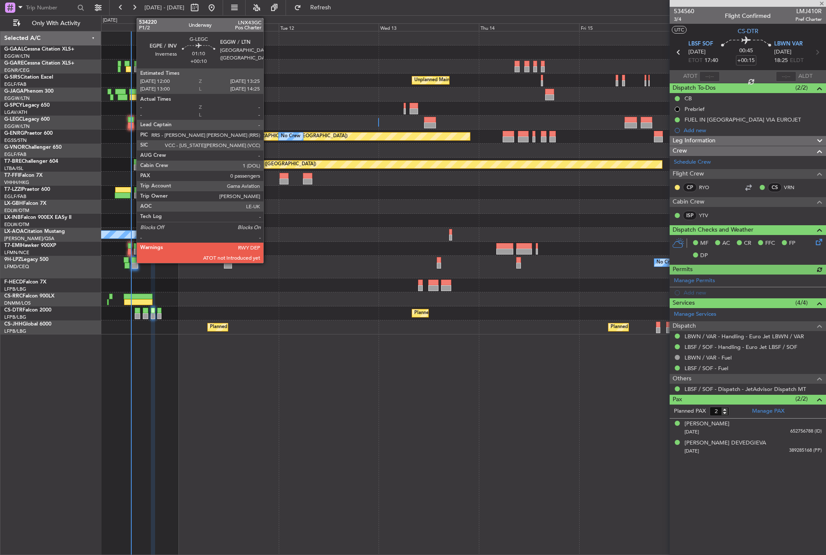
click at [132, 125] on div at bounding box center [131, 125] width 6 height 6
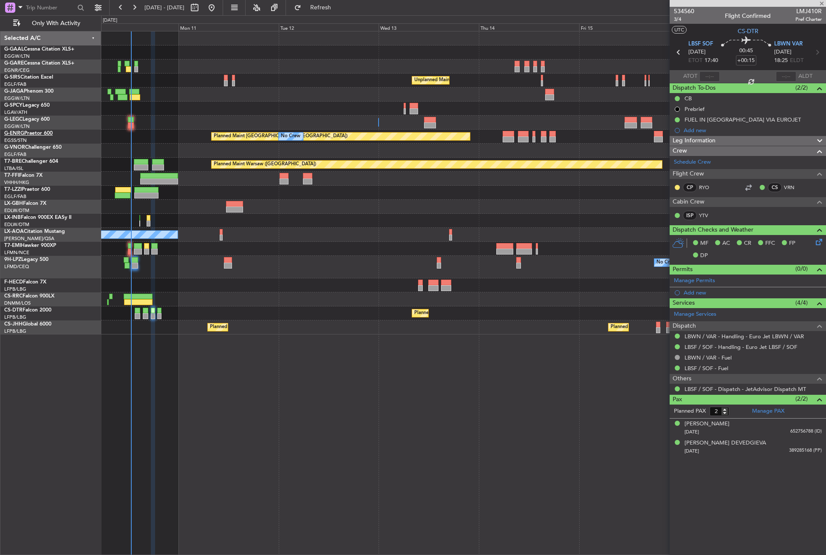
type input "+00:10"
type input "0"
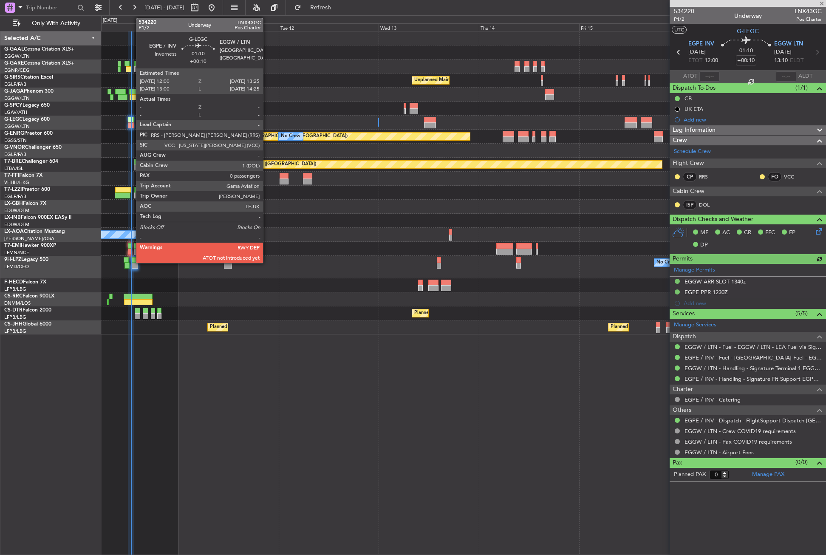
click at [132, 124] on div at bounding box center [131, 125] width 6 height 6
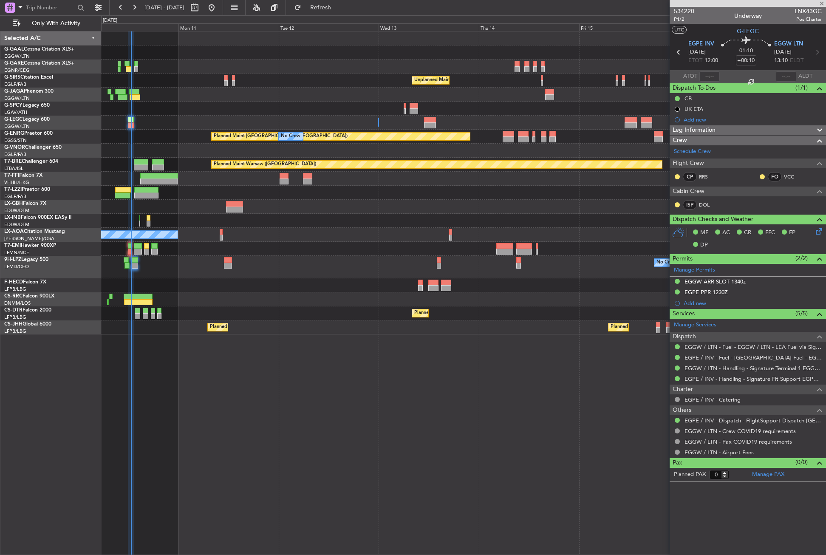
click at [697, 74] on div "ATOT" at bounding box center [694, 76] width 50 height 10
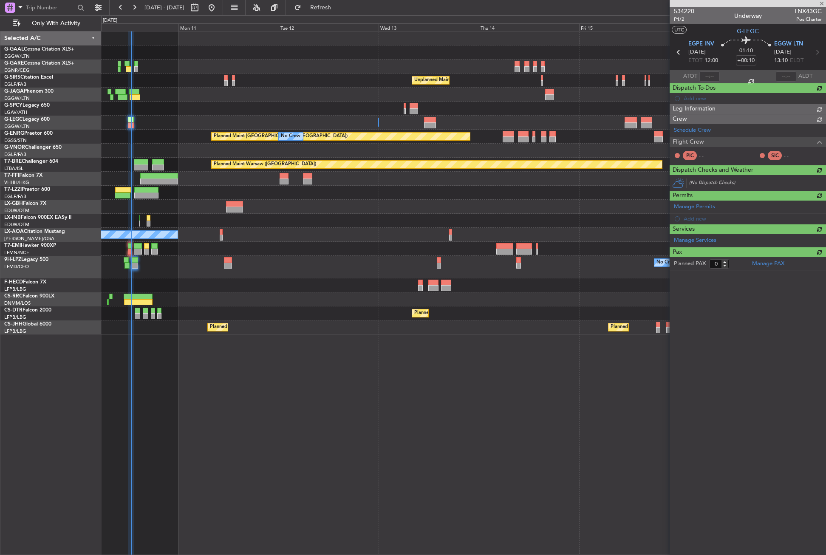
click at [710, 76] on div at bounding box center [709, 76] width 20 height 10
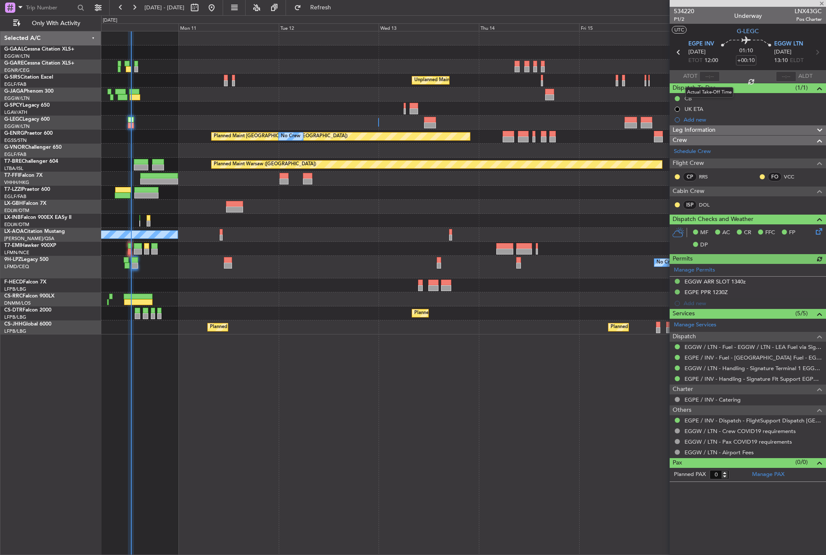
click at [710, 76] on div at bounding box center [709, 76] width 20 height 10
click at [710, 76] on input "text" at bounding box center [709, 76] width 20 height 10
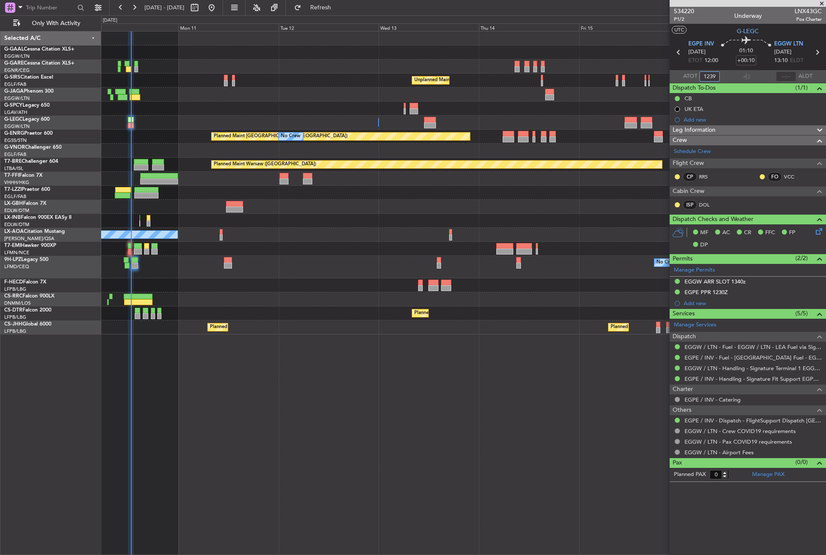
click at [509, 407] on div "No Crew Unplanned Maint [GEOGRAPHIC_DATA] ([GEOGRAPHIC_DATA]) A/C Unavailable […" at bounding box center [463, 293] width 725 height 524
type input "12:39"
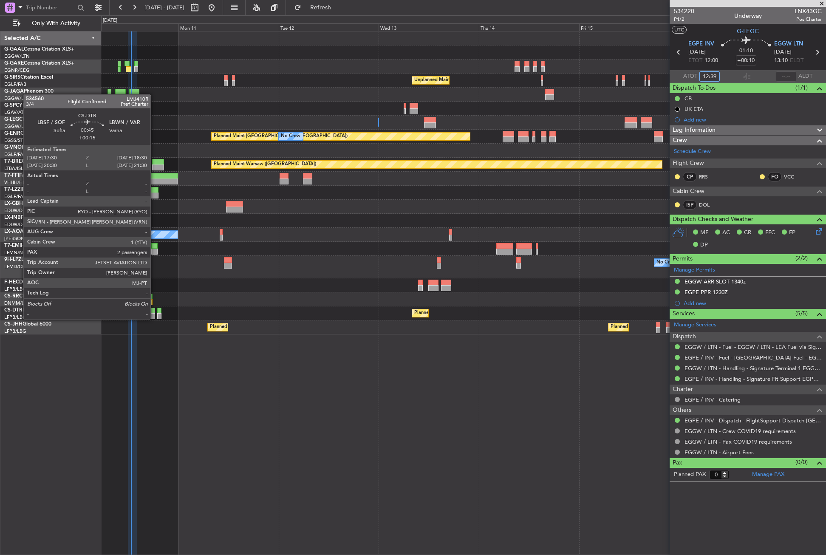
click at [154, 318] on div at bounding box center [153, 316] width 4 height 6
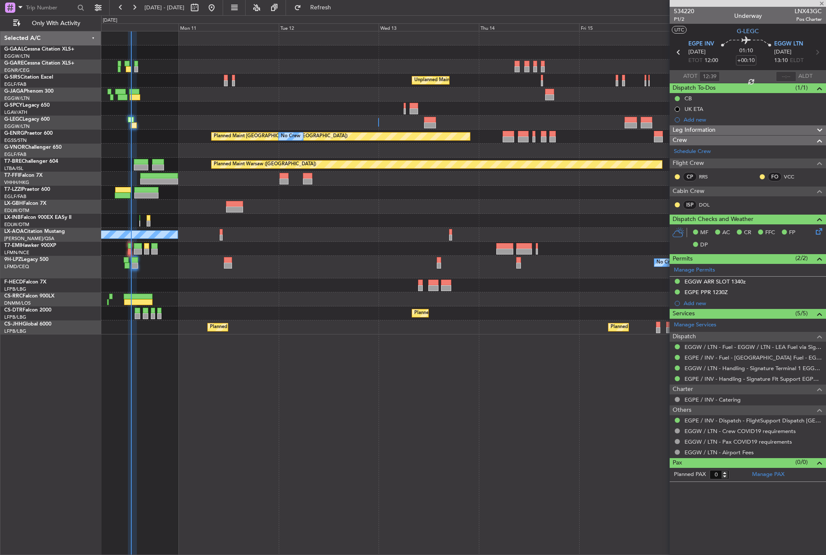
type input "+00:15"
type input "2"
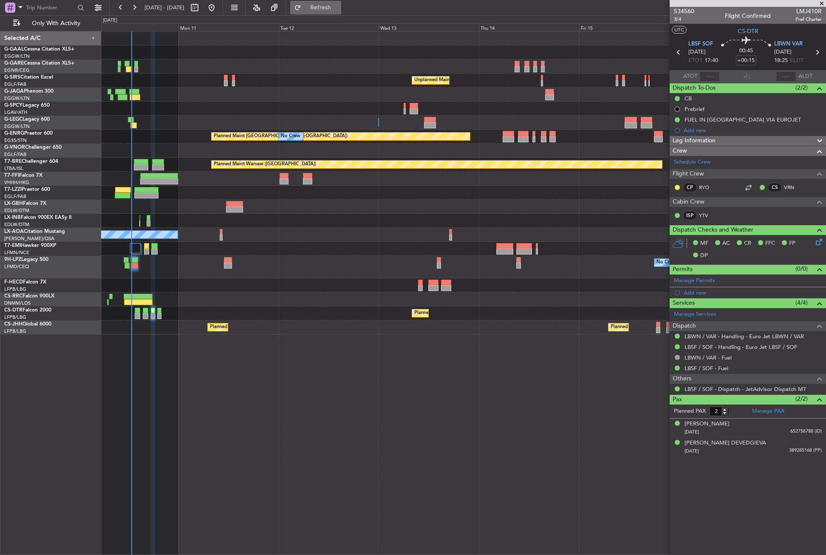
click at [319, 8] on button "Refresh" at bounding box center [315, 8] width 51 height 14
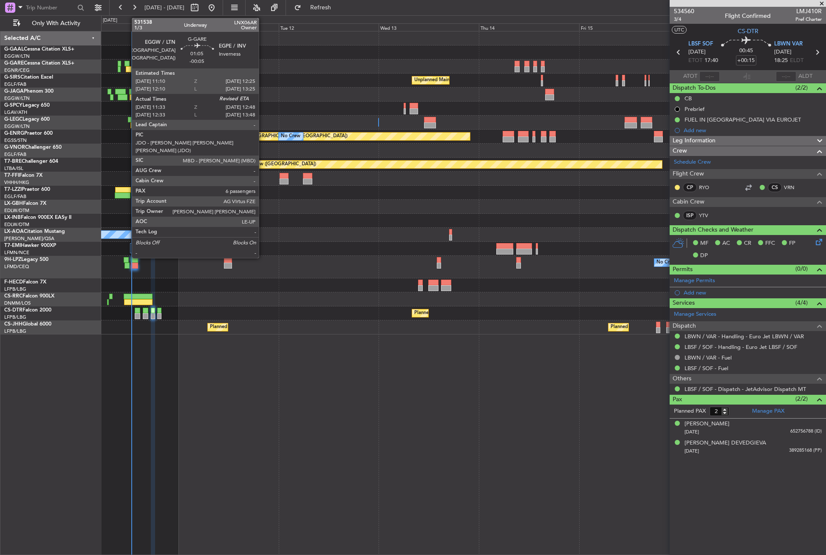
click at [127, 68] on div at bounding box center [129, 69] width 6 height 6
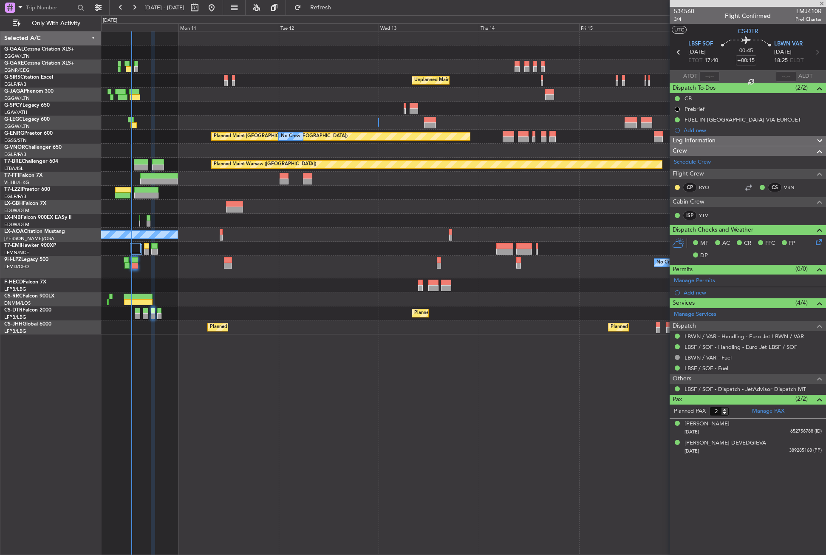
type input "-00:05"
type input "11:33"
type input "6"
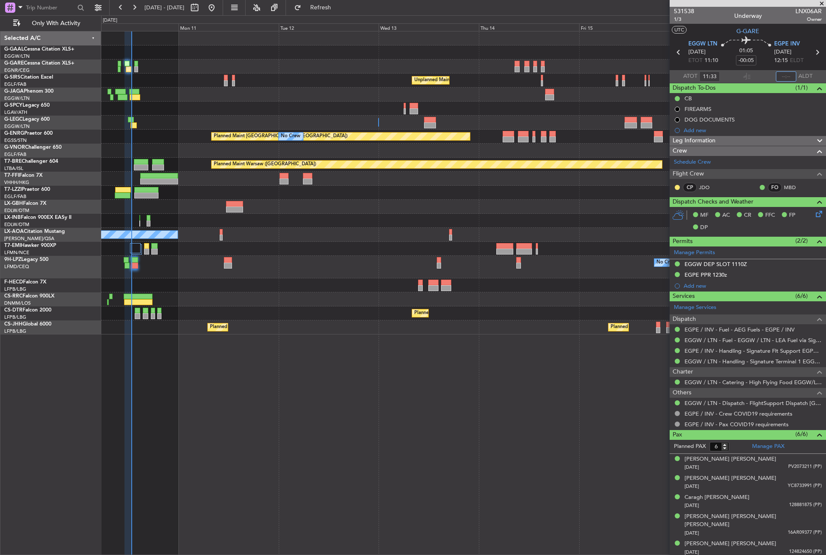
click at [778, 76] on input "text" at bounding box center [785, 76] width 20 height 10
click at [453, 474] on div "No Crew Unplanned Maint [GEOGRAPHIC_DATA] ([GEOGRAPHIC_DATA]) A/C Unavailable […" at bounding box center [463, 293] width 725 height 524
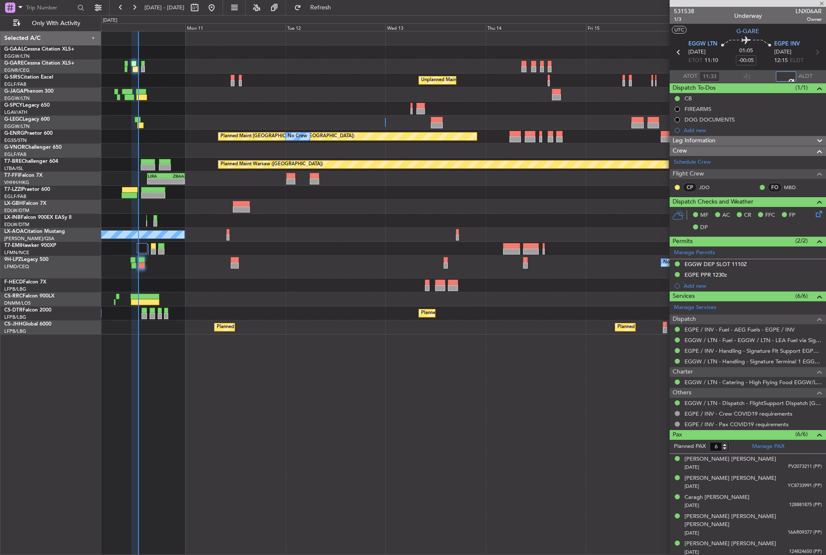
click at [453, 474] on div "No Crew Unplanned Maint [GEOGRAPHIC_DATA] ([GEOGRAPHIC_DATA]) A/C Unavailable […" at bounding box center [463, 293] width 725 height 524
type input "12:46"
click at [359, 265] on div "No Crew No Crew" at bounding box center [463, 267] width 724 height 23
click at [334, 4] on button "Refresh" at bounding box center [315, 8] width 51 height 14
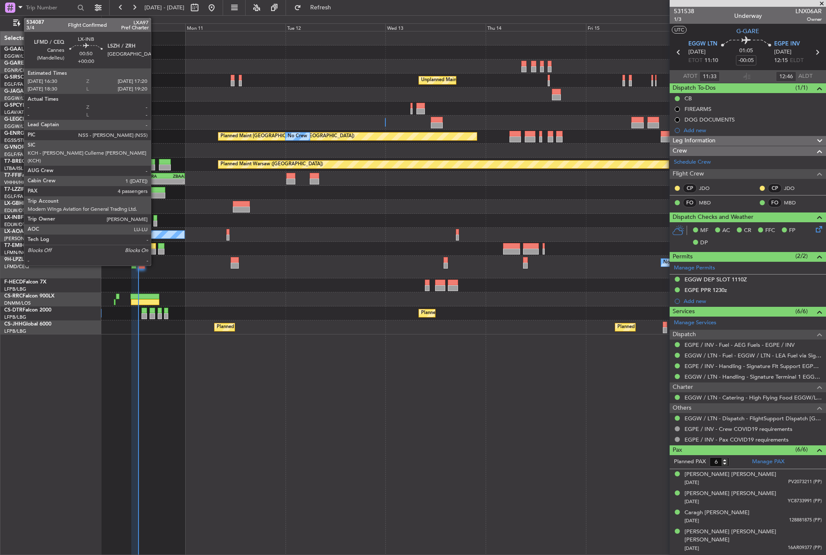
click at [155, 220] on div at bounding box center [155, 223] width 4 height 6
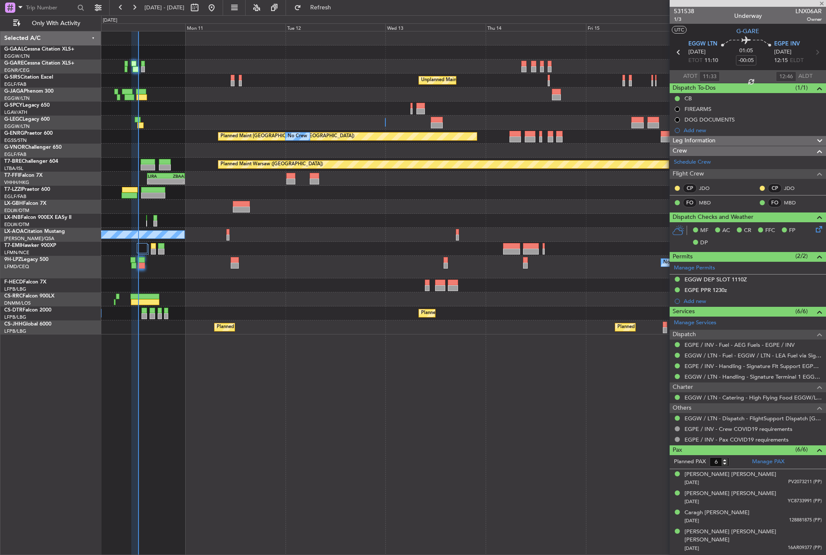
type input "4"
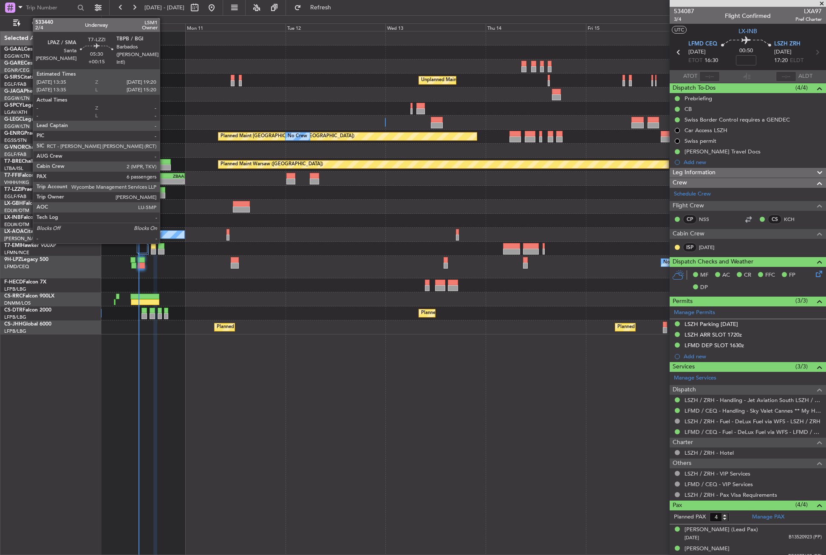
click at [164, 196] on div at bounding box center [153, 195] width 24 height 6
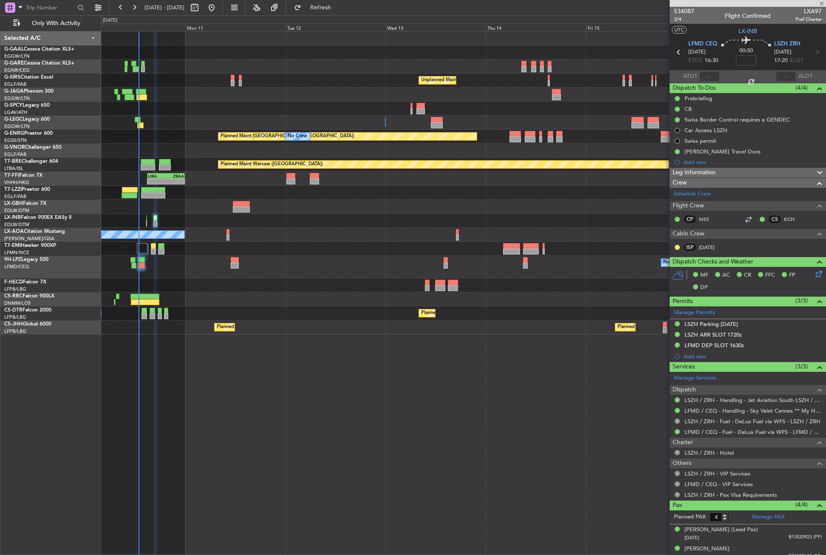
type input "+00:15"
type input "6"
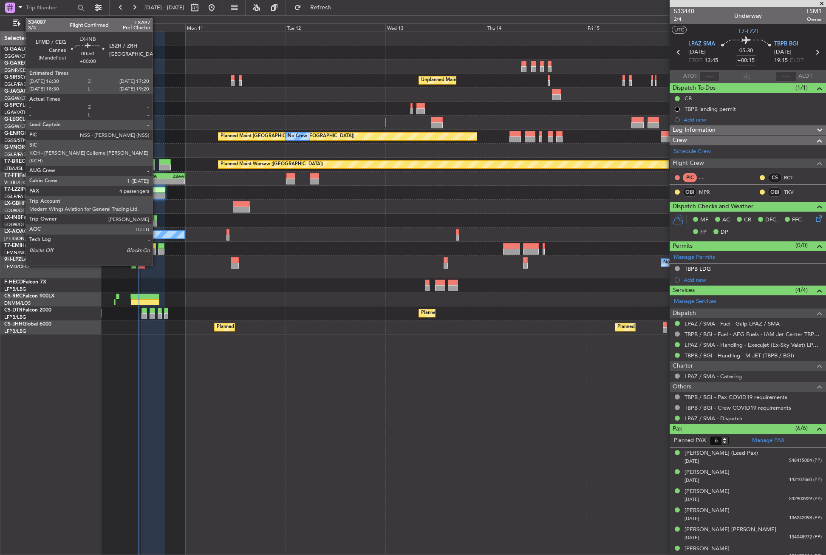
click at [156, 221] on div at bounding box center [155, 223] width 4 height 6
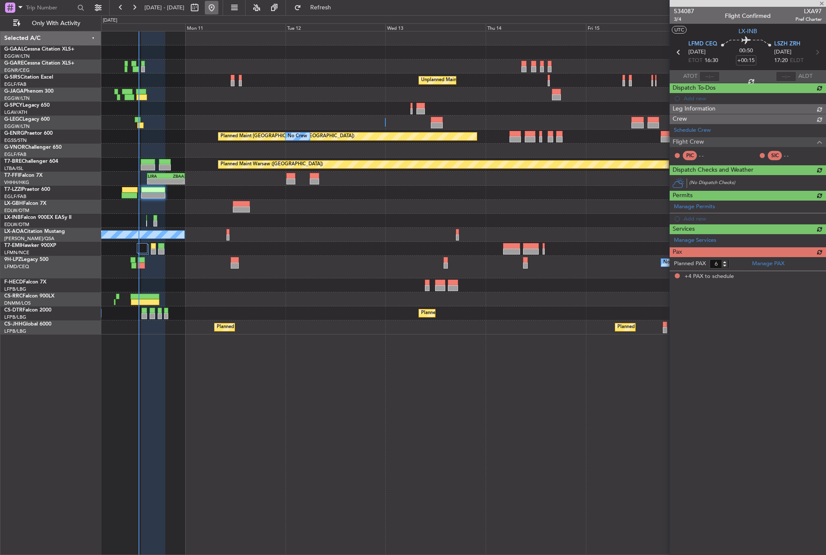
type input "4"
